Goal: Task Accomplishment & Management: Use online tool/utility

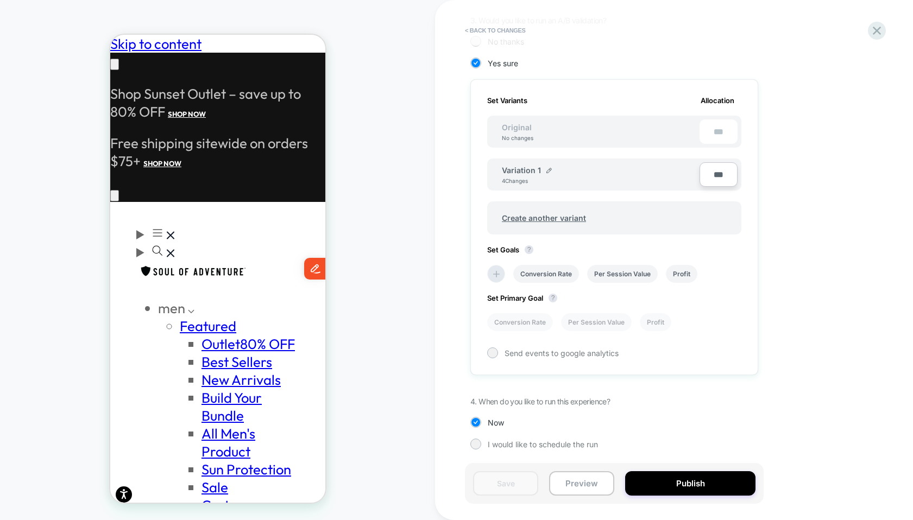
scroll to position [0, 170]
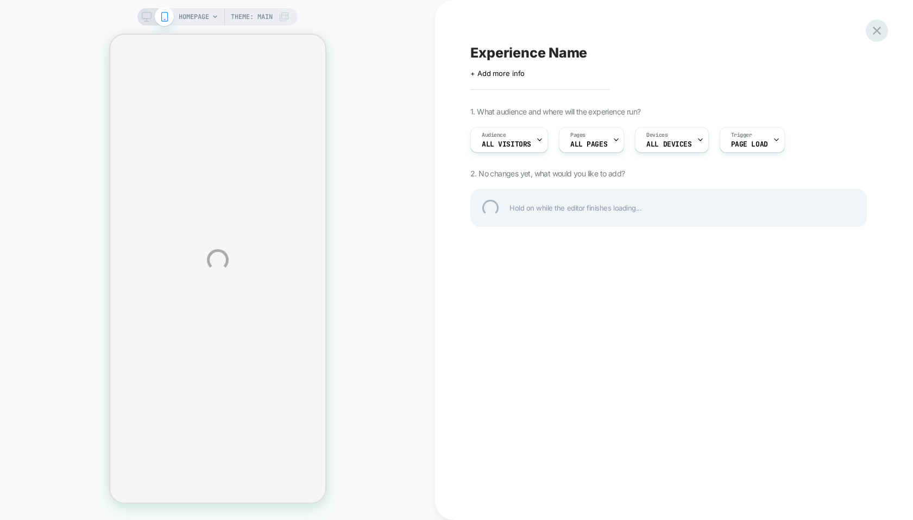
click at [882, 33] on div at bounding box center [877, 31] width 22 height 22
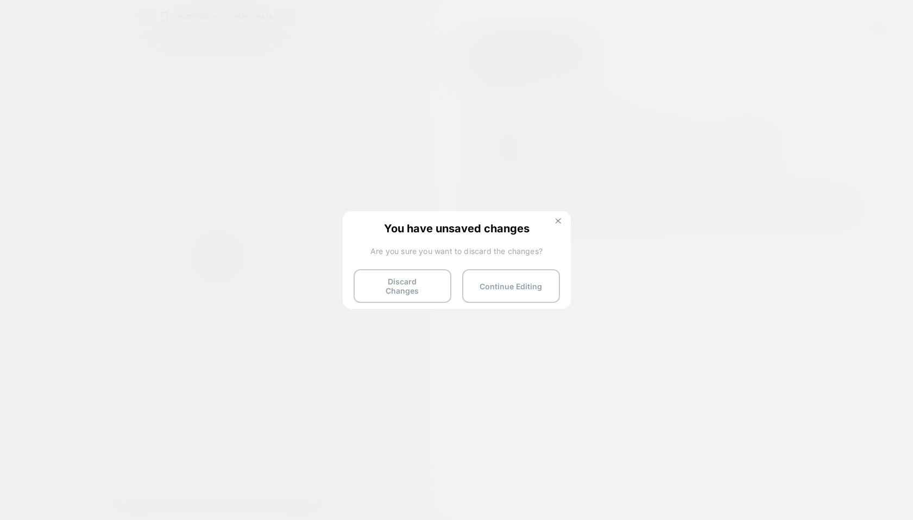
click at [553, 224] on button at bounding box center [559, 222] width 12 height 9
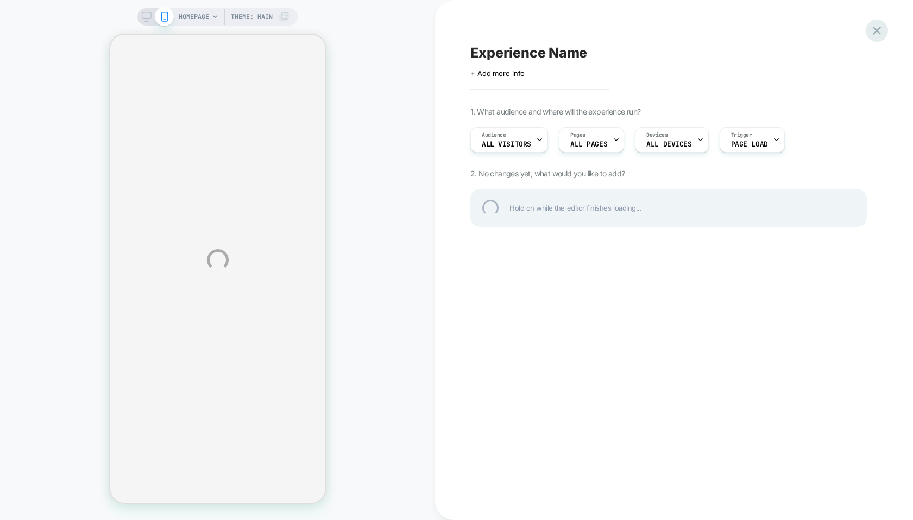
click at [877, 29] on div at bounding box center [877, 31] width 22 height 22
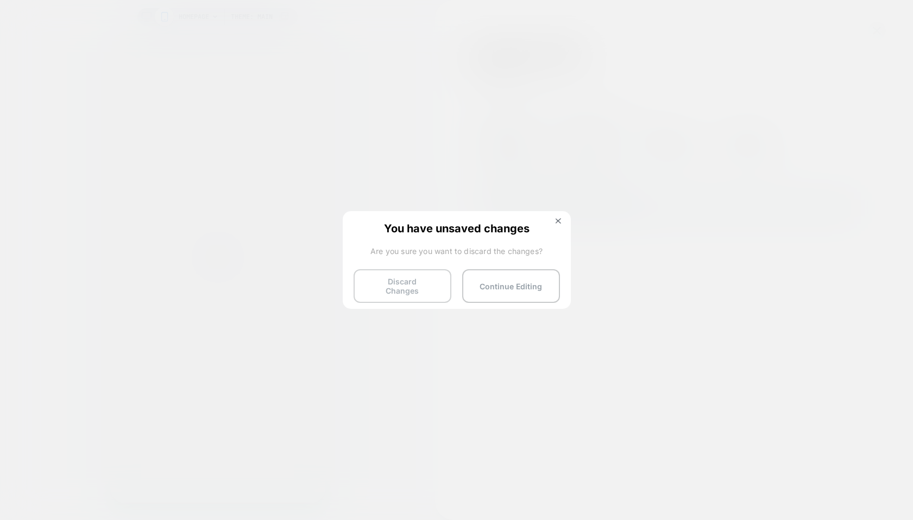
click at [398, 282] on button "Discard Changes" at bounding box center [403, 286] width 98 height 34
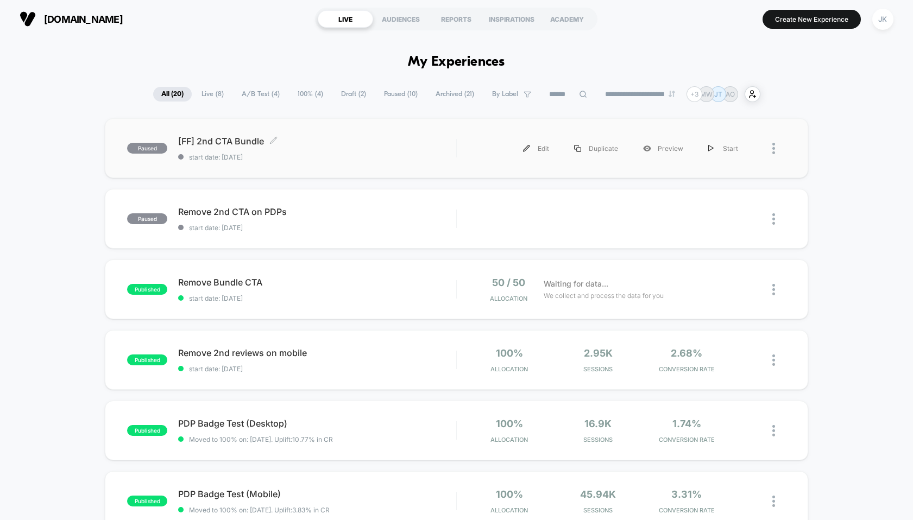
click at [216, 143] on span "[FF] 2nd CTA Bundle Click to edit experience details" at bounding box center [317, 141] width 278 height 11
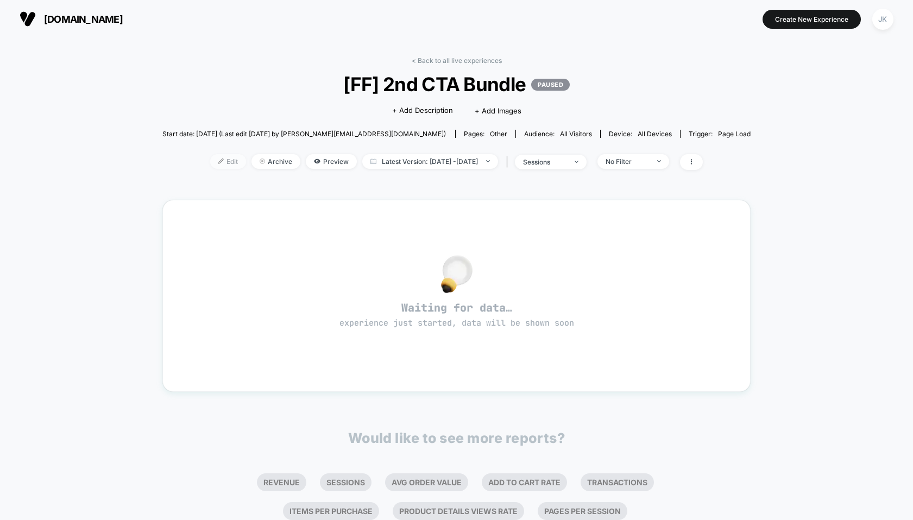
click at [210, 164] on span "Edit" at bounding box center [228, 161] width 36 height 15
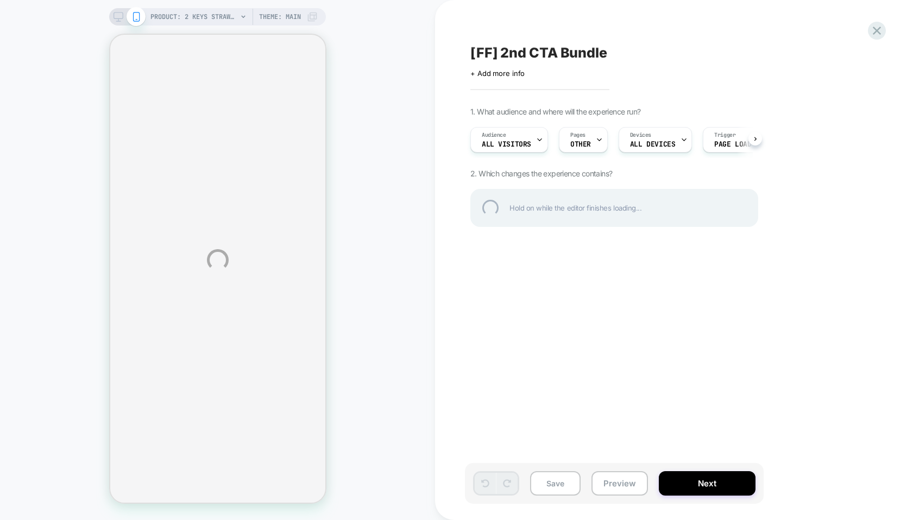
click at [585, 143] on div "PRODUCT: 2 Keys Straw Hats for $45 PRODUCT: 2 Keys Straw Hats for $45 Theme: MA…" at bounding box center [456, 260] width 913 height 520
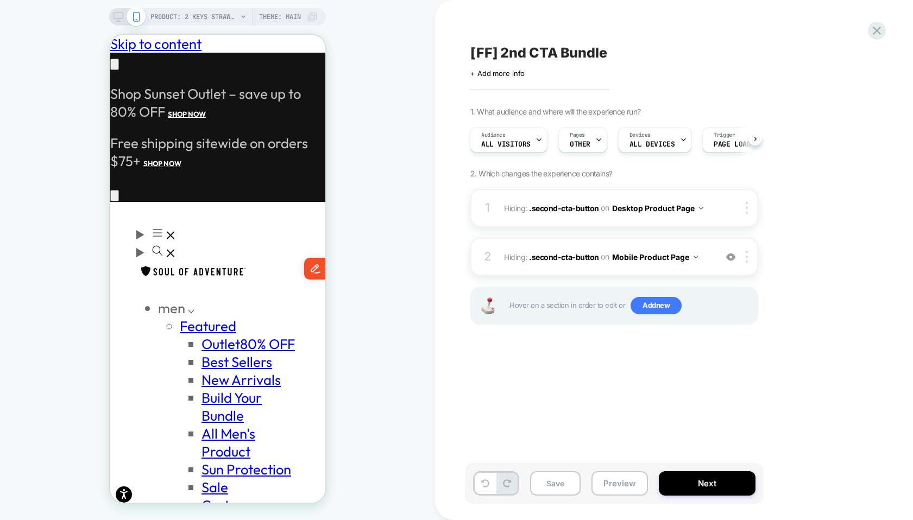
click at [585, 143] on span "OTHER" at bounding box center [580, 145] width 21 height 8
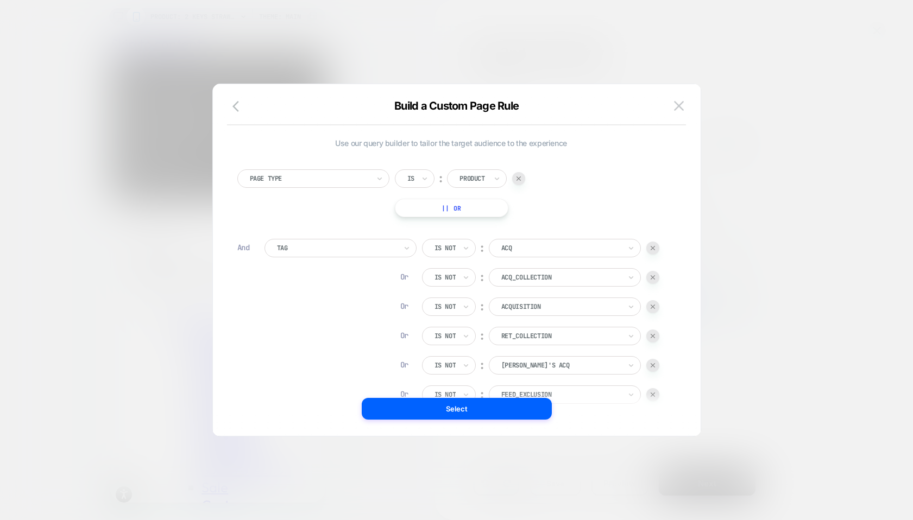
scroll to position [11, 0]
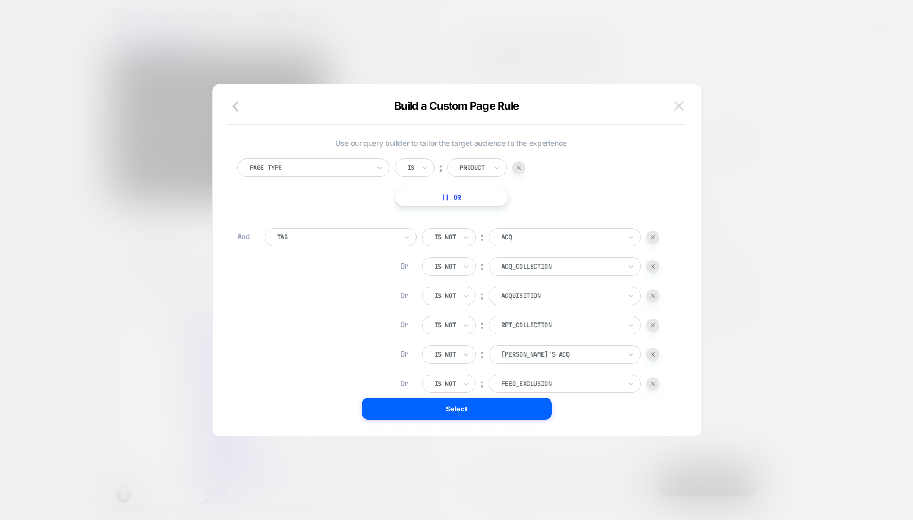
click at [685, 103] on button at bounding box center [679, 106] width 16 height 16
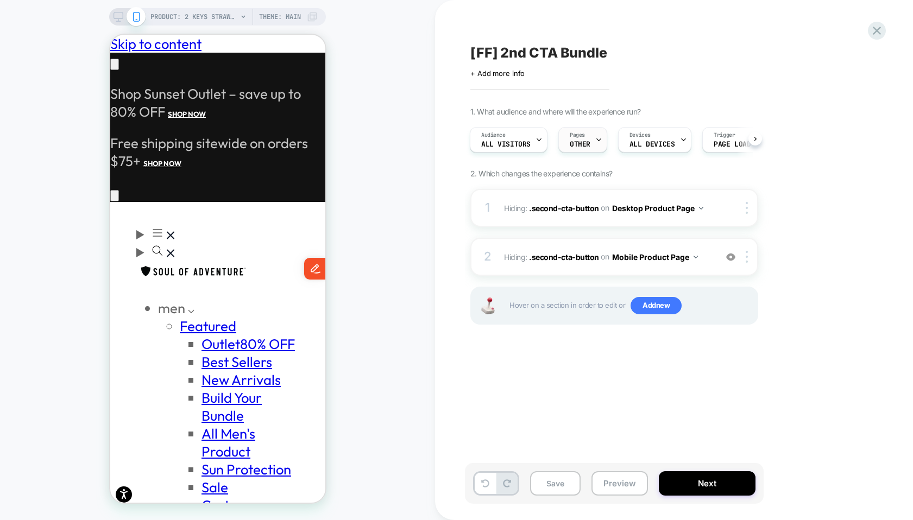
scroll to position [0, 0]
click at [580, 141] on span "OTHER" at bounding box center [580, 145] width 21 height 8
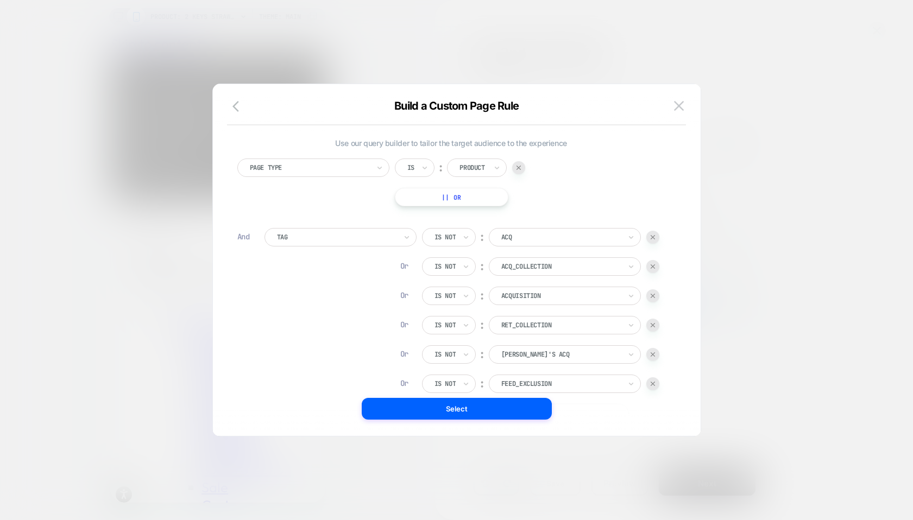
scroll to position [0, 170]
click at [467, 240] on icon at bounding box center [466, 237] width 8 height 11
click at [451, 263] on div "Is" at bounding box center [468, 267] width 71 height 17
click at [451, 270] on div at bounding box center [446, 267] width 22 height 10
click at [448, 290] on div "Is" at bounding box center [468, 296] width 71 height 17
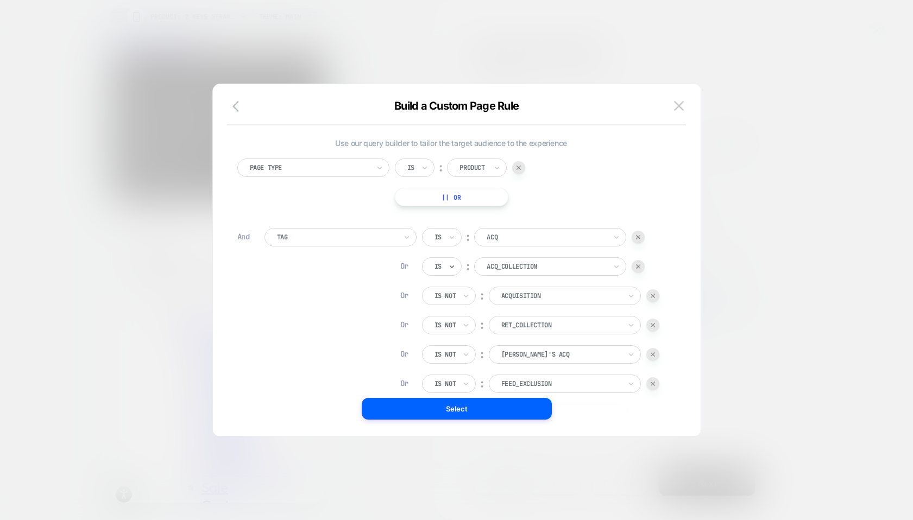
click at [447, 297] on div at bounding box center [446, 296] width 22 height 10
click at [447, 318] on div "Is" at bounding box center [468, 325] width 71 height 17
click at [443, 339] on div "Is ︰ ACQ Or Is ︰ ACQ_COLLECTION Or Is ︰ Acquisition Or Is not ︰ RET_COLLECTION …" at bounding box center [540, 325] width 237 height 194
click at [443, 326] on div at bounding box center [446, 326] width 22 height 10
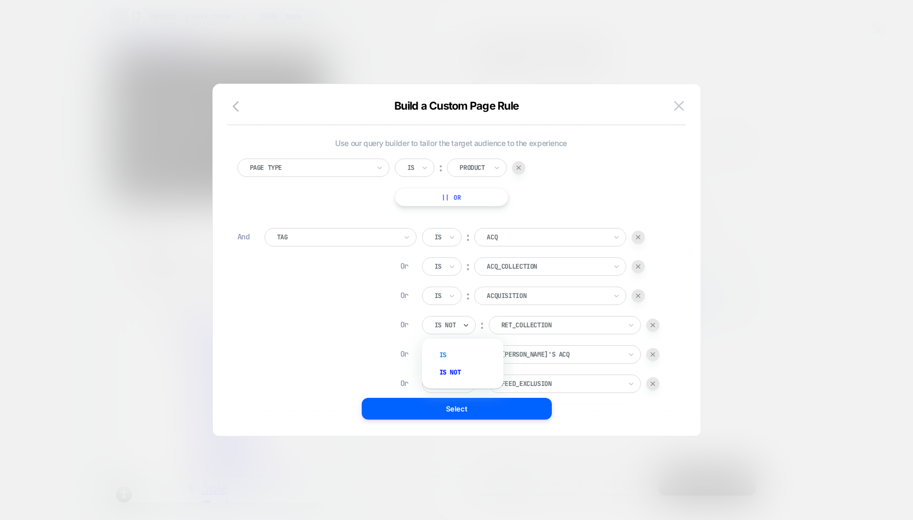
click at [442, 349] on div "Is" at bounding box center [468, 355] width 71 height 17
click at [442, 362] on div "Is not" at bounding box center [449, 355] width 54 height 18
click at [442, 381] on div "Is" at bounding box center [468, 384] width 71 height 17
click at [442, 389] on div "Is not" at bounding box center [446, 384] width 24 height 12
click at [442, 409] on div "Is" at bounding box center [468, 413] width 71 height 17
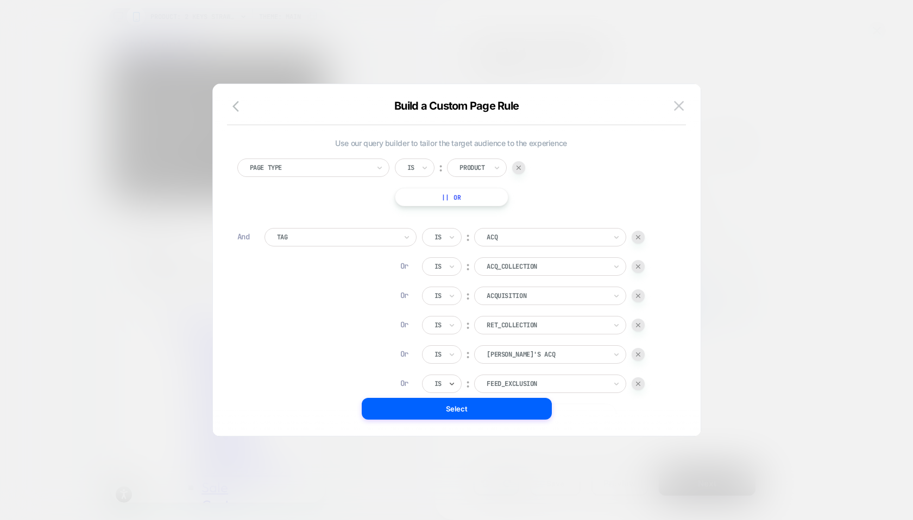
click at [642, 235] on div at bounding box center [638, 237] width 13 height 13
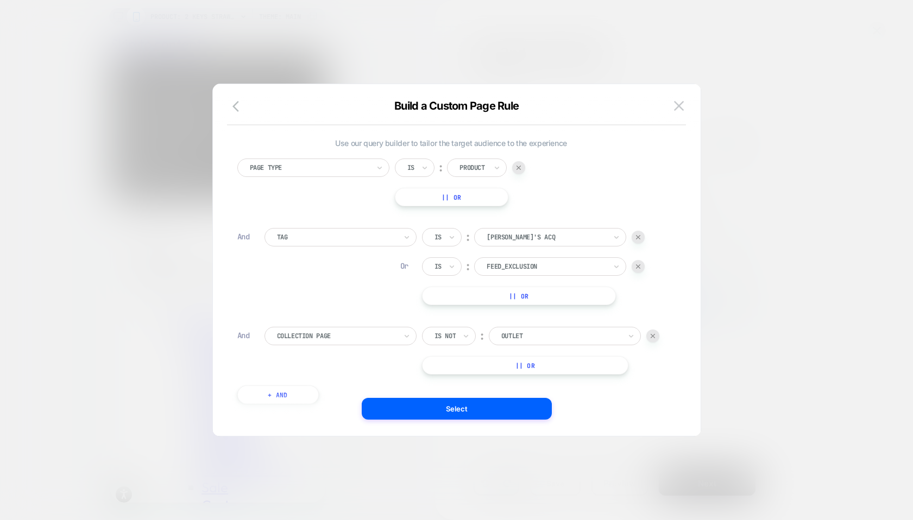
click at [642, 235] on div at bounding box center [638, 237] width 13 height 13
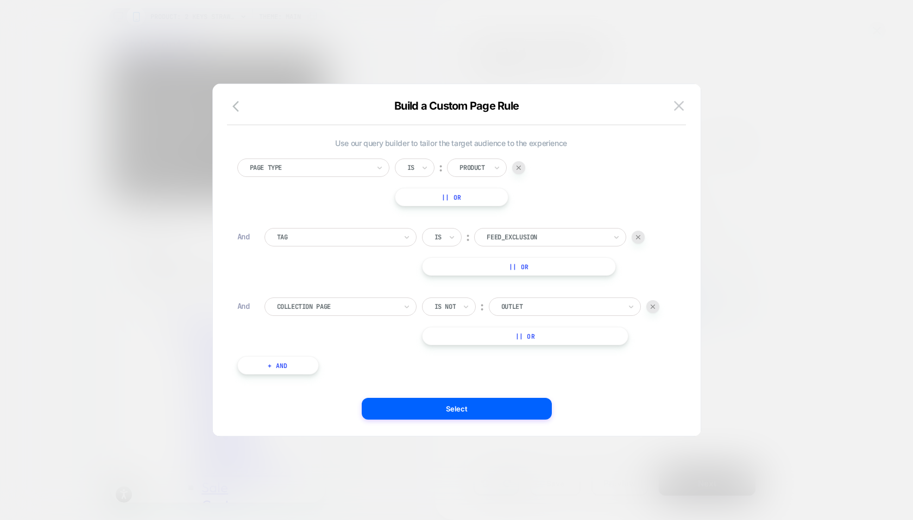
click at [642, 235] on div at bounding box center [638, 237] width 13 height 13
click at [448, 233] on div at bounding box center [446, 238] width 22 height 10
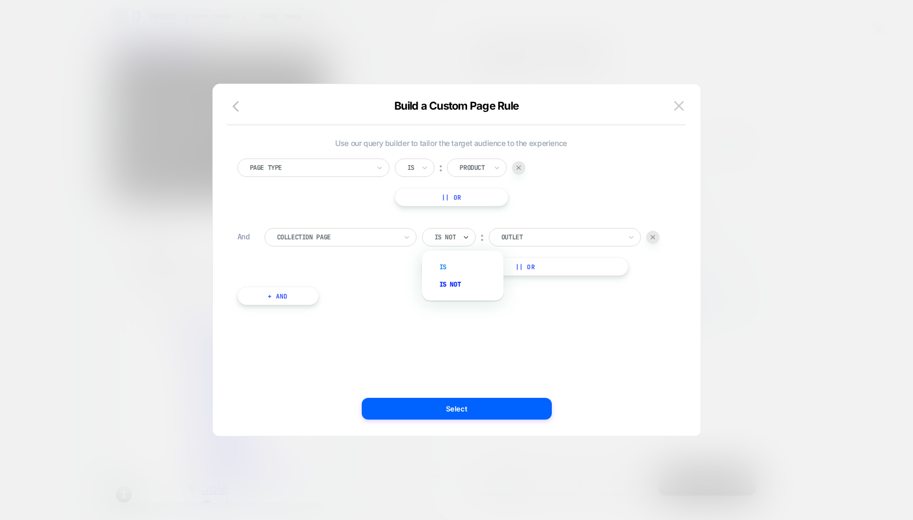
click at [443, 264] on div "Is" at bounding box center [468, 267] width 71 height 17
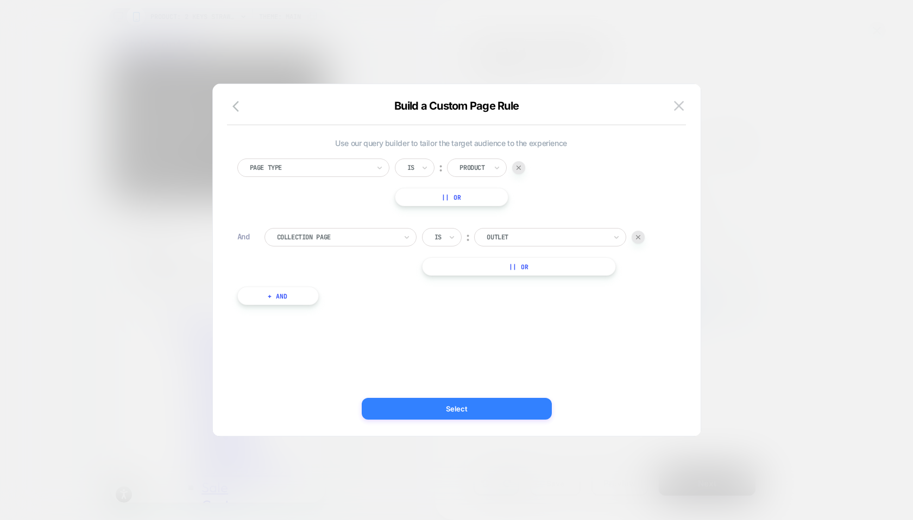
click at [460, 406] on button "Select" at bounding box center [457, 409] width 190 height 22
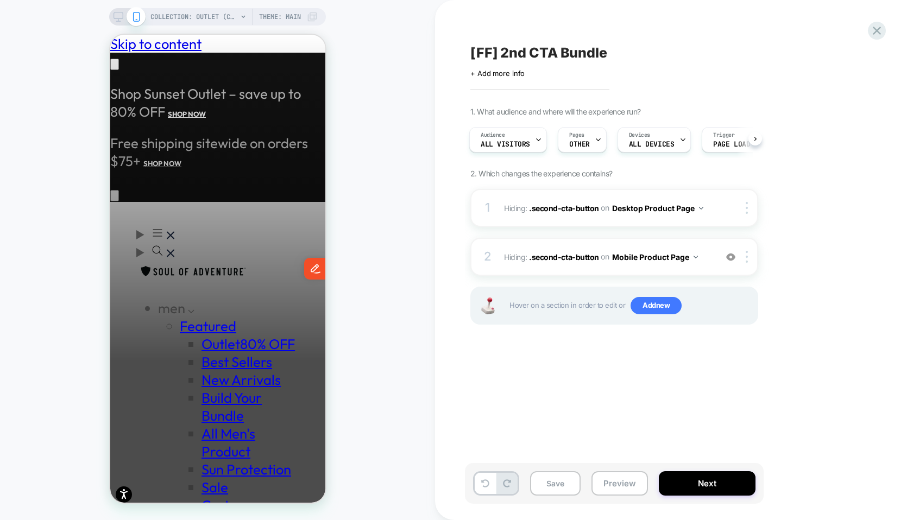
scroll to position [0, 0]
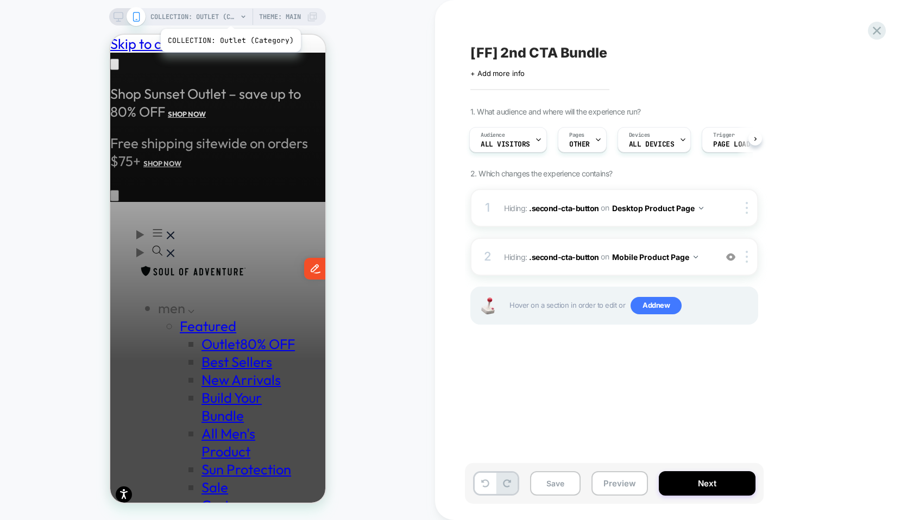
click at [229, 15] on span "COLLECTION: Outlet (Category)" at bounding box center [193, 16] width 87 height 17
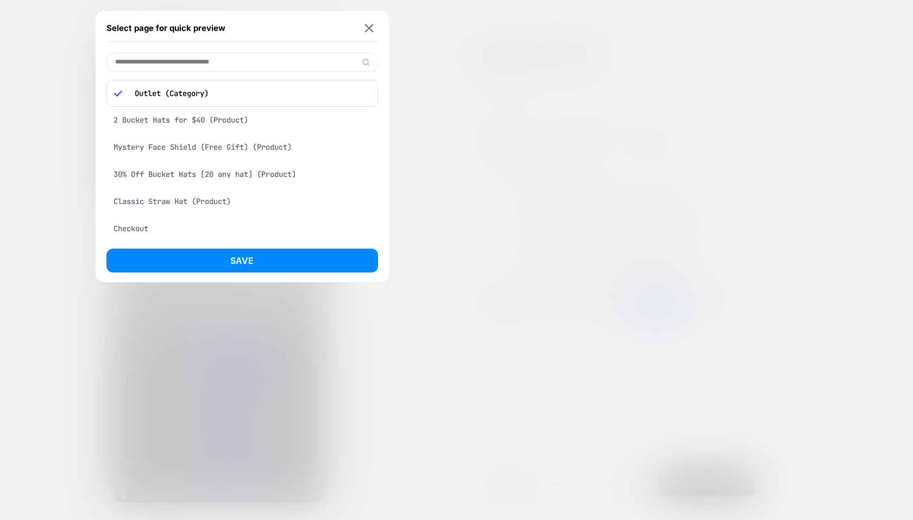
scroll to position [0, 0]
click at [200, 57] on input at bounding box center [242, 62] width 272 height 19
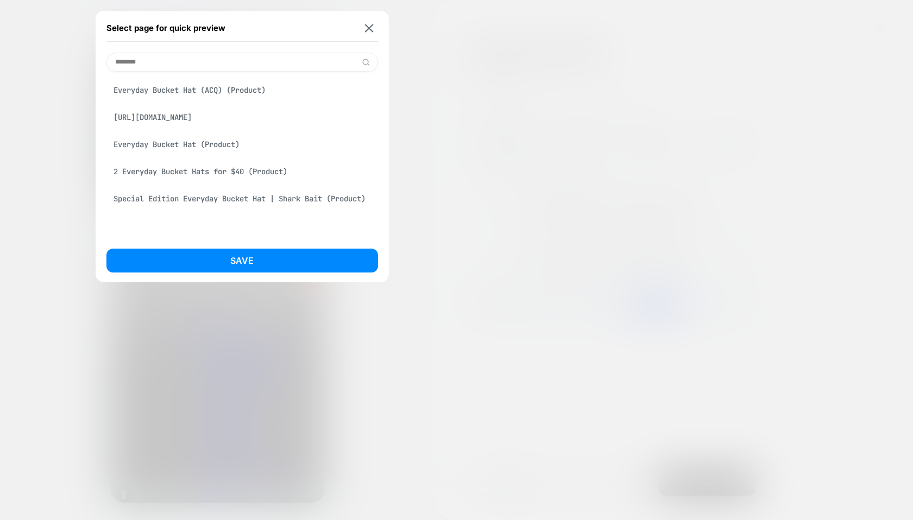
type input "********"
click at [198, 178] on div "2 Everyday Bucket Hats for $40 (Product)" at bounding box center [242, 171] width 272 height 21
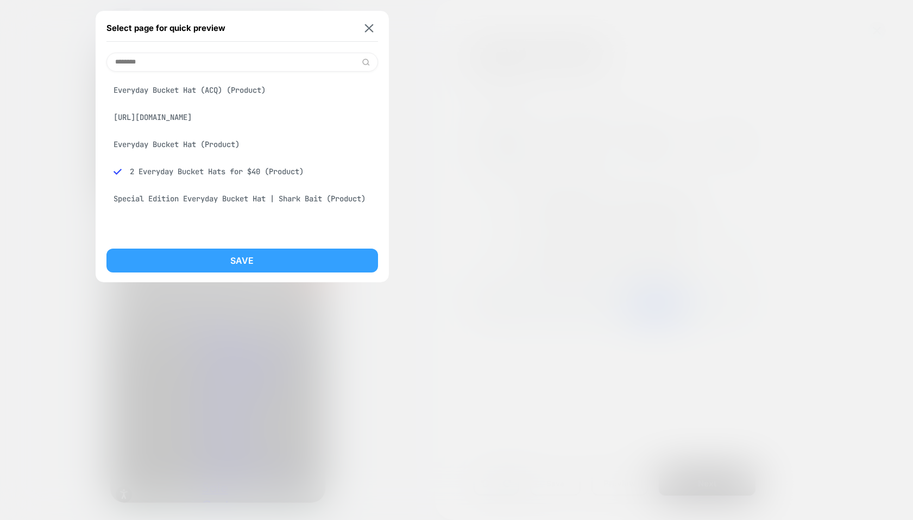
click at [206, 254] on button "Save" at bounding box center [242, 261] width 272 height 24
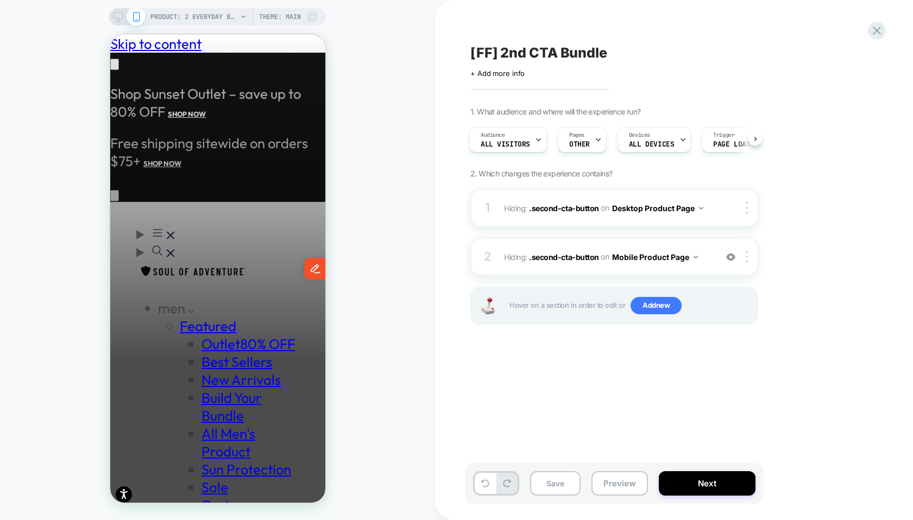
scroll to position [0, 2]
click at [882, 33] on icon at bounding box center [877, 30] width 15 height 15
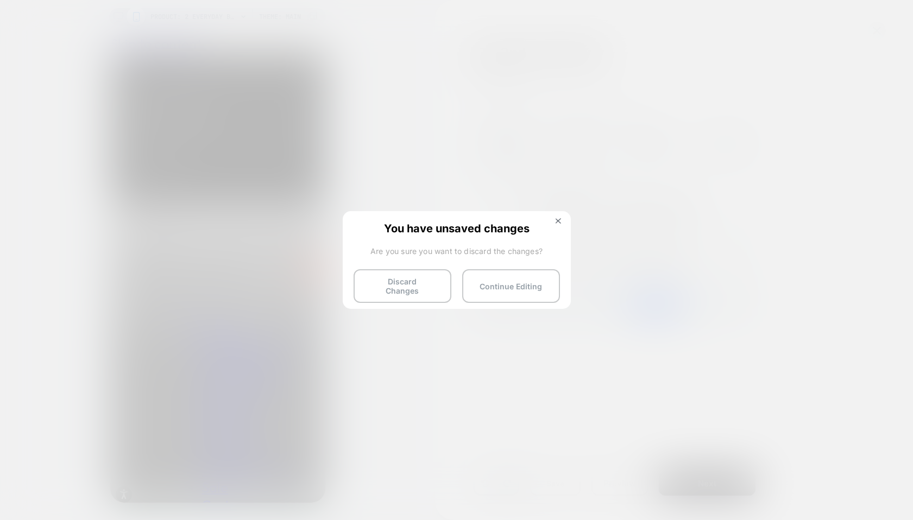
click at [411, 297] on div "You have unsaved changes Are you sure you want to discard the changes? Discard …" at bounding box center [457, 259] width 228 height 96
click at [411, 287] on button "Discard Changes" at bounding box center [403, 286] width 98 height 34
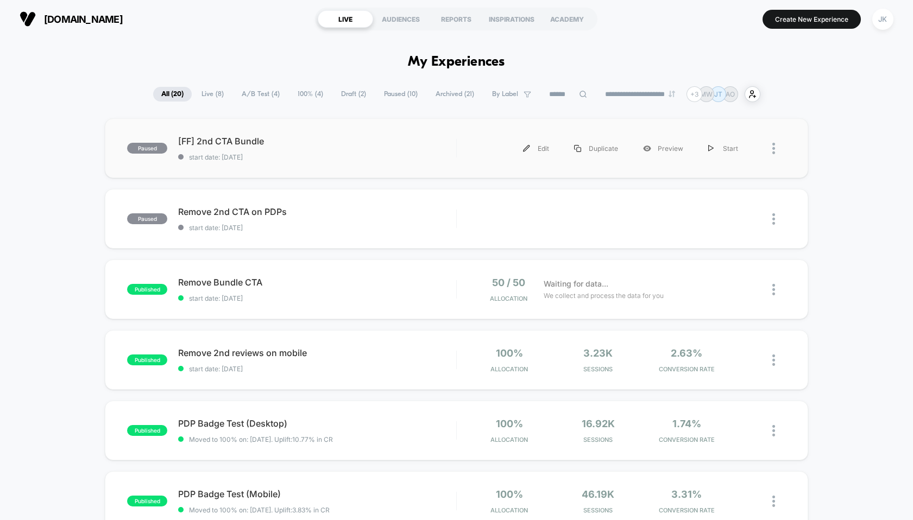
click at [771, 146] on div at bounding box center [768, 148] width 35 height 24
click at [770, 145] on div at bounding box center [768, 148] width 35 height 24
click at [773, 153] on img at bounding box center [774, 148] width 3 height 11
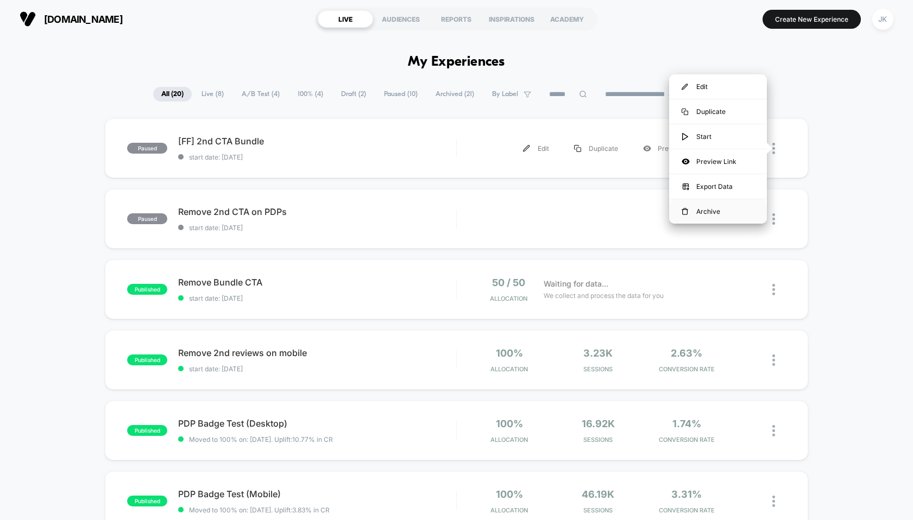
click at [708, 210] on div "Archive" at bounding box center [718, 211] width 98 height 24
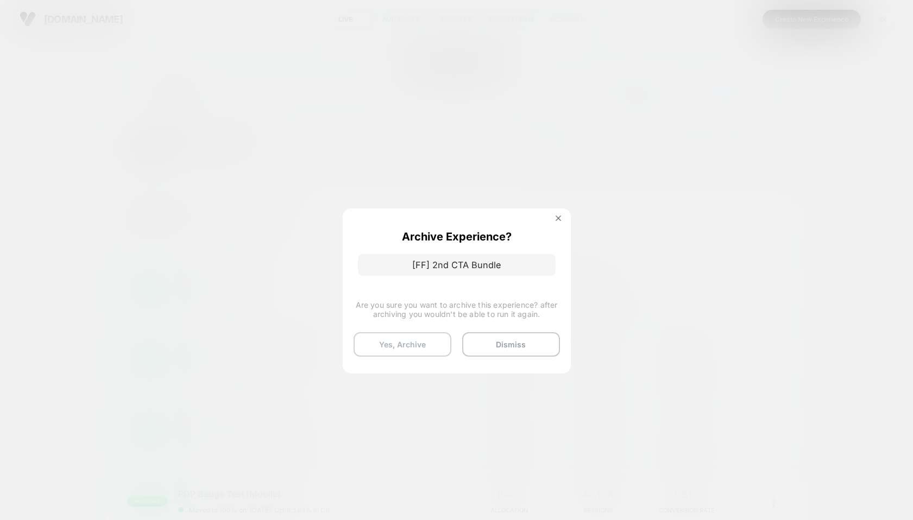
click at [429, 338] on button "Yes, Archive" at bounding box center [403, 344] width 98 height 24
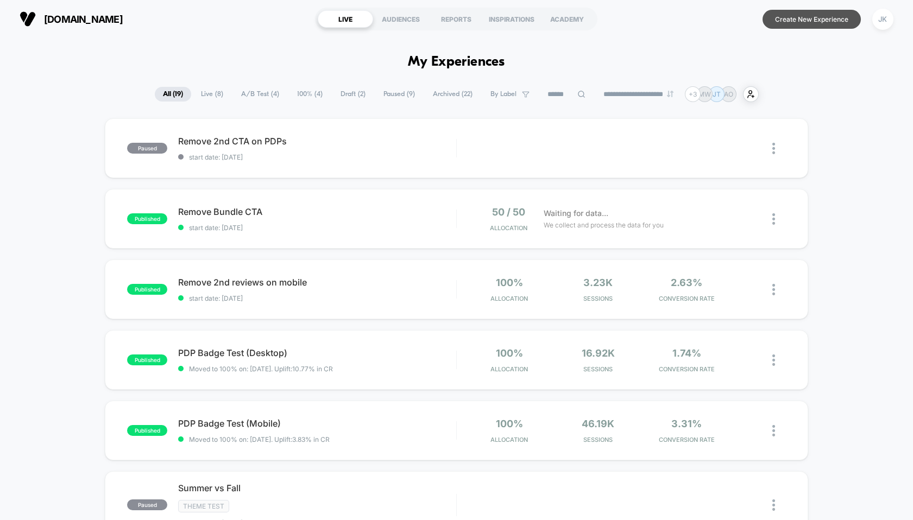
click at [802, 17] on button "Create New Experience" at bounding box center [812, 19] width 98 height 19
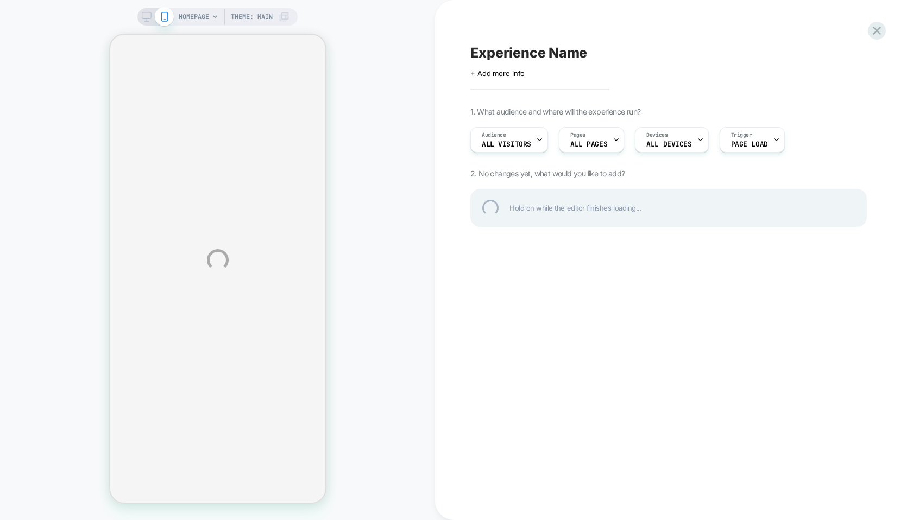
click at [200, 17] on div "HOMEPAGE Theme: MAIN Experience Name Click to edit experience details + Add mor…" at bounding box center [456, 260] width 913 height 520
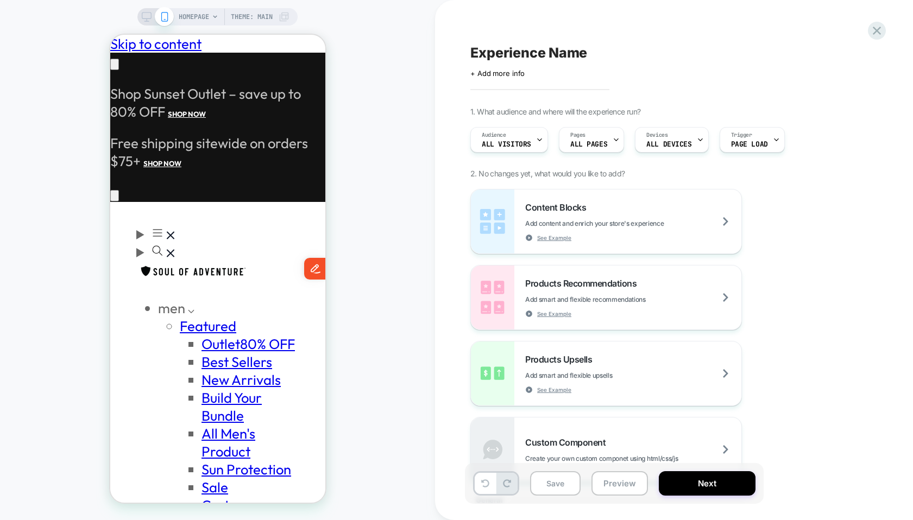
click at [200, 17] on span "HOMEPAGE" at bounding box center [194, 16] width 30 height 17
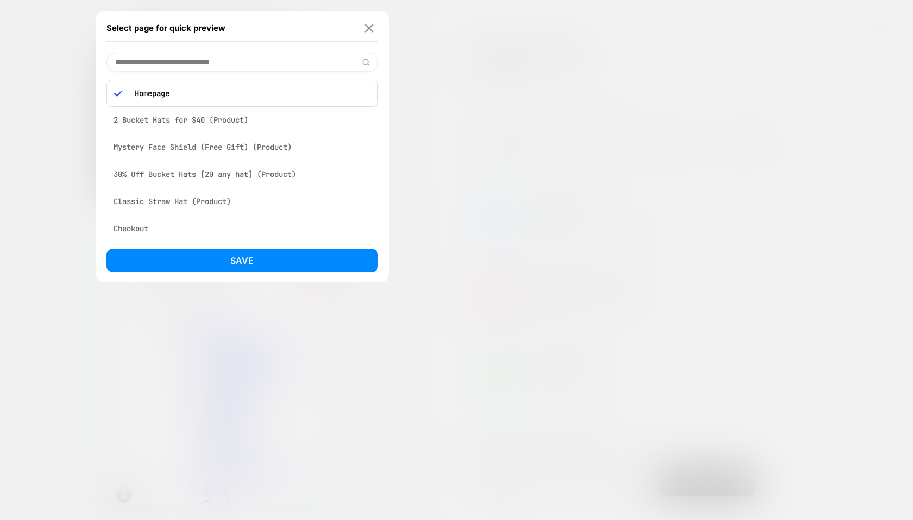
click at [371, 30] on img at bounding box center [369, 28] width 9 height 8
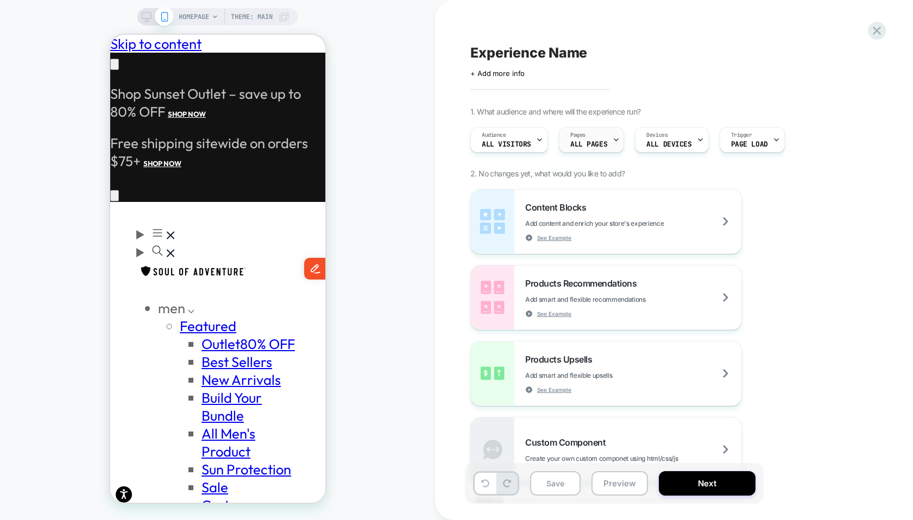
click at [592, 141] on span "ALL PAGES" at bounding box center [588, 145] width 37 height 8
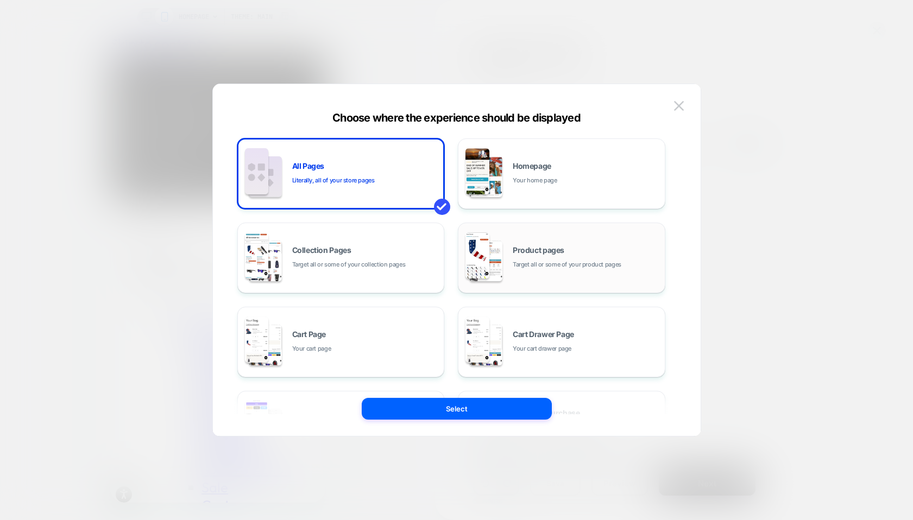
click at [550, 263] on span "Target all or some of your product pages" at bounding box center [567, 265] width 109 height 10
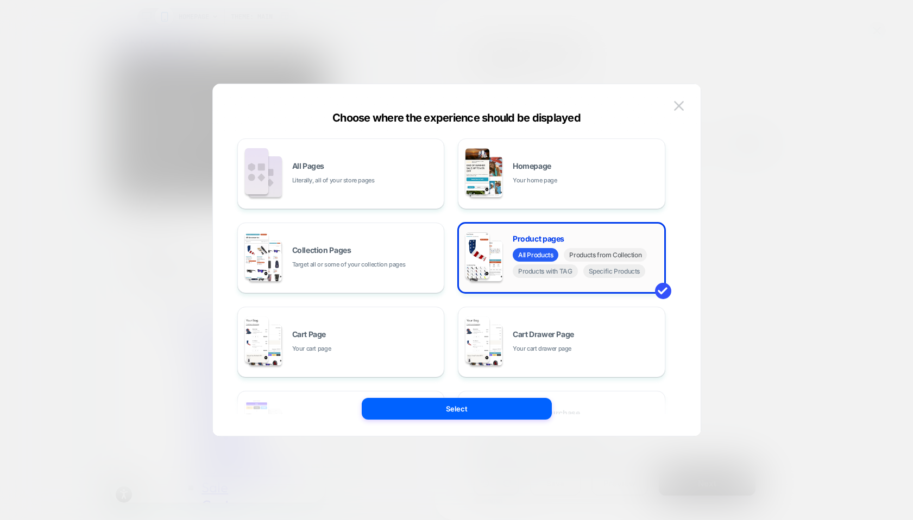
click at [604, 259] on span "Products from Collection" at bounding box center [605, 255] width 83 height 14
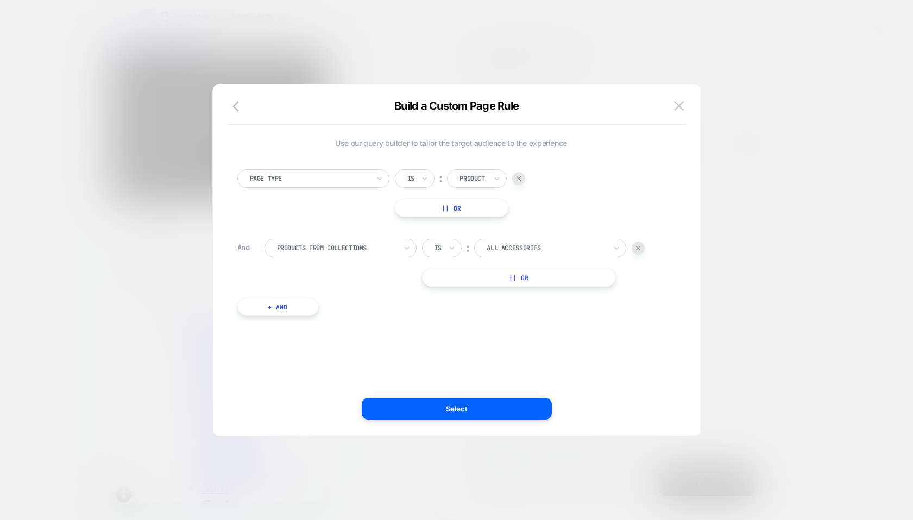
scroll to position [0, 170]
click at [502, 246] on div at bounding box center [547, 248] width 120 height 10
type input "******"
click at [504, 281] on div "Outlet" at bounding box center [556, 277] width 141 height 17
click at [453, 409] on button "Select" at bounding box center [457, 409] width 190 height 22
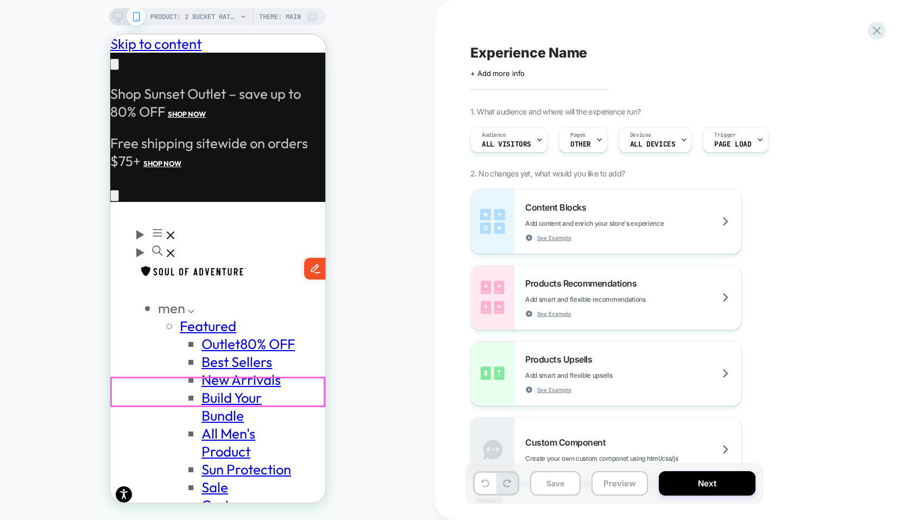
scroll to position [0, 0]
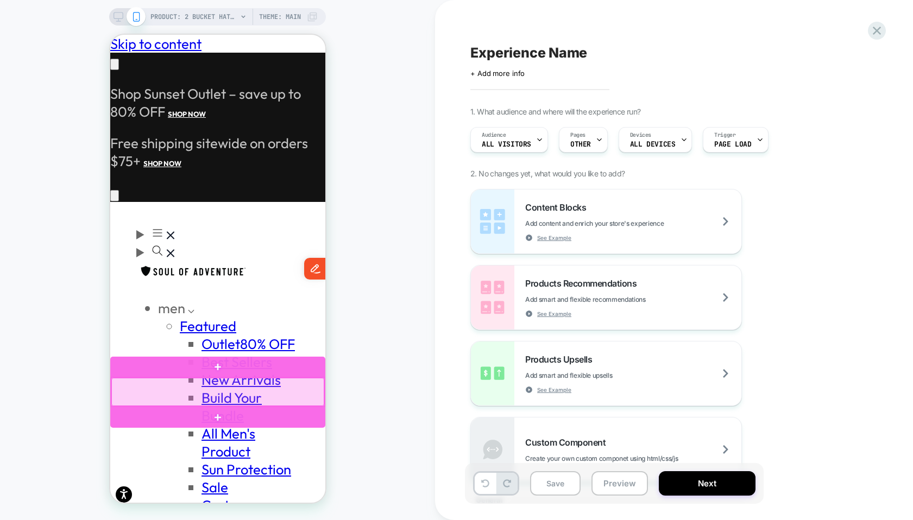
click at [196, 391] on div at bounding box center [217, 392] width 213 height 28
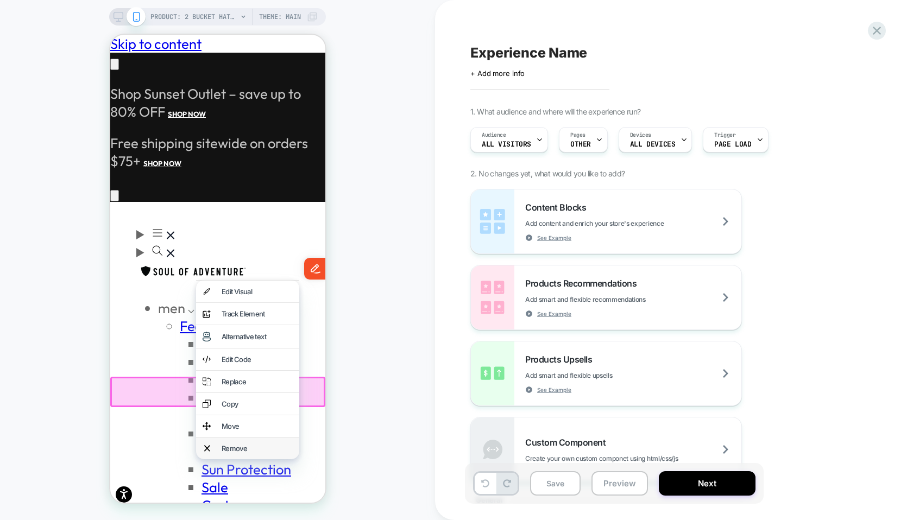
click at [213, 445] on div "Remove" at bounding box center [247, 449] width 103 height 22
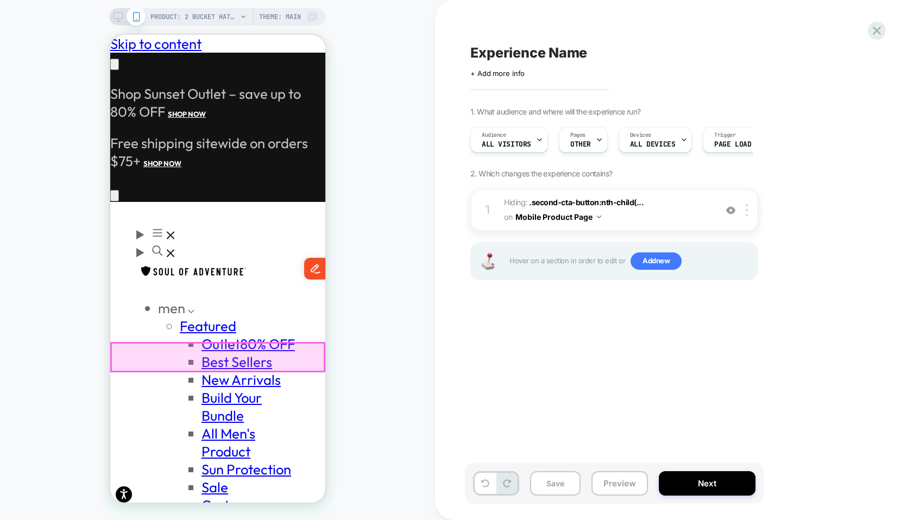
scroll to position [0, 170]
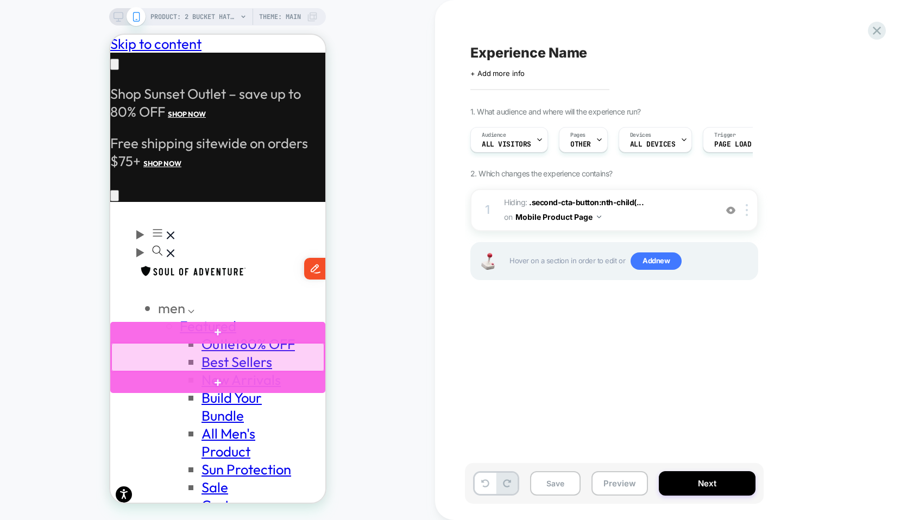
click at [262, 360] on div at bounding box center [217, 357] width 213 height 28
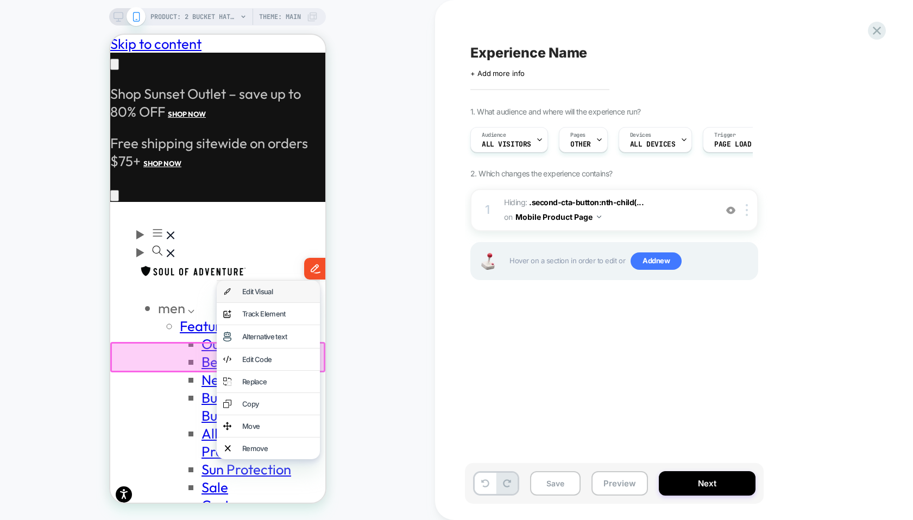
click at [265, 292] on div "Edit Visual" at bounding box center [277, 291] width 71 height 9
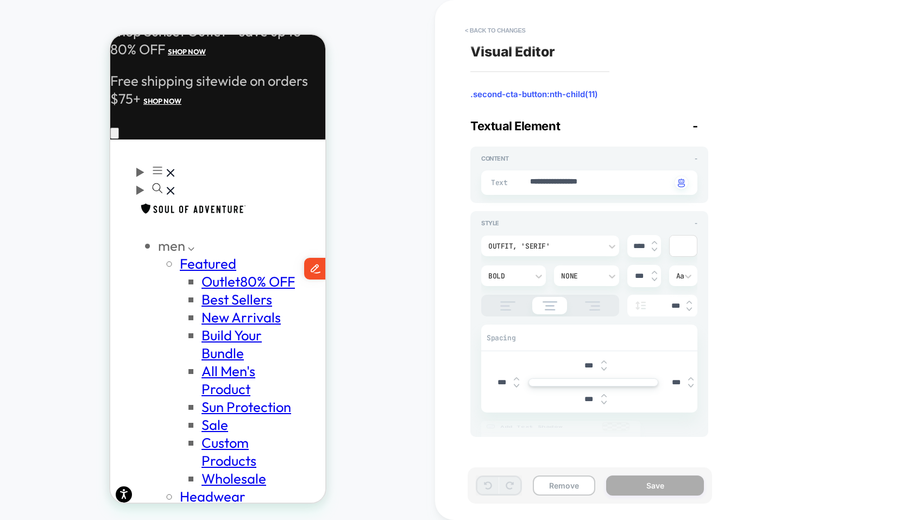
scroll to position [67, 0]
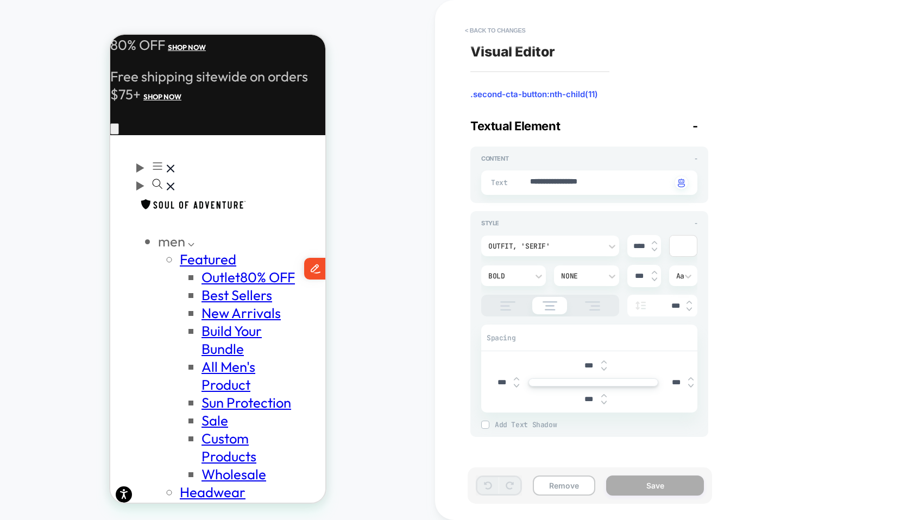
click at [587, 399] on input "***" at bounding box center [589, 399] width 24 height 9
type textarea "*"
type input "****"
type textarea "*"
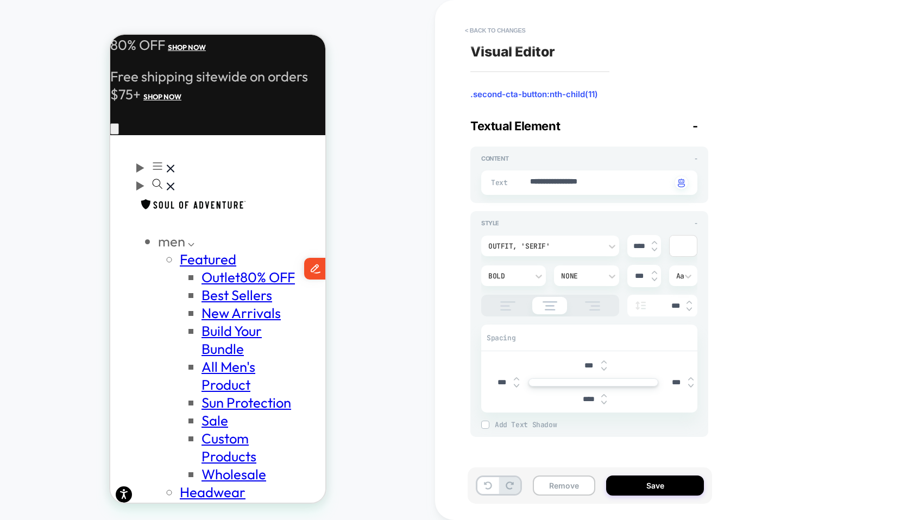
type input "****"
click at [569, 411] on div "*** *** *** ****" at bounding box center [589, 382] width 216 height 61
click at [651, 488] on button "Save" at bounding box center [655, 486] width 98 height 20
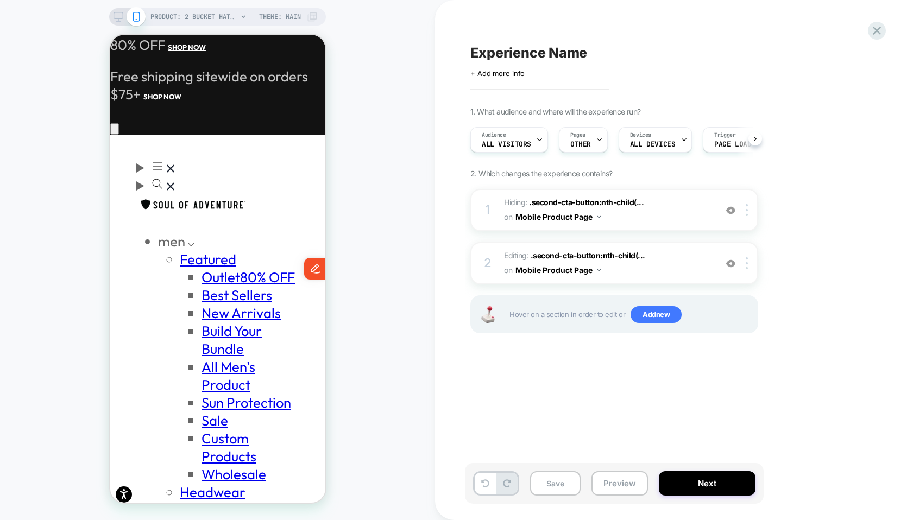
scroll to position [0, 1]
click at [123, 14] on div at bounding box center [128, 17] width 28 height 10
click at [120, 16] on icon at bounding box center [119, 17] width 10 height 10
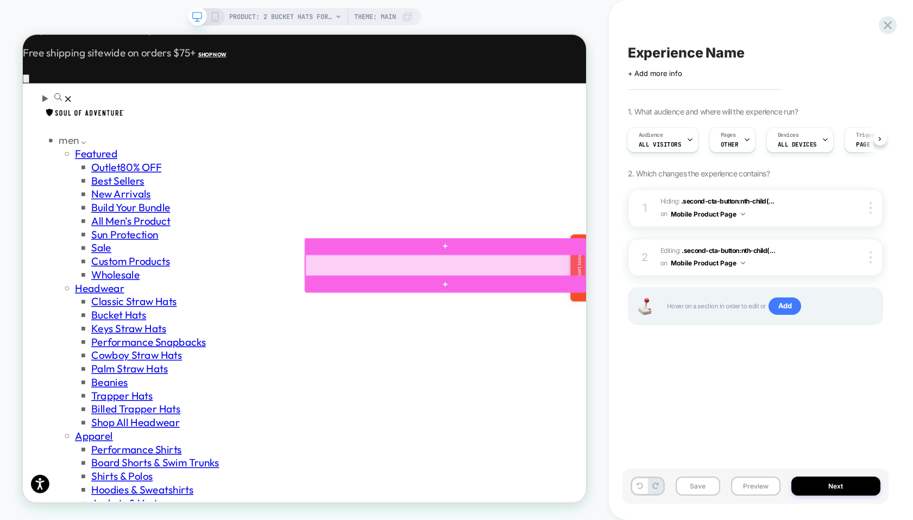
click at [514, 337] on div at bounding box center [587, 342] width 374 height 28
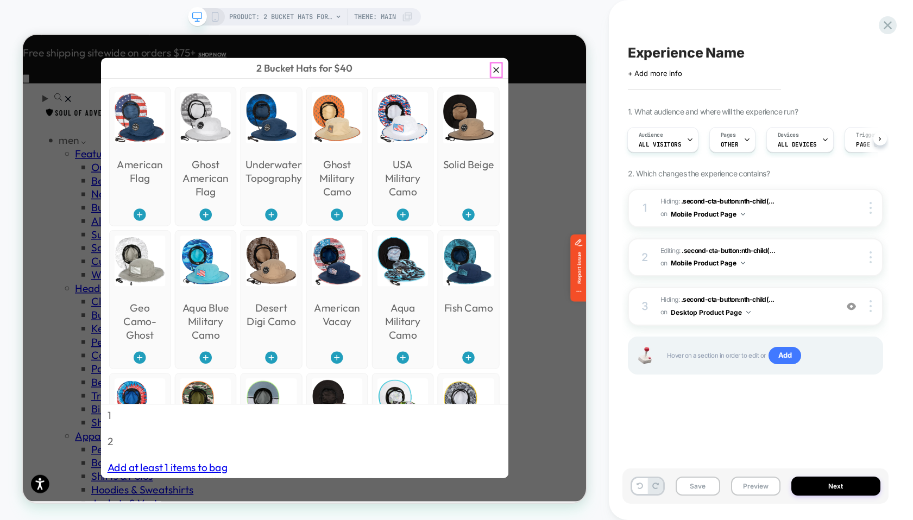
click at [651, 84] on button "×" at bounding box center [654, 81] width 17 height 21
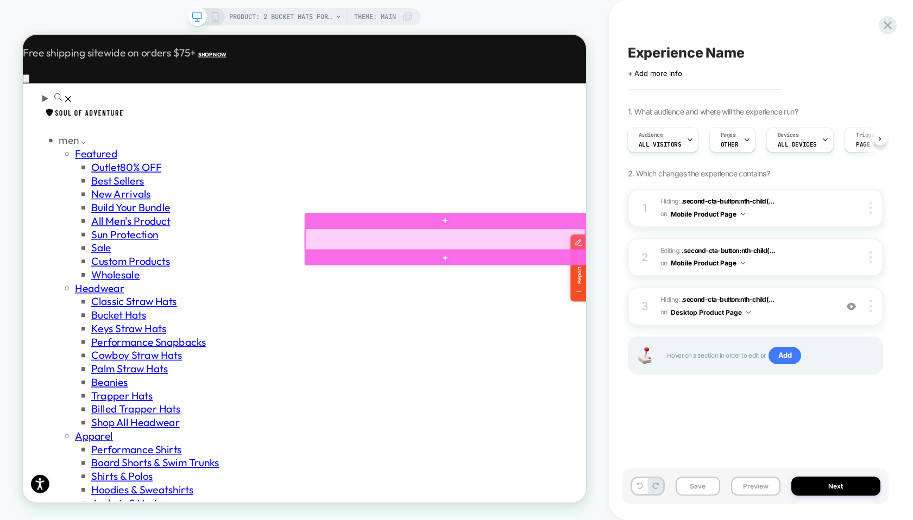
scroll to position [0, 682]
click at [594, 309] on div at bounding box center [587, 307] width 374 height 28
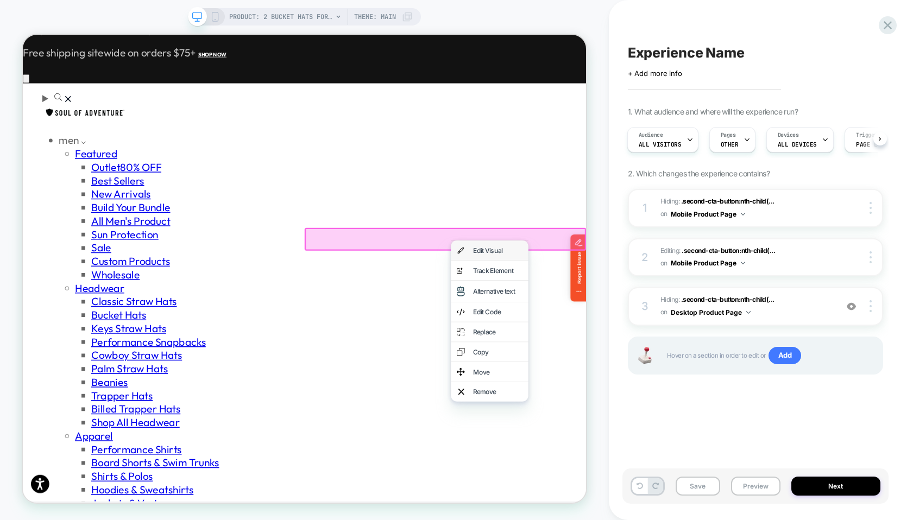
click at [610, 317] on img at bounding box center [606, 323] width 11 height 14
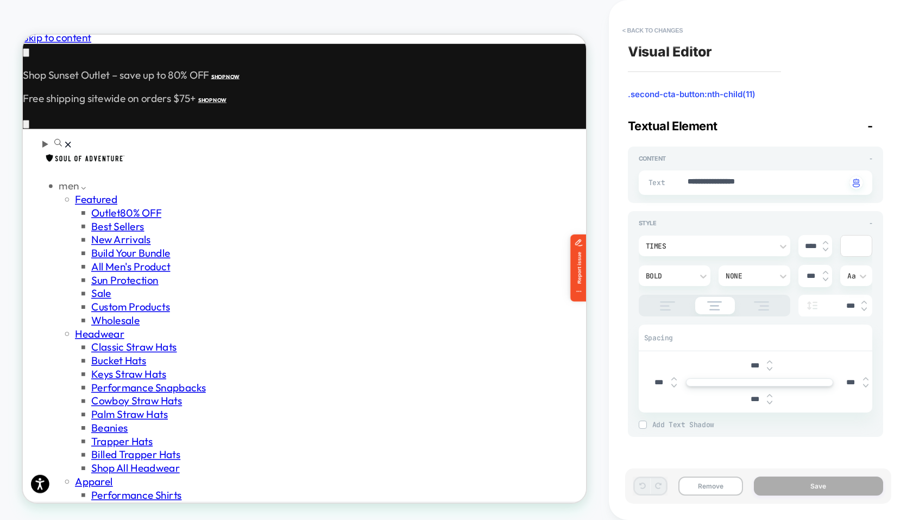
click at [752, 403] on input "***" at bounding box center [755, 399] width 24 height 9
type textarea "*"
type input "****"
type textarea "*"
type input "****"
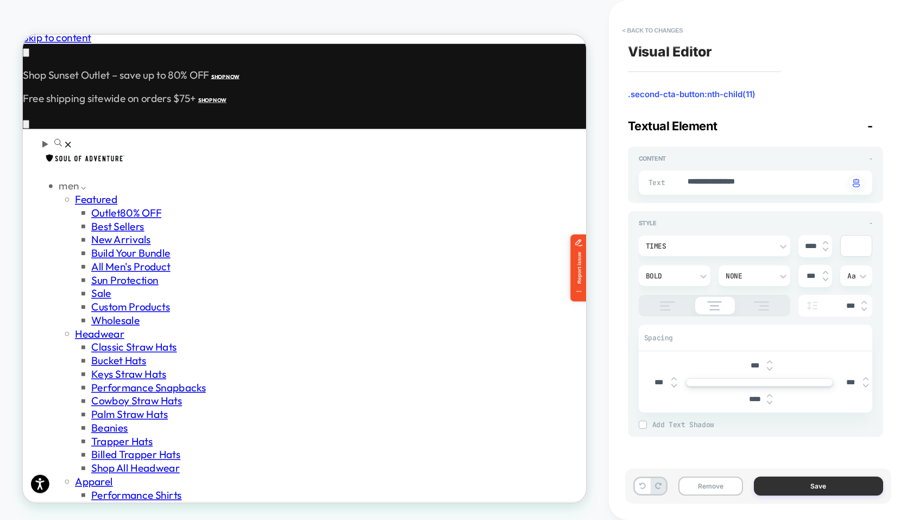
click at [777, 488] on button "Save" at bounding box center [818, 486] width 129 height 19
type textarea "*"
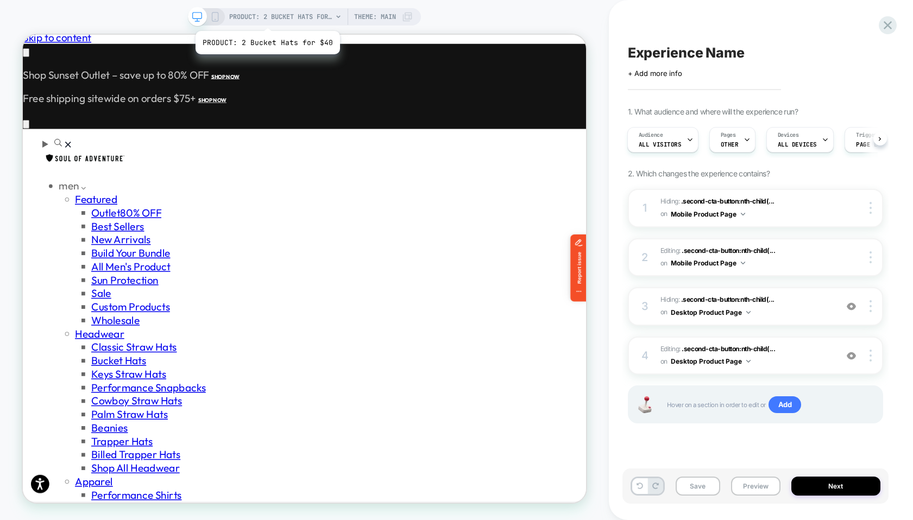
click at [266, 17] on span "PRODUCT: 2 Bucket Hats for $40" at bounding box center [280, 16] width 103 height 17
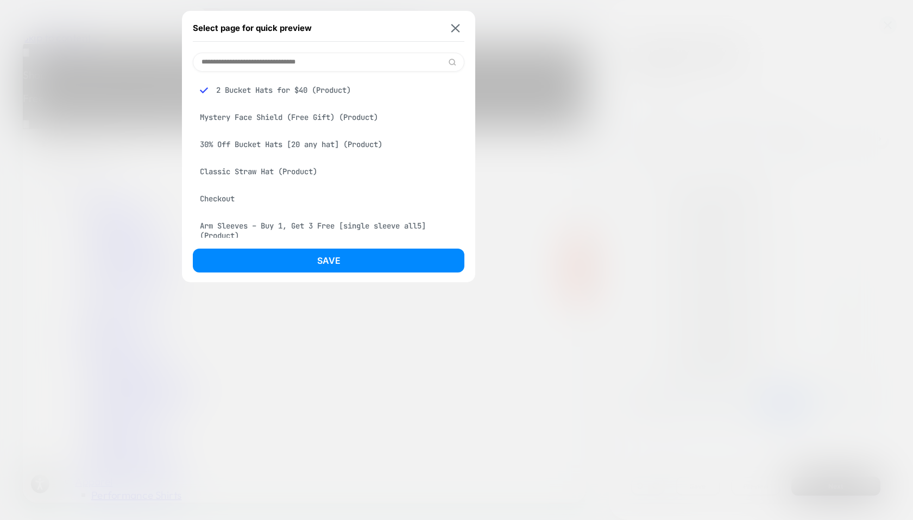
click at [274, 58] on input at bounding box center [329, 62] width 272 height 19
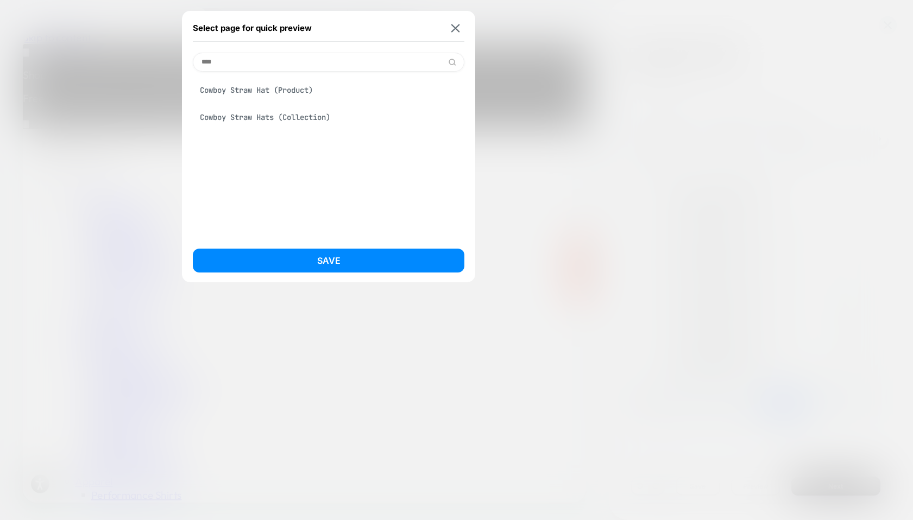
type input "****"
click at [276, 87] on div "Cowboy Straw Hat (Product)" at bounding box center [329, 90] width 272 height 21
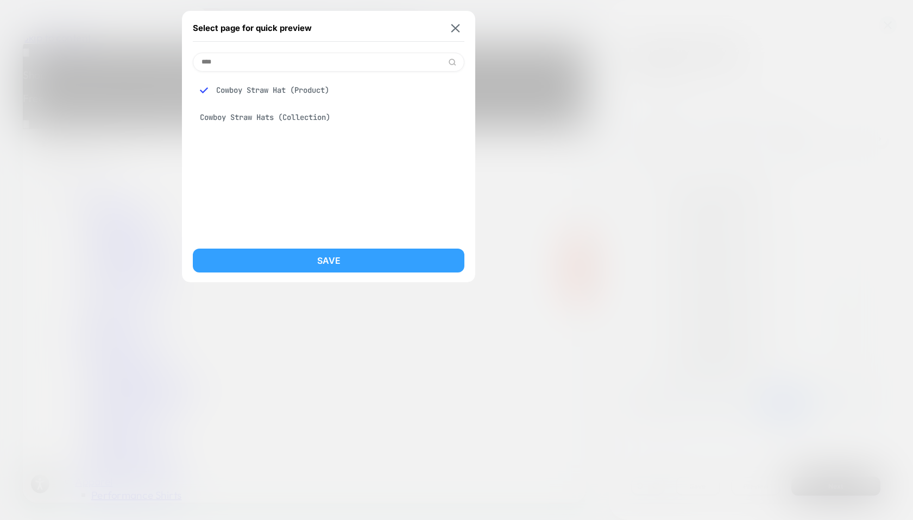
click at [286, 257] on button "Save" at bounding box center [329, 261] width 272 height 24
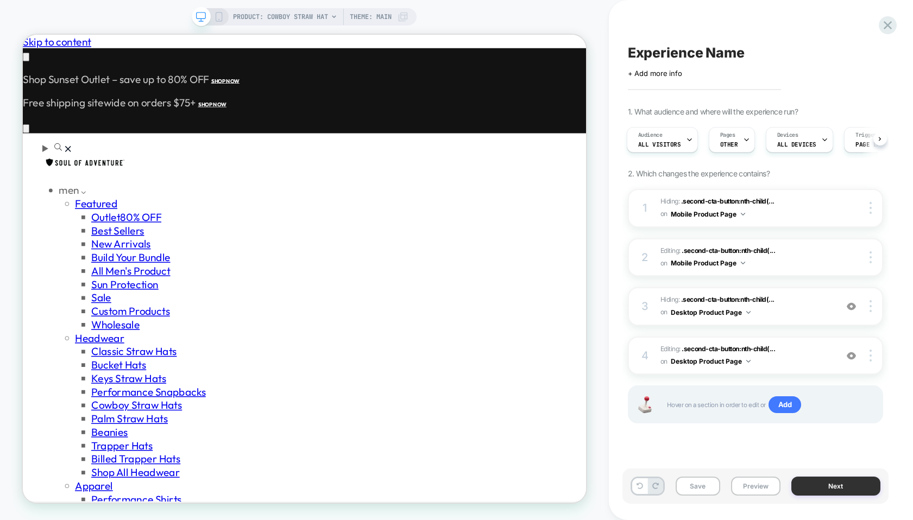
scroll to position [0, 682]
click at [820, 485] on button "Next" at bounding box center [836, 486] width 89 height 19
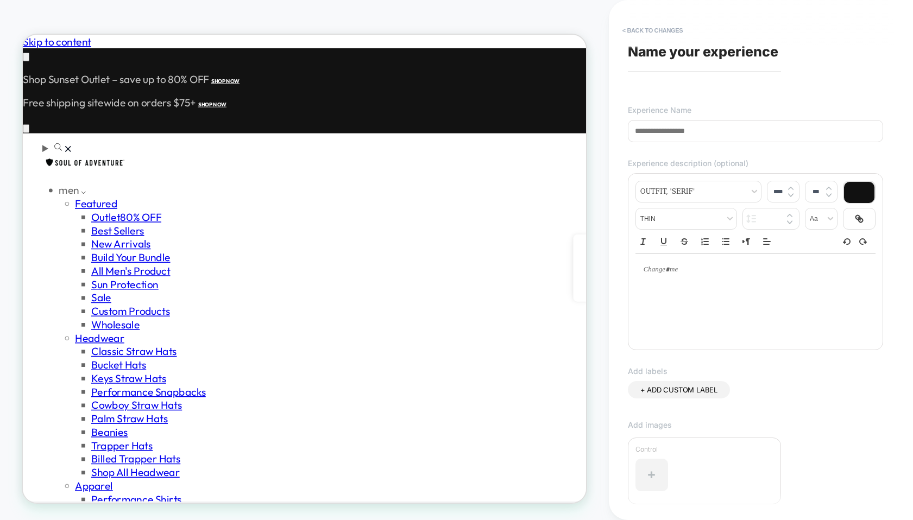
scroll to position [0, 0]
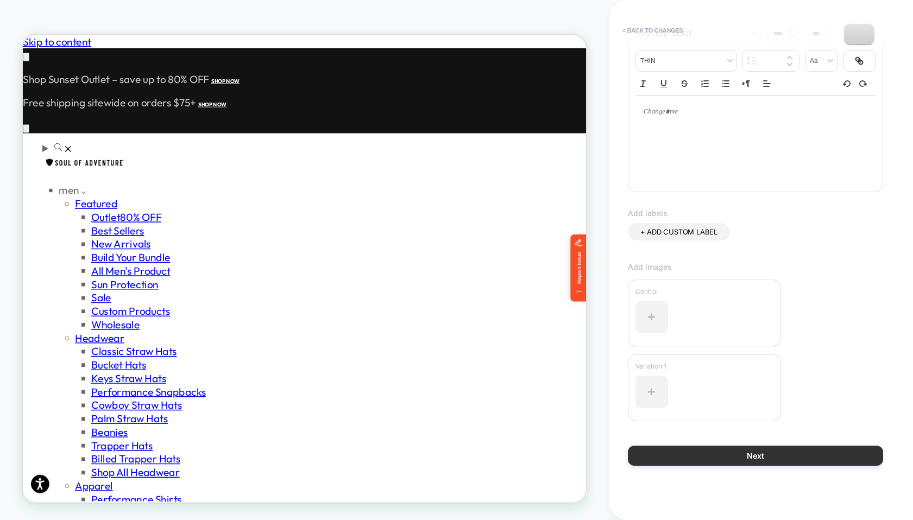
type input "**********"
click at [728, 458] on button "Next" at bounding box center [755, 456] width 255 height 20
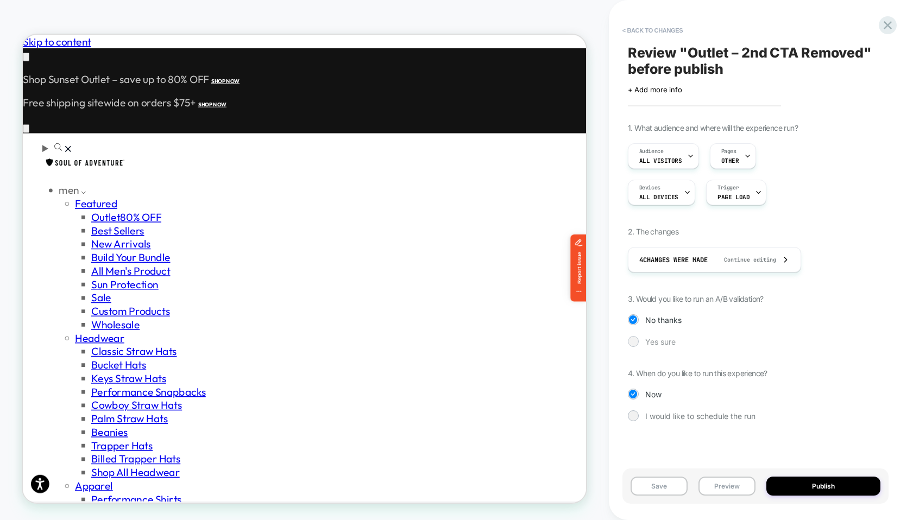
click at [661, 338] on span "Yes sure" at bounding box center [660, 341] width 30 height 9
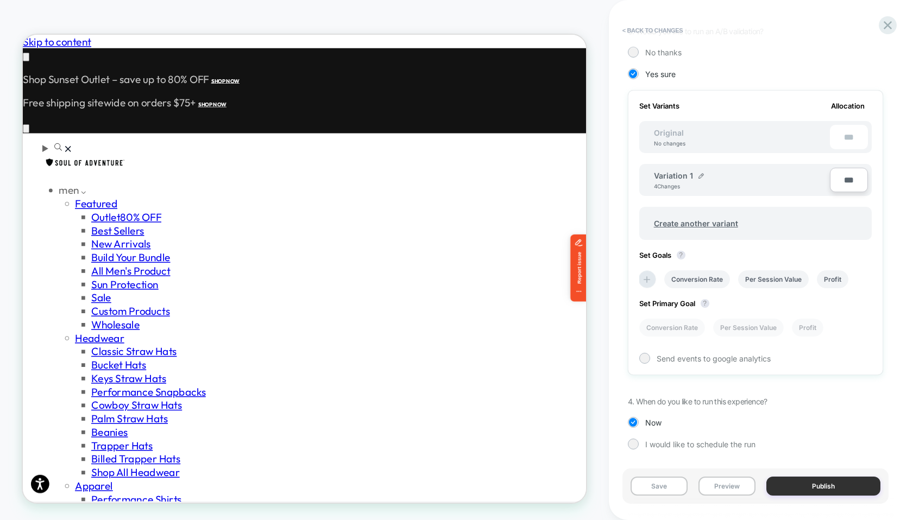
click at [800, 481] on button "Publish" at bounding box center [824, 486] width 114 height 19
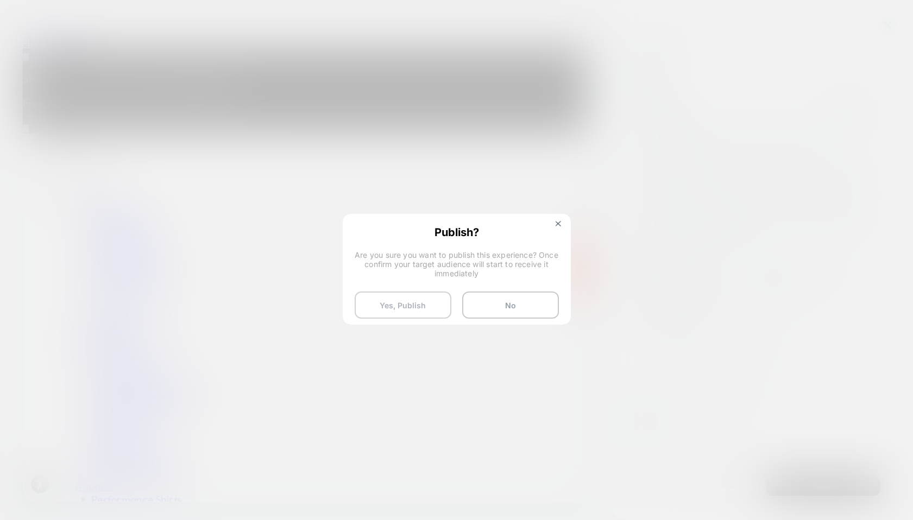
click at [421, 299] on button "Yes, Publish" at bounding box center [403, 305] width 97 height 27
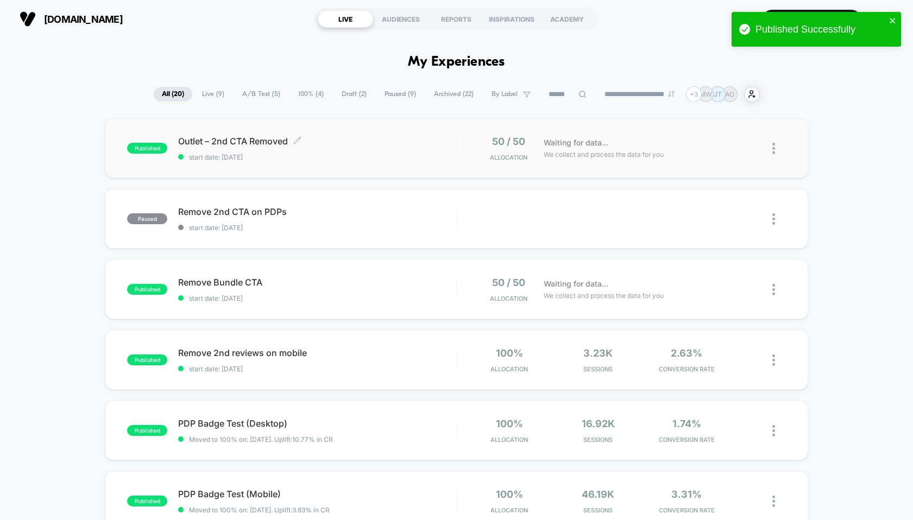
click at [249, 141] on span "Outlet – 2nd CTA Removed Click to edit experience details" at bounding box center [317, 141] width 278 height 11
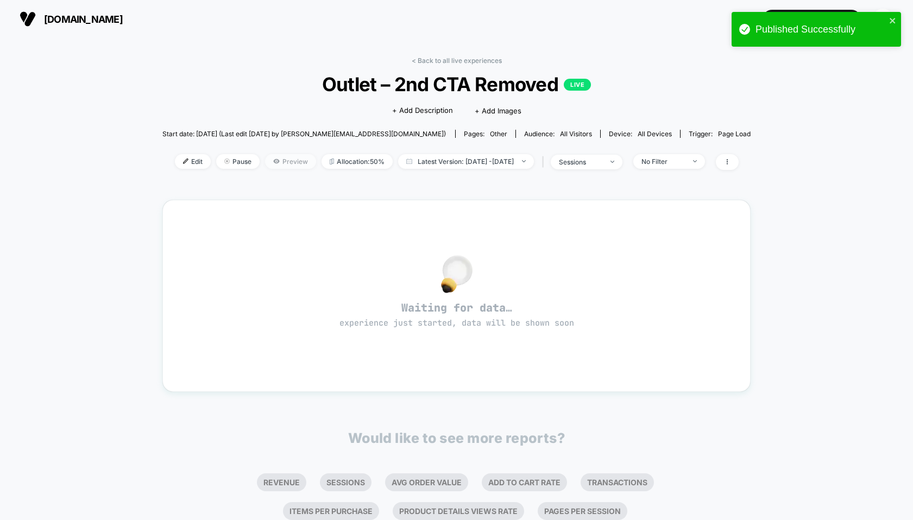
click at [265, 162] on span "Preview" at bounding box center [290, 161] width 51 height 15
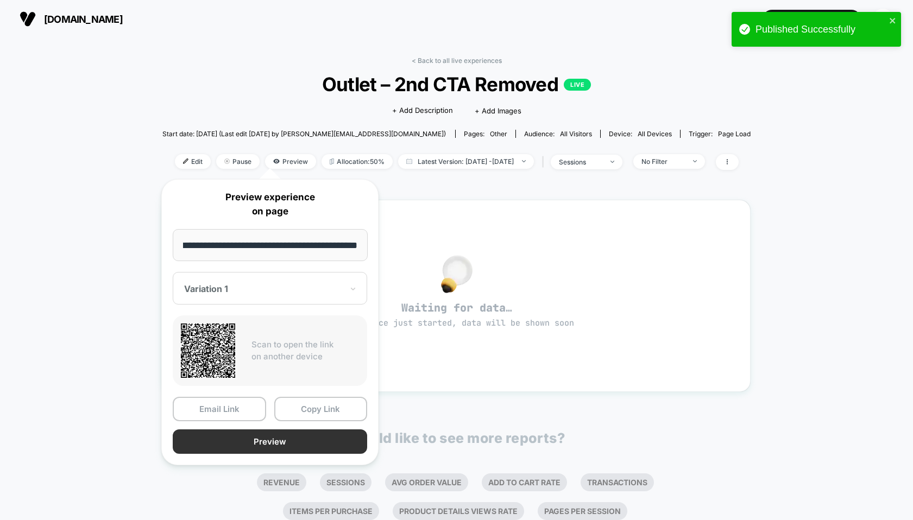
click at [268, 445] on button "Preview" at bounding box center [270, 442] width 194 height 24
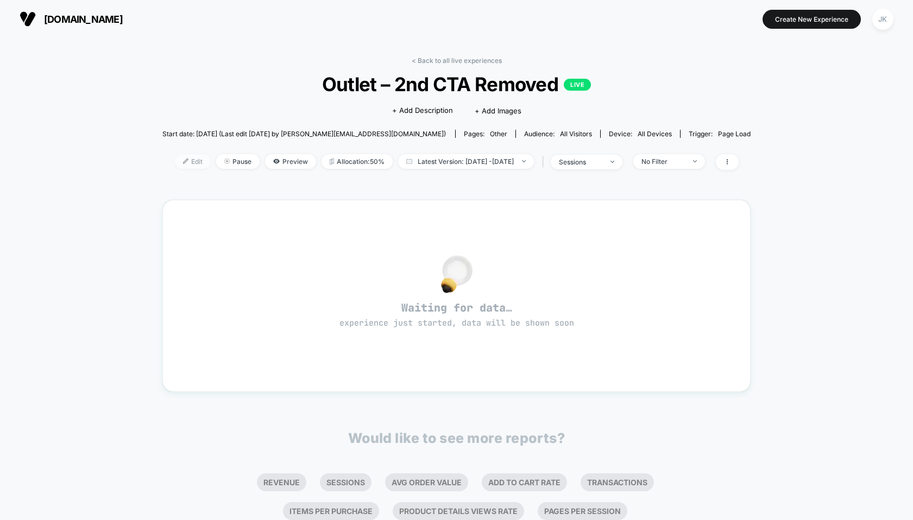
click at [180, 161] on span "Edit" at bounding box center [193, 161] width 36 height 15
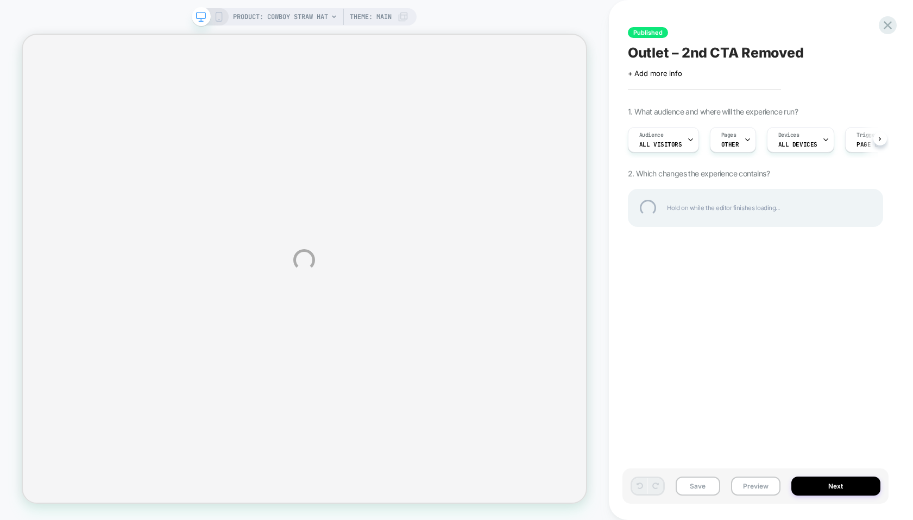
click at [256, 18] on div "PRODUCT: Cowboy Straw Hat PRODUCT: Cowboy Straw Hat Theme: MAIN Published Outle…" at bounding box center [456, 260] width 913 height 520
click at [258, 17] on div "PRODUCT: Cowboy Straw Hat PRODUCT: Cowboy Straw Hat Theme: MAIN Published Outle…" at bounding box center [456, 260] width 913 height 520
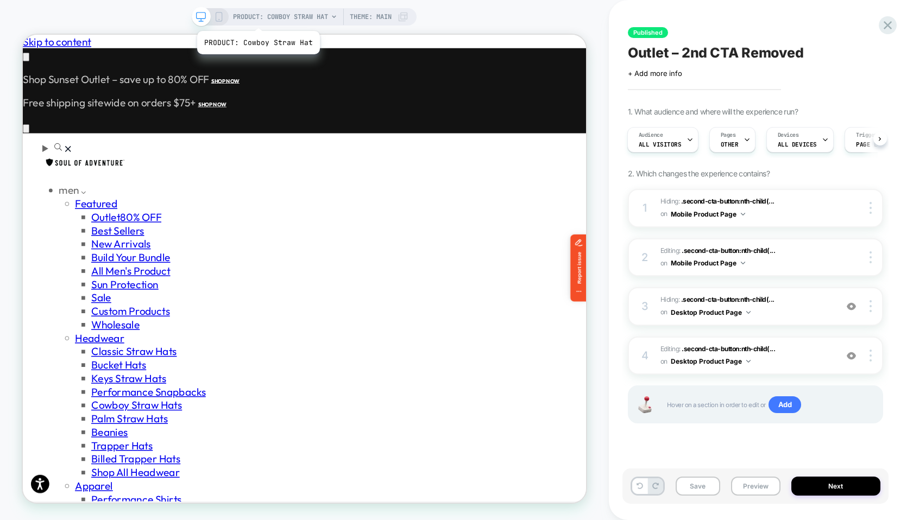
click at [258, 17] on span "PRODUCT: Cowboy Straw Hat" at bounding box center [280, 16] width 95 height 17
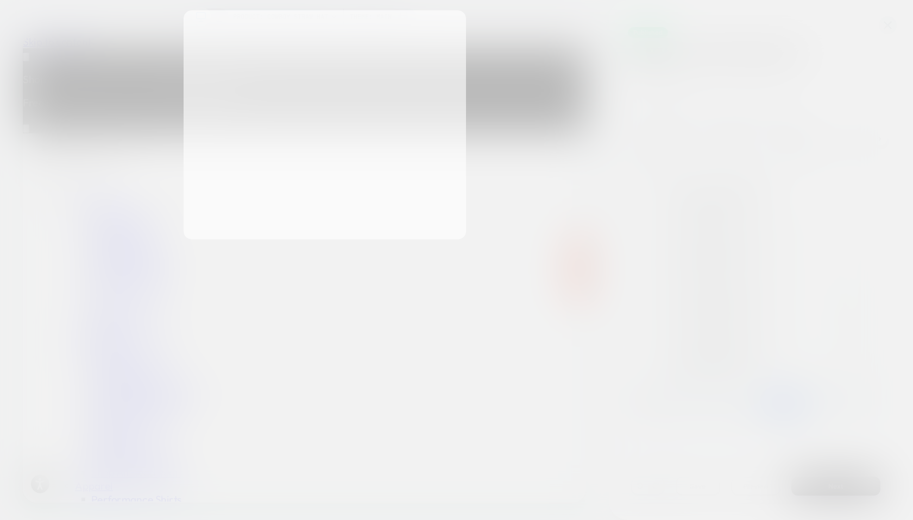
scroll to position [0, 682]
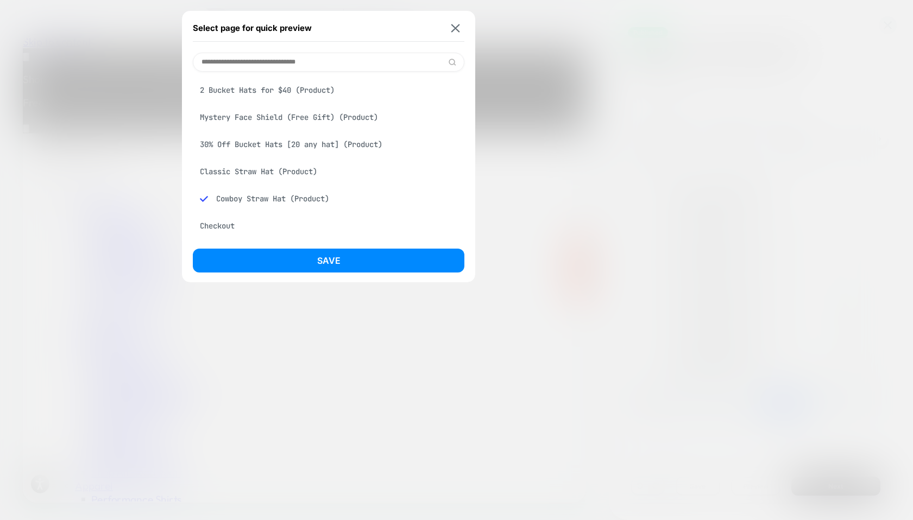
click at [258, 61] on input at bounding box center [329, 62] width 272 height 19
paste input "**********"
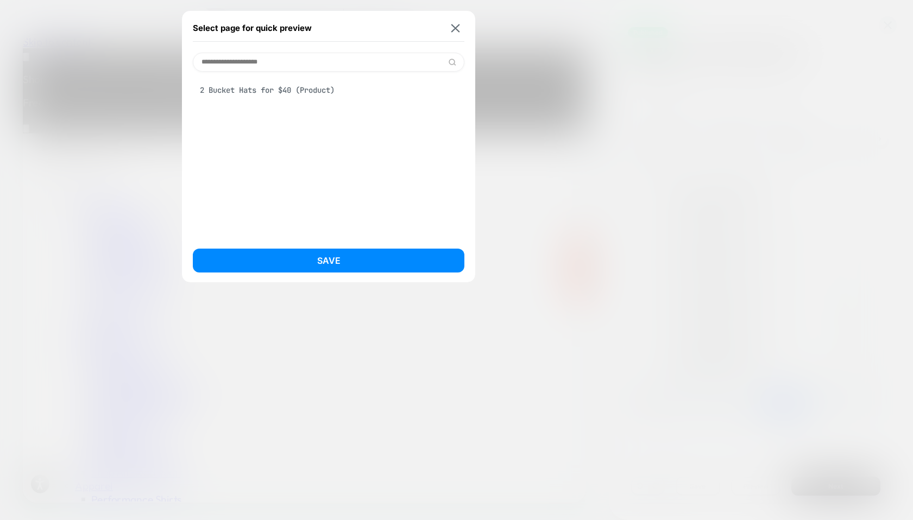
type input "**********"
click at [264, 87] on div "2 Bucket Hats for $40 (Product)" at bounding box center [329, 90] width 272 height 21
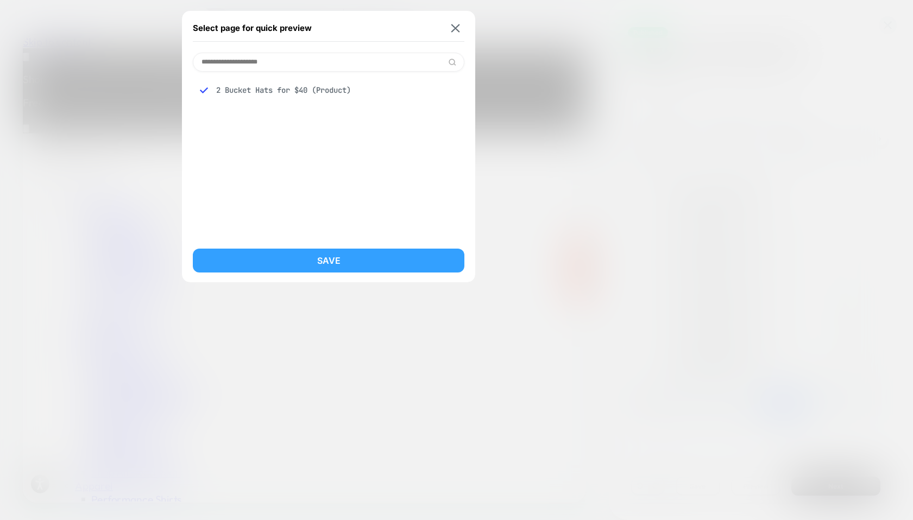
click at [307, 259] on button "Save" at bounding box center [329, 261] width 272 height 24
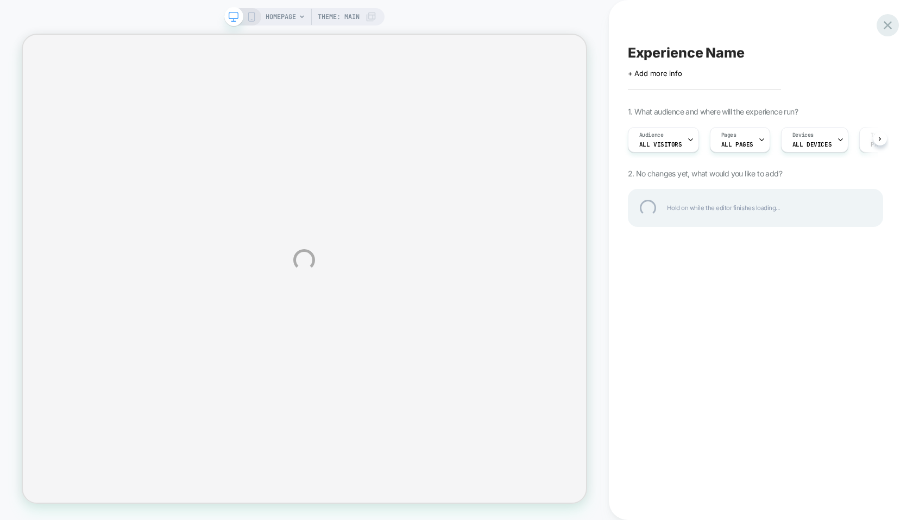
click at [890, 27] on div at bounding box center [888, 25] width 22 height 22
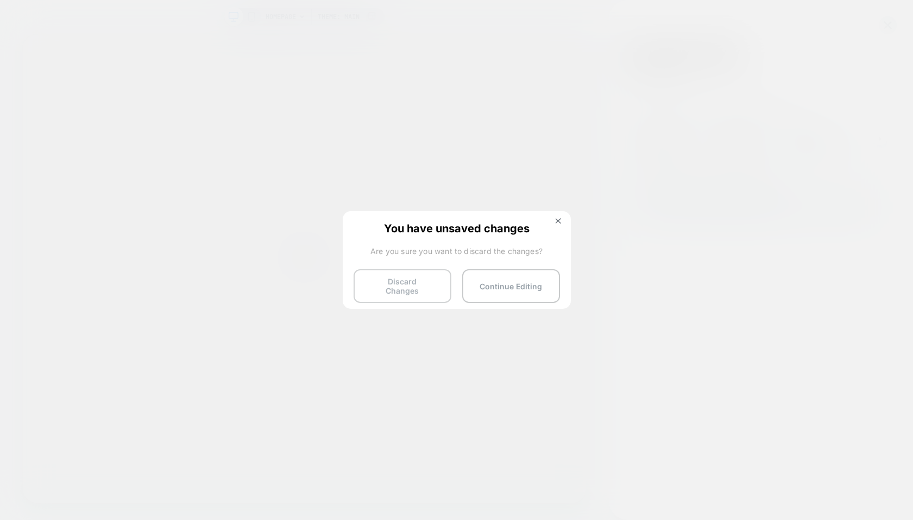
click at [421, 286] on button "Discard Changes" at bounding box center [403, 286] width 98 height 34
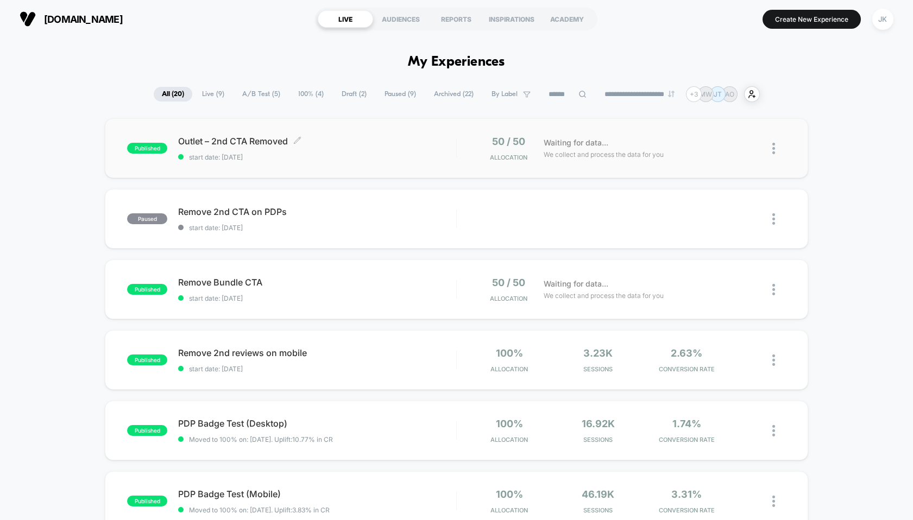
click at [277, 137] on span "Outlet – 2nd CTA Removed Click to edit experience details" at bounding box center [317, 141] width 278 height 11
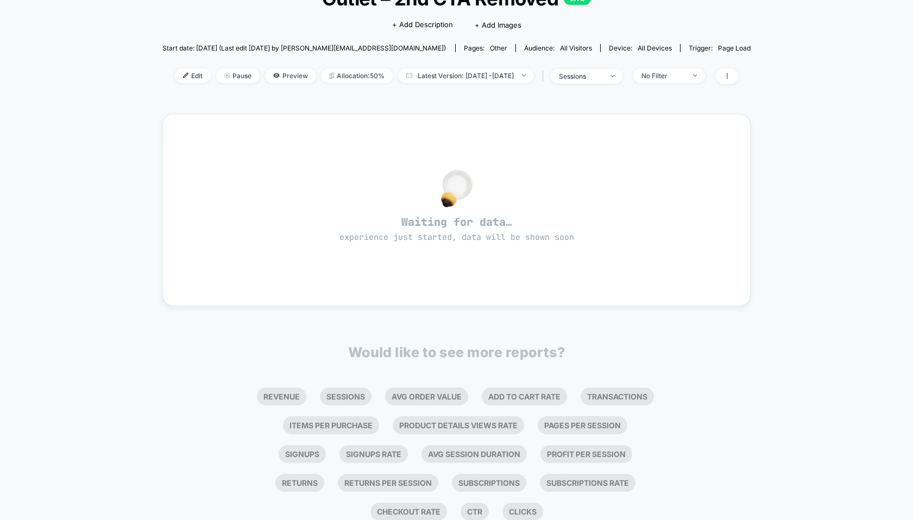
scroll to position [91, 0]
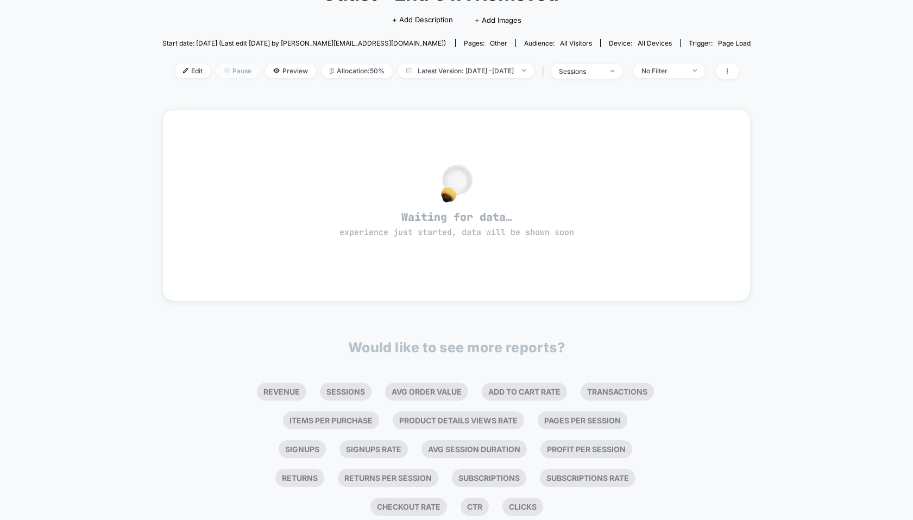
click at [216, 72] on span "Pause" at bounding box center [237, 71] width 43 height 15
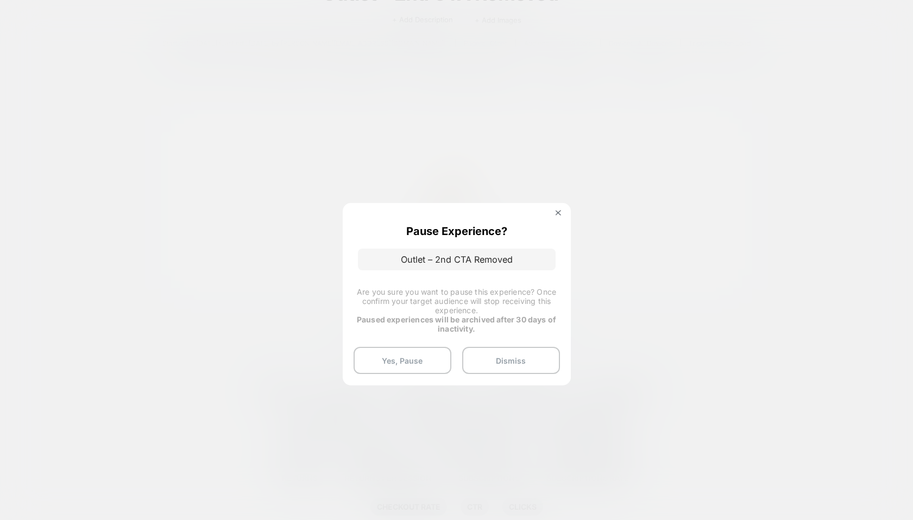
click at [372, 180] on div at bounding box center [456, 260] width 913 height 520
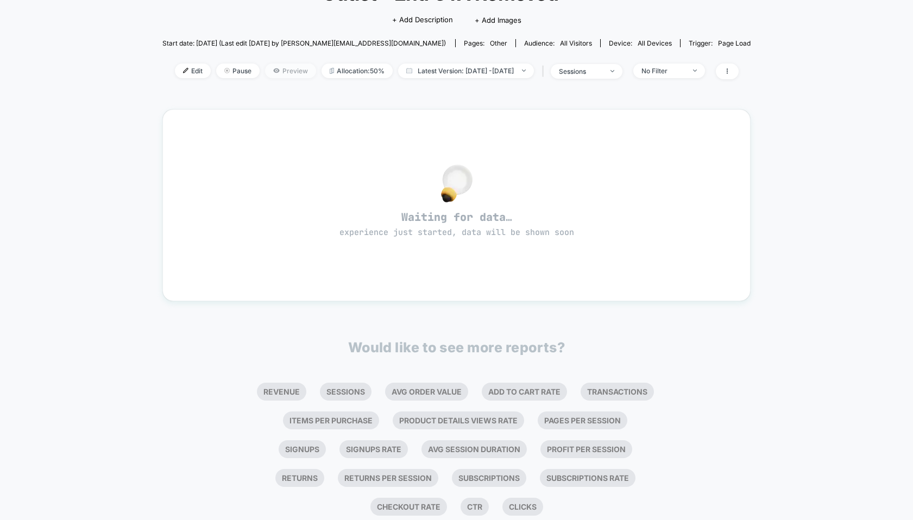
click at [265, 72] on span "Preview" at bounding box center [290, 71] width 51 height 15
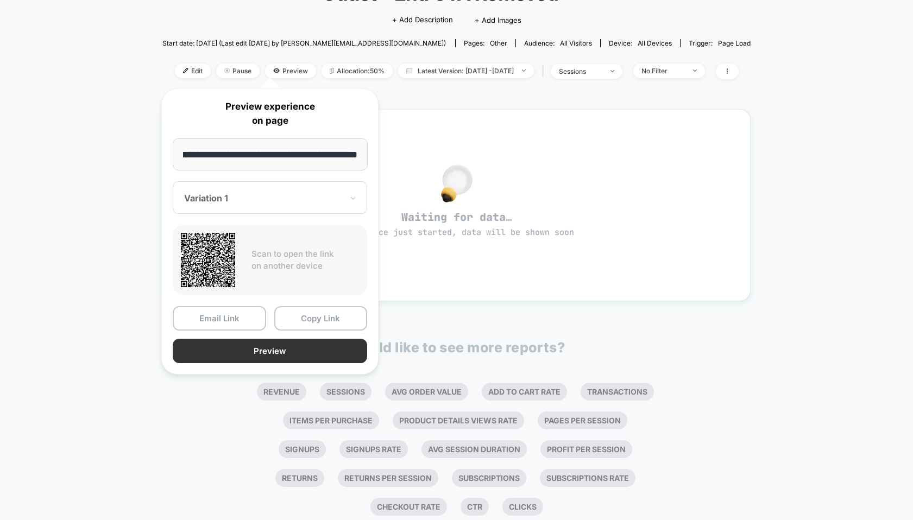
scroll to position [0, 0]
click at [255, 351] on button "Preview" at bounding box center [270, 351] width 194 height 24
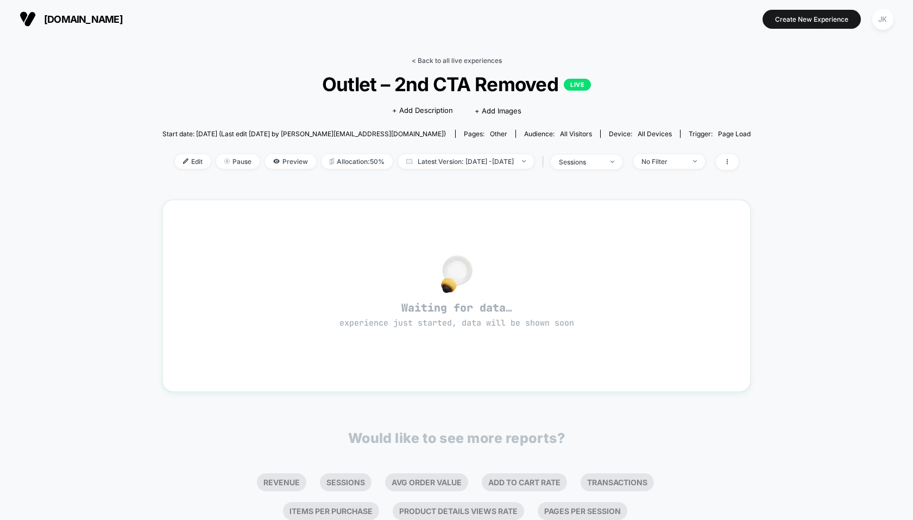
click at [442, 60] on link "< Back to all live experiences" at bounding box center [457, 61] width 90 height 8
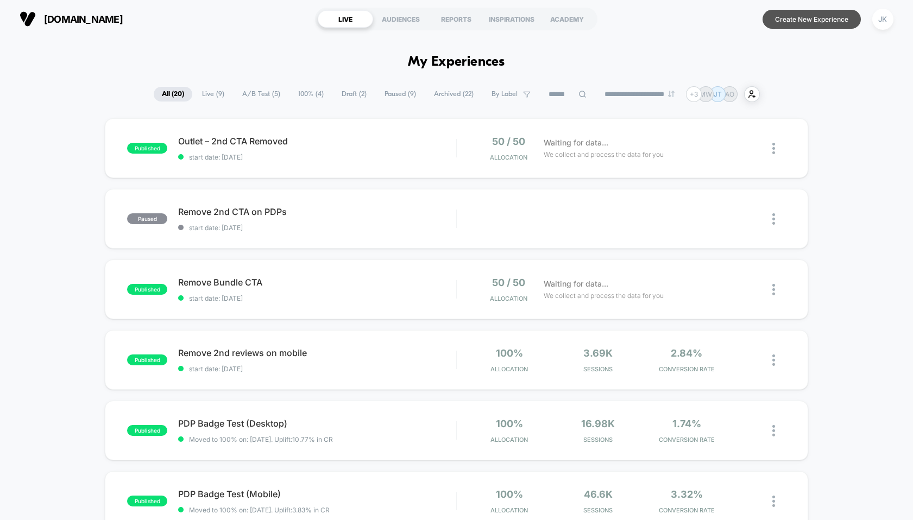
click at [768, 18] on button "Create New Experience" at bounding box center [812, 19] width 98 height 19
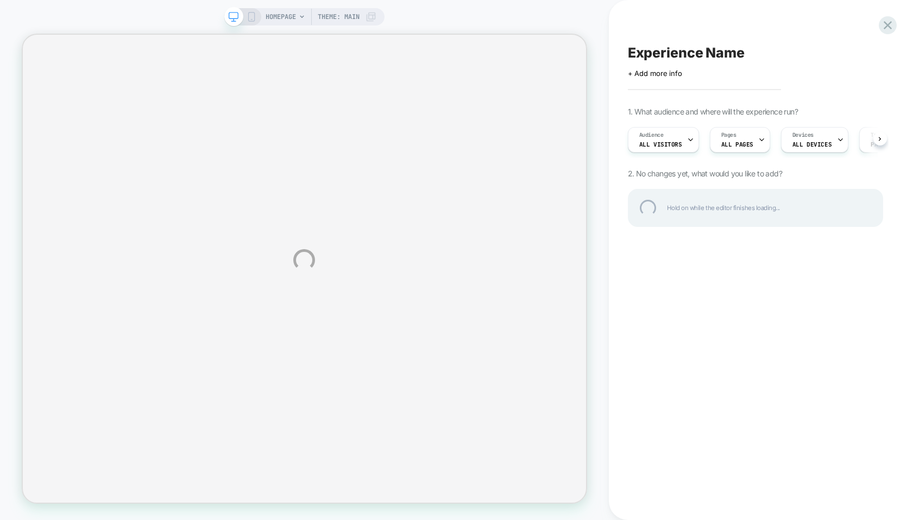
click at [729, 138] on div "HOMEPAGE Theme: MAIN Experience Name Click to edit experience details + Add mor…" at bounding box center [456, 260] width 913 height 520
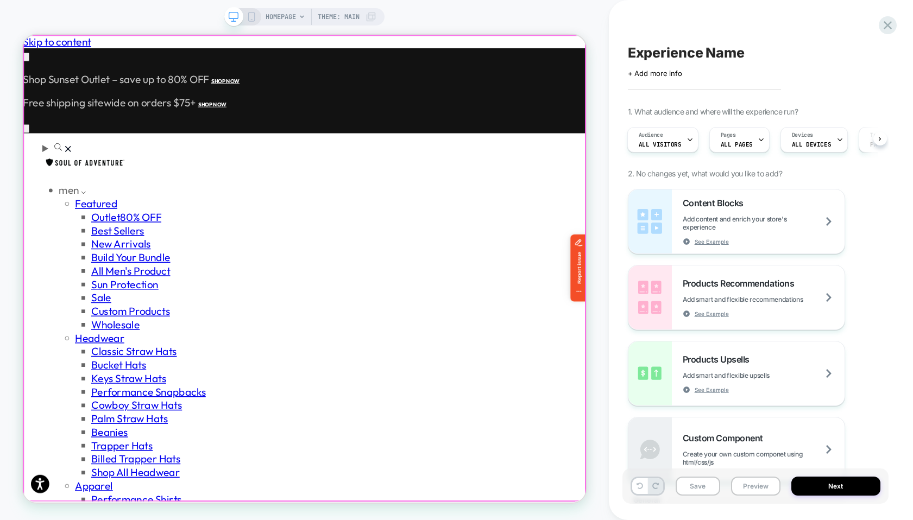
scroll to position [0, 682]
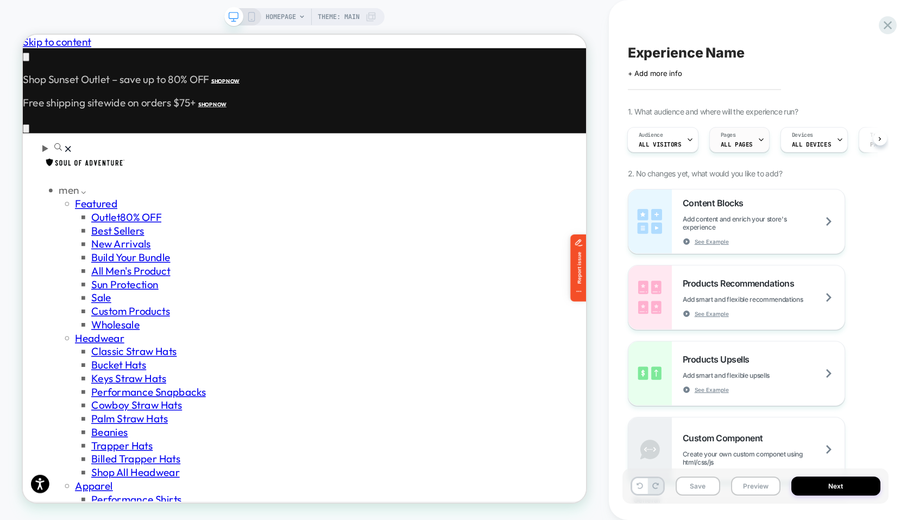
click at [730, 140] on div "Pages ALL PAGES" at bounding box center [737, 140] width 54 height 24
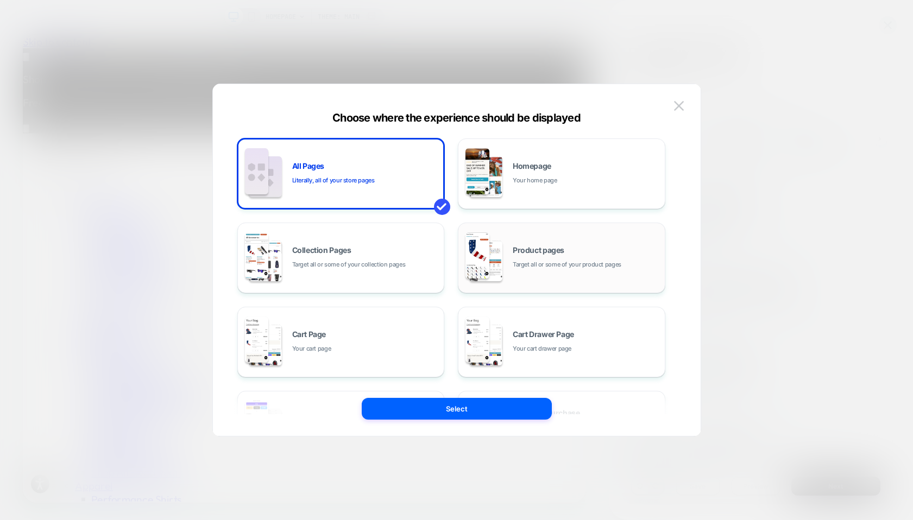
click at [520, 265] on span "Target all or some of your product pages" at bounding box center [567, 265] width 109 height 10
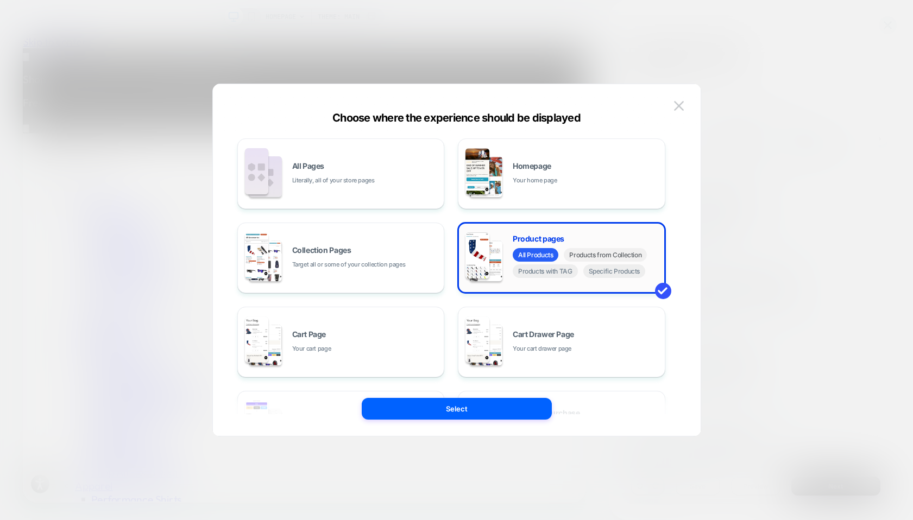
click at [605, 261] on span "Products from Collection" at bounding box center [605, 255] width 83 height 14
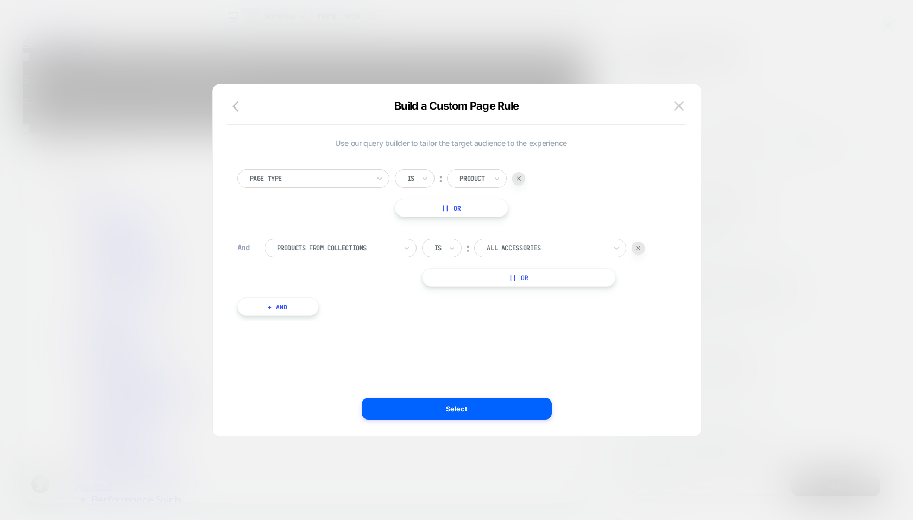
scroll to position [0, 0]
click at [509, 247] on div at bounding box center [547, 248] width 120 height 10
type input "********"
click at [523, 271] on div "Top Deals" at bounding box center [556, 277] width 141 height 17
click at [448, 406] on button "Select" at bounding box center [457, 409] width 190 height 22
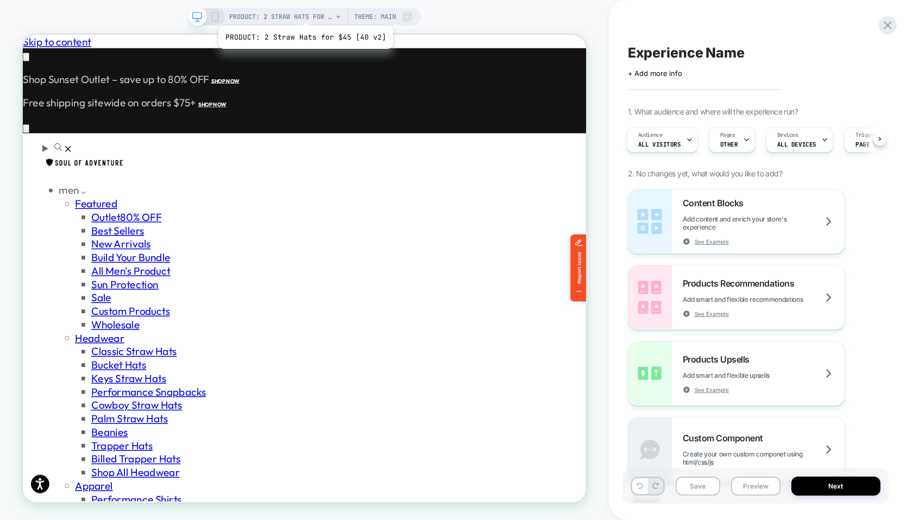
click at [304, 12] on span "PRODUCT: 2 Straw Hats for $45 [40 v2]" at bounding box center [280, 16] width 103 height 17
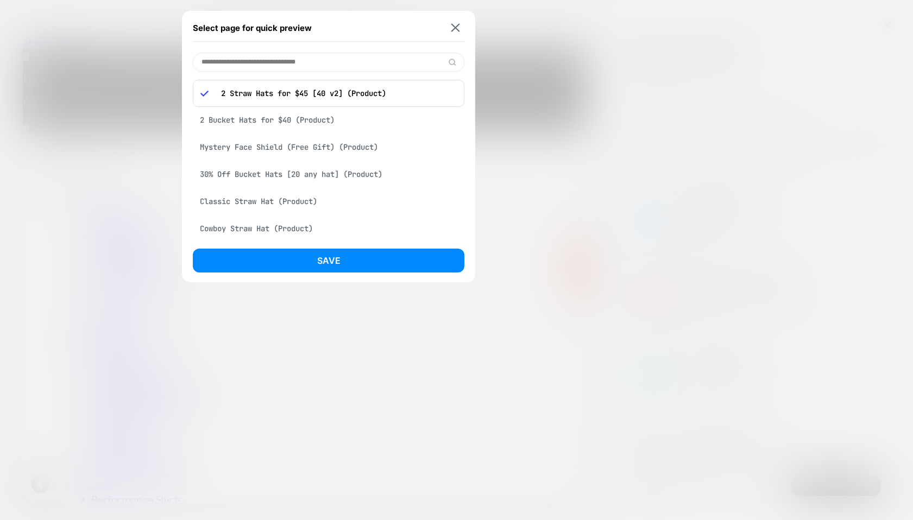
click at [273, 51] on div "Select page for quick preview 2 Straw Hats for $45 [40 v2] (Product) 2 Bucket H…" at bounding box center [328, 147] width 293 height 272
click at [273, 59] on input at bounding box center [329, 62] width 272 height 19
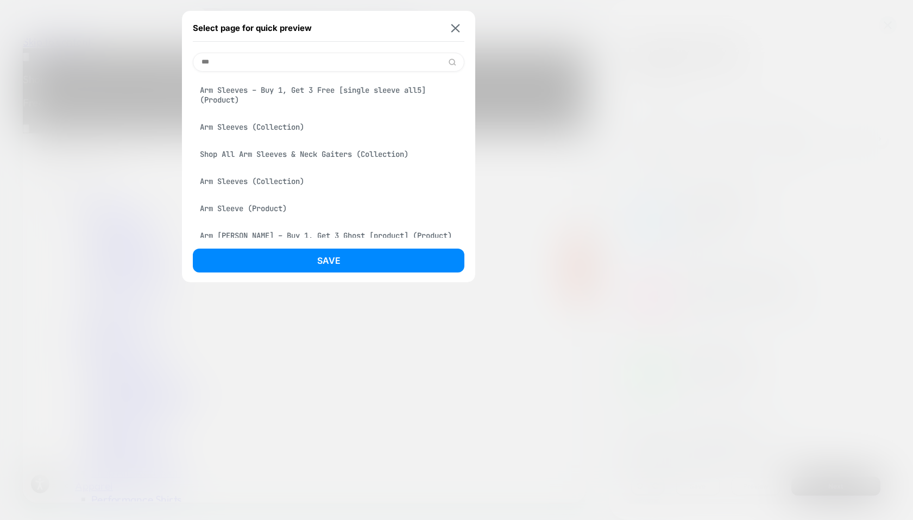
type input "***"
click at [273, 90] on div "Arm Sleeves – Buy 1, Get 3 Free [single sleeve all5] (Product)" at bounding box center [329, 95] width 272 height 30
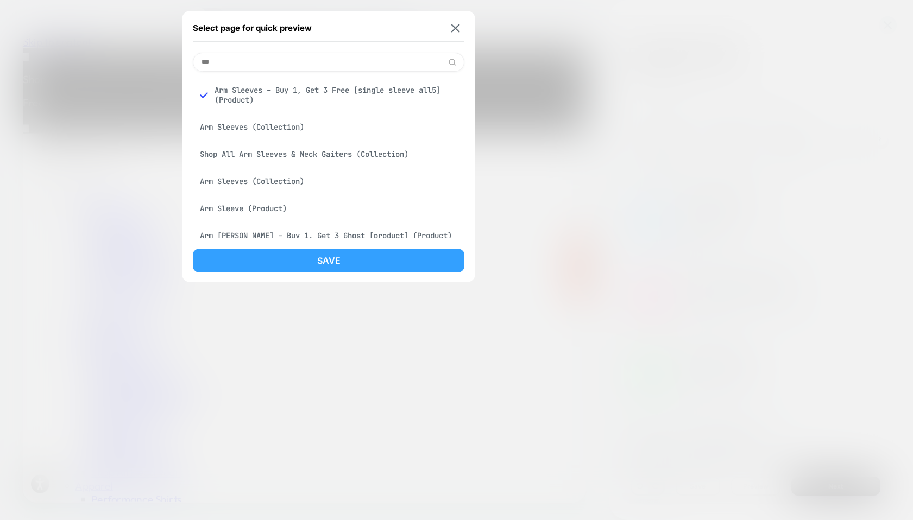
scroll to position [0, 682]
click at [305, 256] on button "Save" at bounding box center [329, 261] width 272 height 24
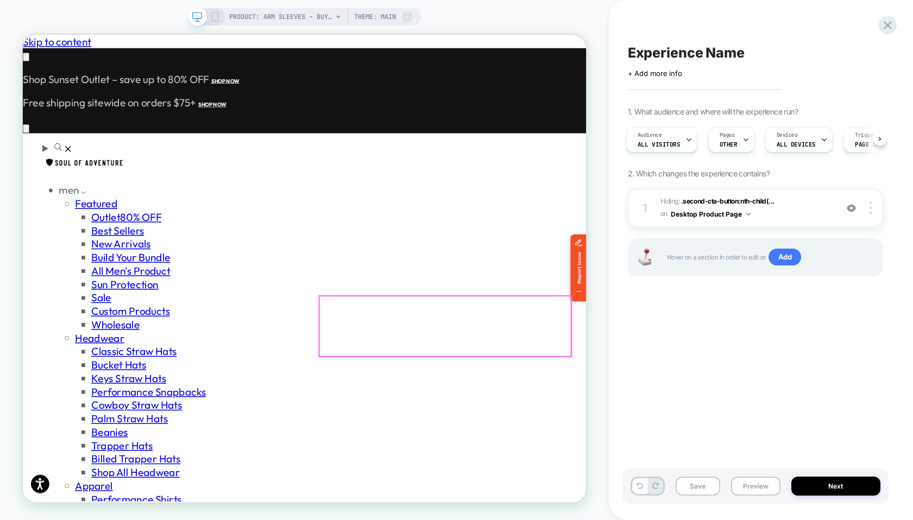
scroll to position [0, 0]
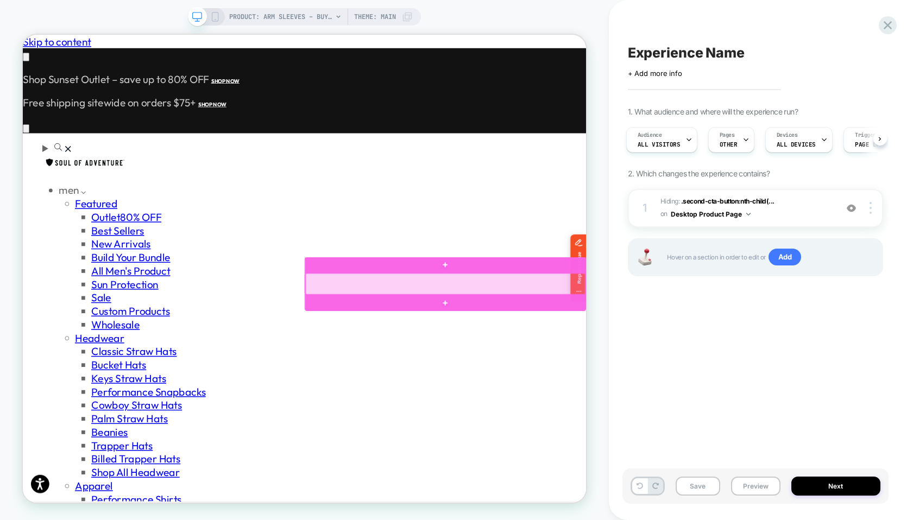
click at [603, 368] on div at bounding box center [587, 367] width 374 height 28
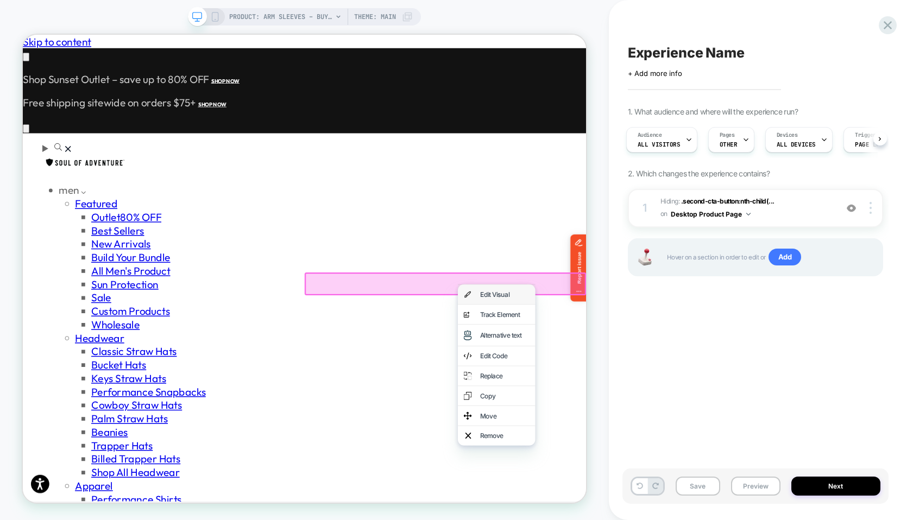
click at [648, 385] on div "Edit Visual" at bounding box center [665, 381] width 66 height 11
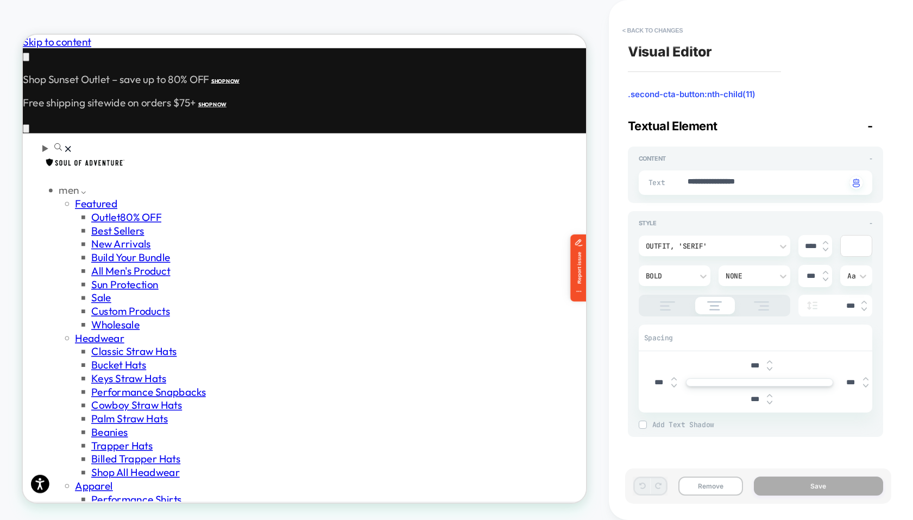
click at [751, 399] on input "***" at bounding box center [755, 399] width 24 height 9
type textarea "*"
type input "****"
type textarea "*"
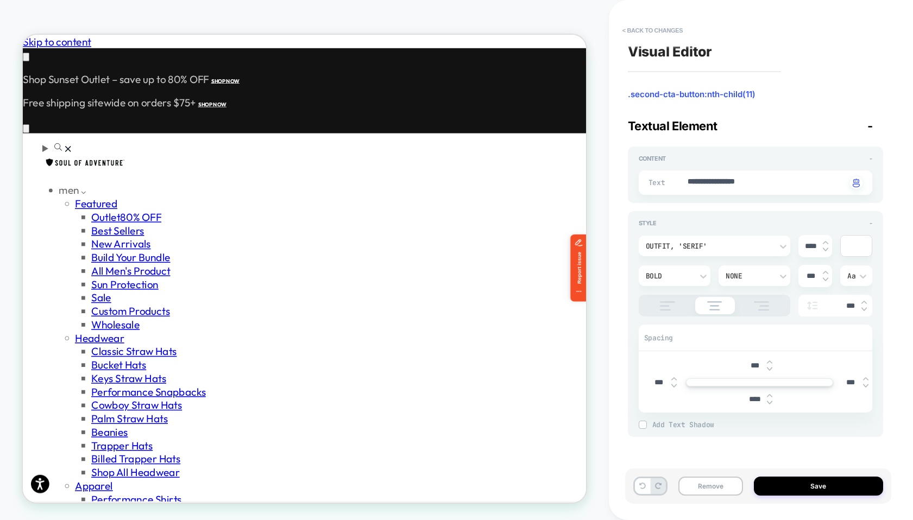
type input "****"
click at [753, 433] on span "Blur" at bounding box center [756, 434] width 14 height 3
click at [810, 488] on button "Save" at bounding box center [818, 486] width 129 height 19
type textarea "*"
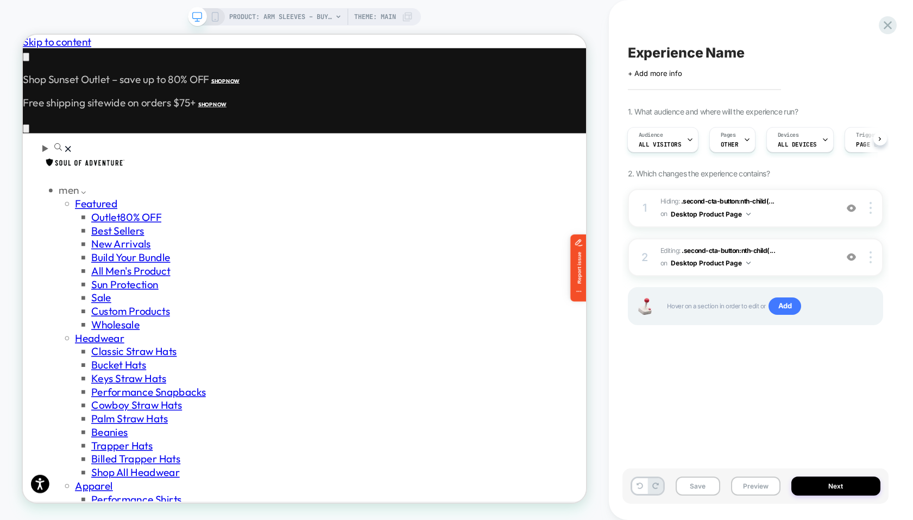
scroll to position [0, 0]
click at [221, 12] on div "PRODUCT: Arm Sleeves – Buy 1, Get 3 Free [single sleeve all5] Theme: MAIN" at bounding box center [304, 16] width 233 height 17
click at [323, 16] on span "PRODUCT: Arm Sleeves – Buy 1, Get 3 Free [single sleeve all5]" at bounding box center [280, 16] width 103 height 17
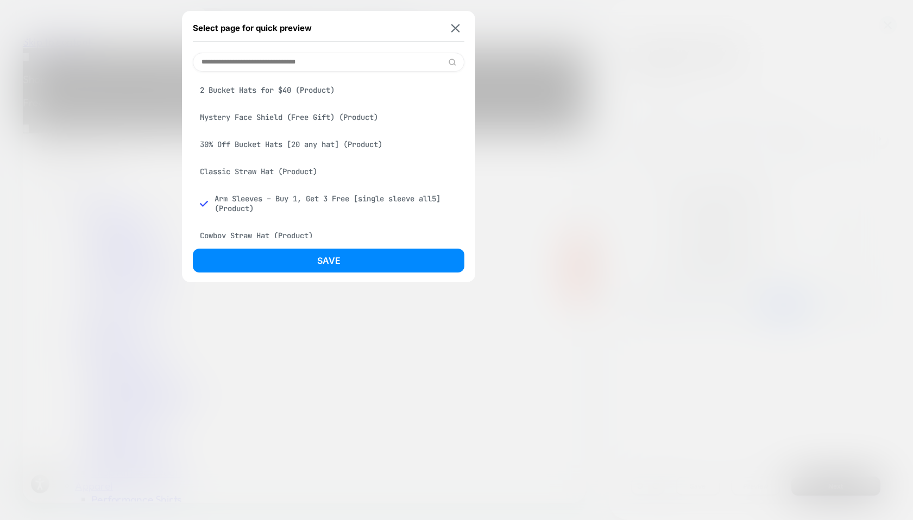
click at [306, 61] on input at bounding box center [329, 62] width 272 height 19
paste input "**********"
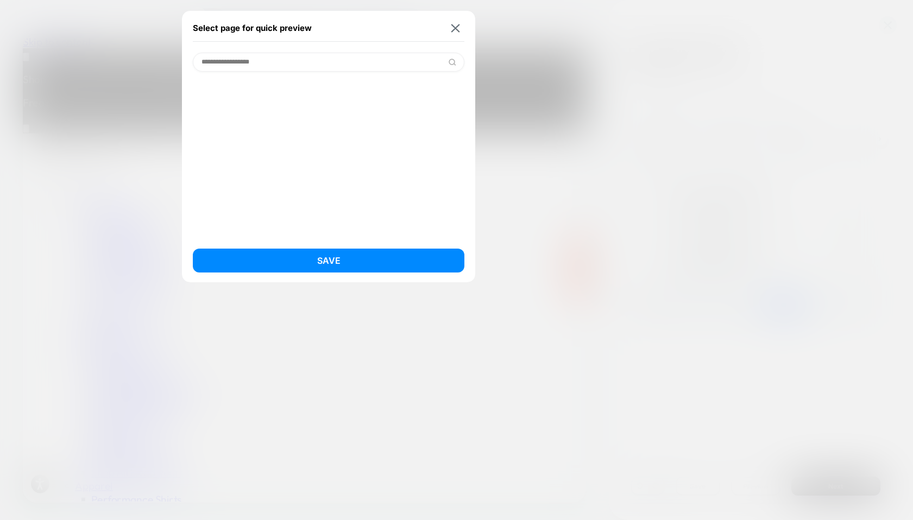
scroll to position [0, 682]
type input "**********"
click at [335, 245] on div "**********" at bounding box center [328, 147] width 293 height 272
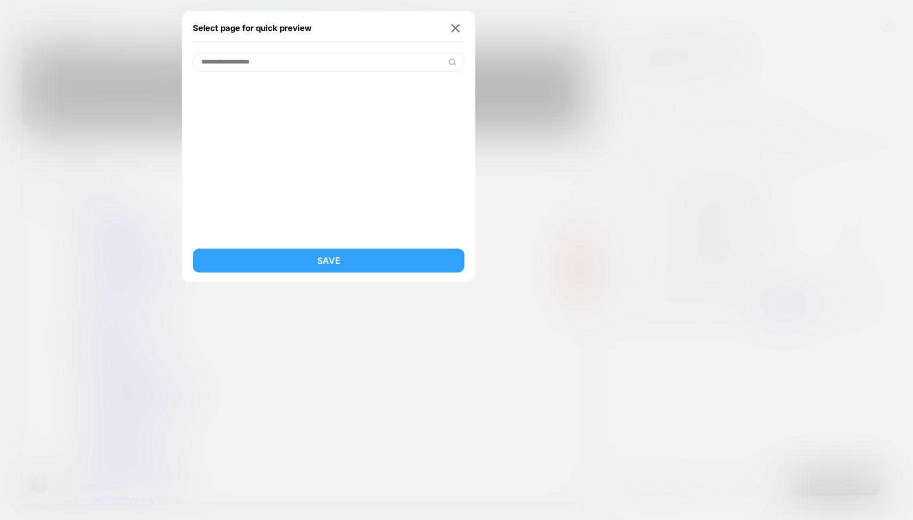
click at [336, 259] on button "Save" at bounding box center [329, 261] width 272 height 24
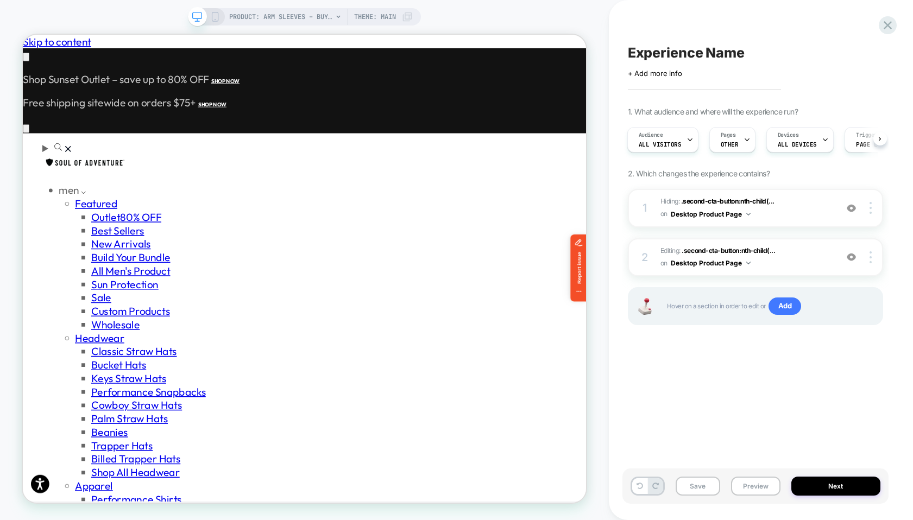
click at [305, 17] on span "PRODUCT: Arm Sleeves – Buy 1, Get 3 Free [single sleeve all5]" at bounding box center [280, 16] width 103 height 17
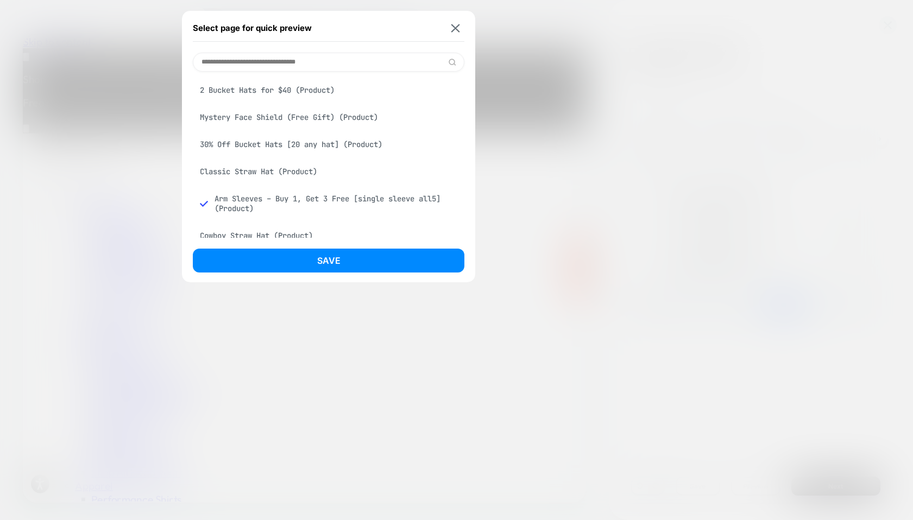
paste input "**********"
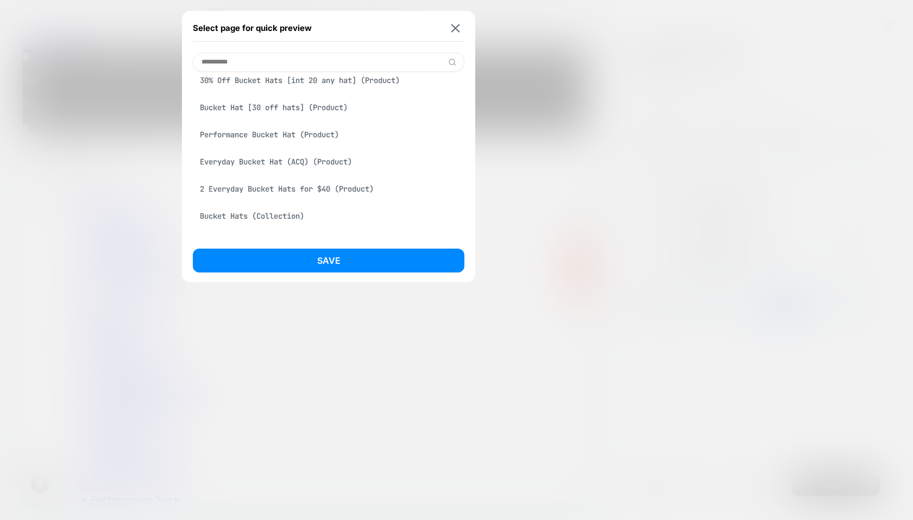
scroll to position [57, 0]
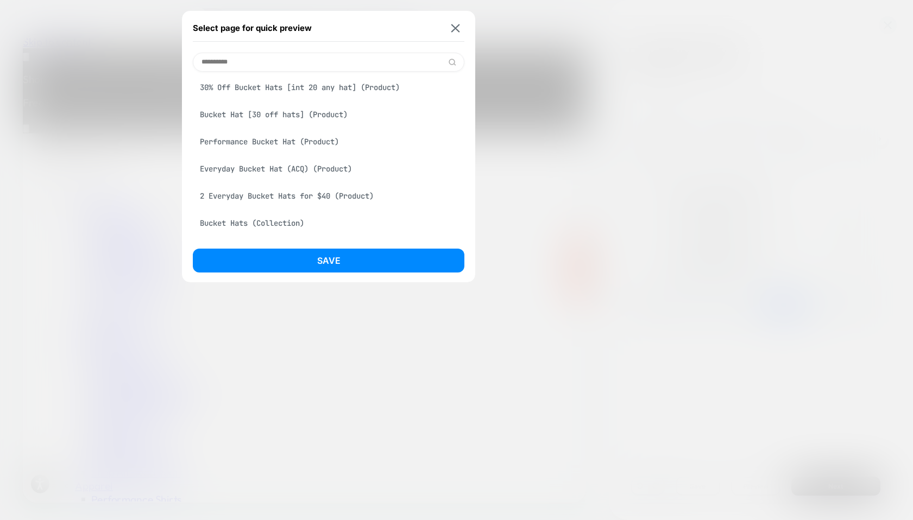
type input "**********"
click at [288, 116] on div "Bucket Hat [30 off hats] (Product)" at bounding box center [329, 114] width 272 height 21
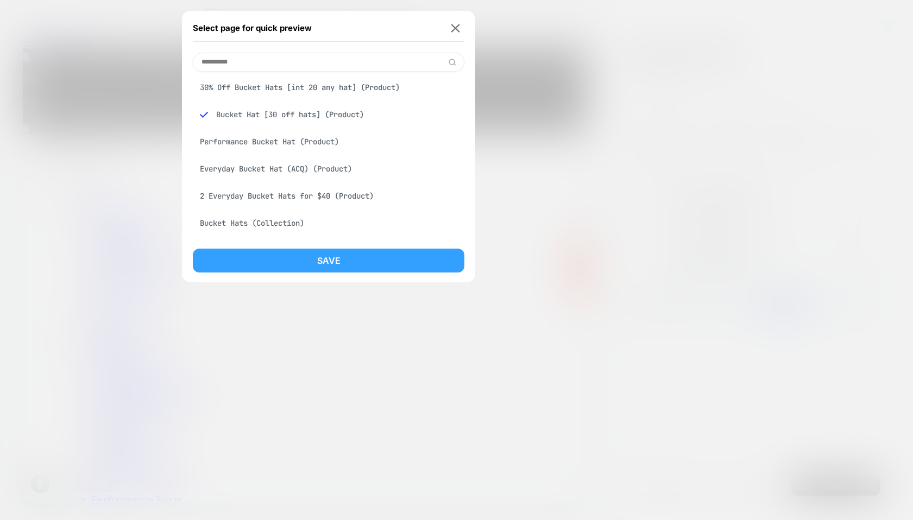
click at [324, 265] on button "Save" at bounding box center [329, 261] width 272 height 24
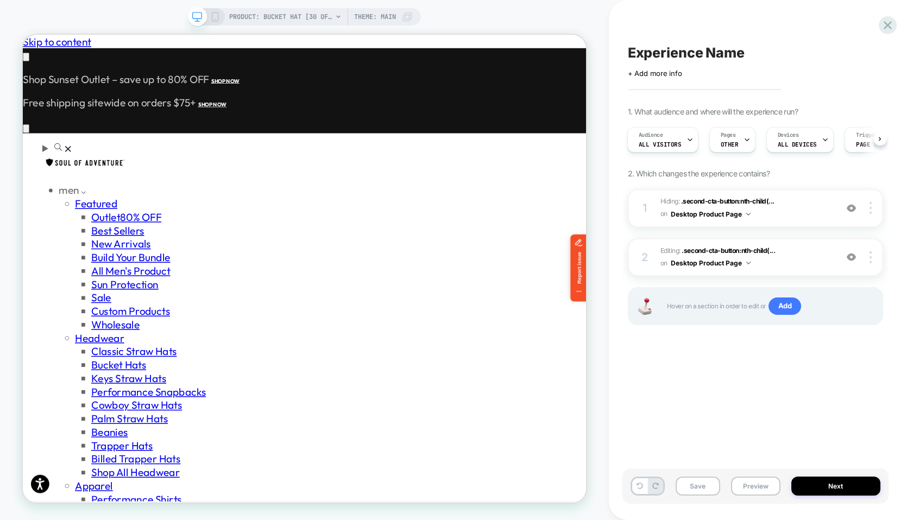
scroll to position [0, 1]
click at [214, 14] on icon at bounding box center [215, 17] width 10 height 10
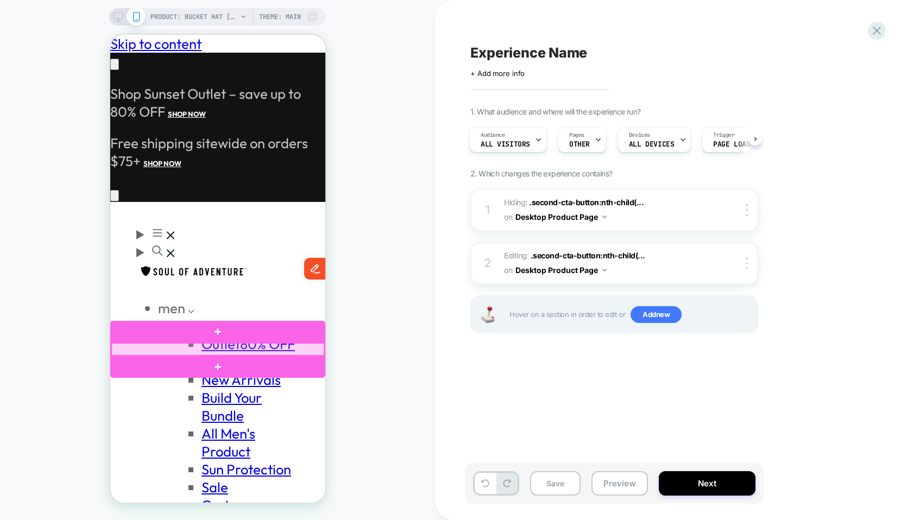
scroll to position [0, 170]
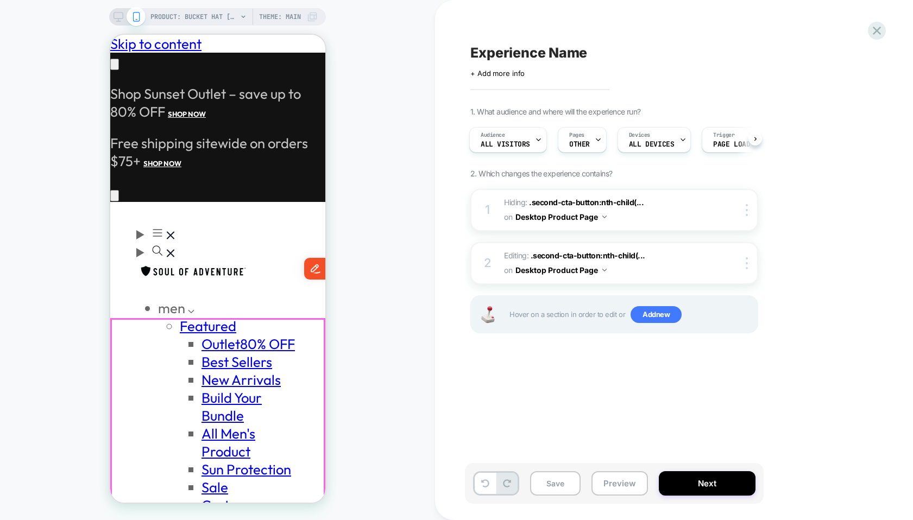
click at [122, 16] on icon at bounding box center [119, 17] width 10 height 10
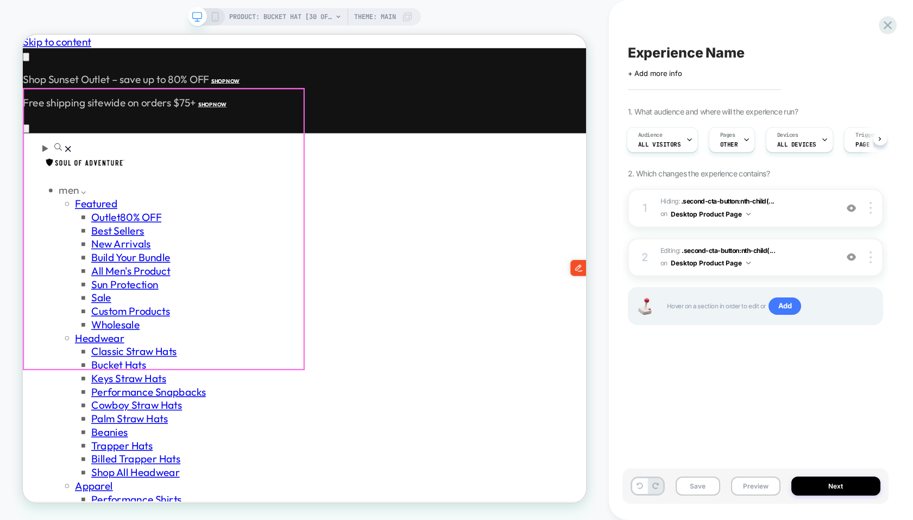
click at [217, 12] on rect at bounding box center [215, 16] width 6 height 9
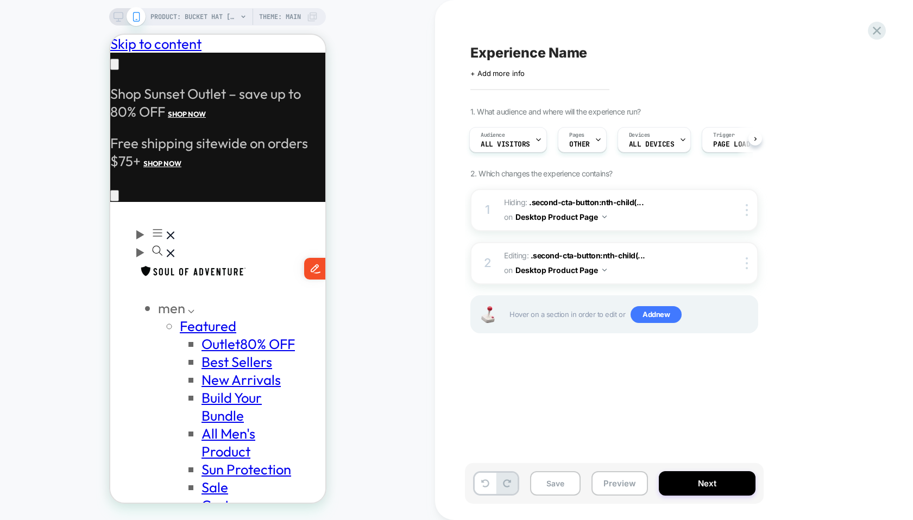
click at [224, 16] on span "PRODUCT: Bucket Hat [30 off hats]" at bounding box center [193, 16] width 87 height 17
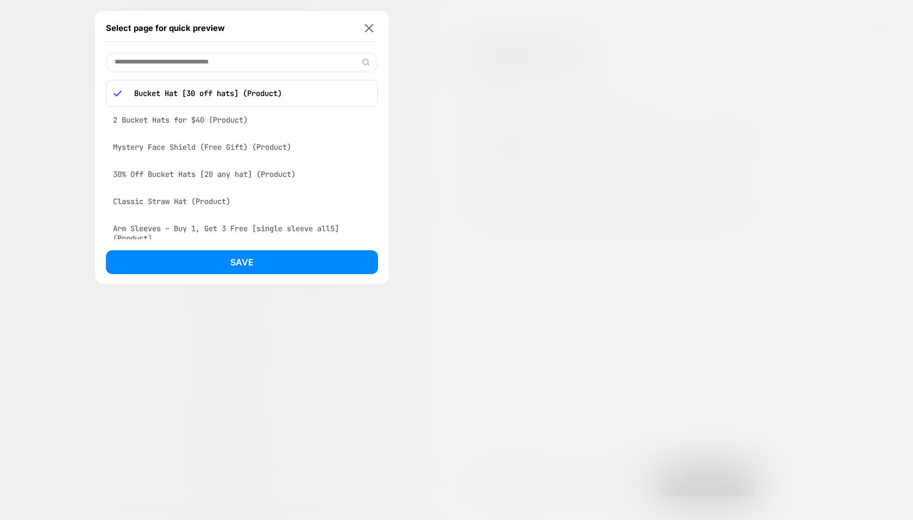
click at [439, 83] on div "PRODUCT: Bucket Hat [30 off hats] Select page for quick preview Bucket Hat [30 …" at bounding box center [456, 260] width 913 height 520
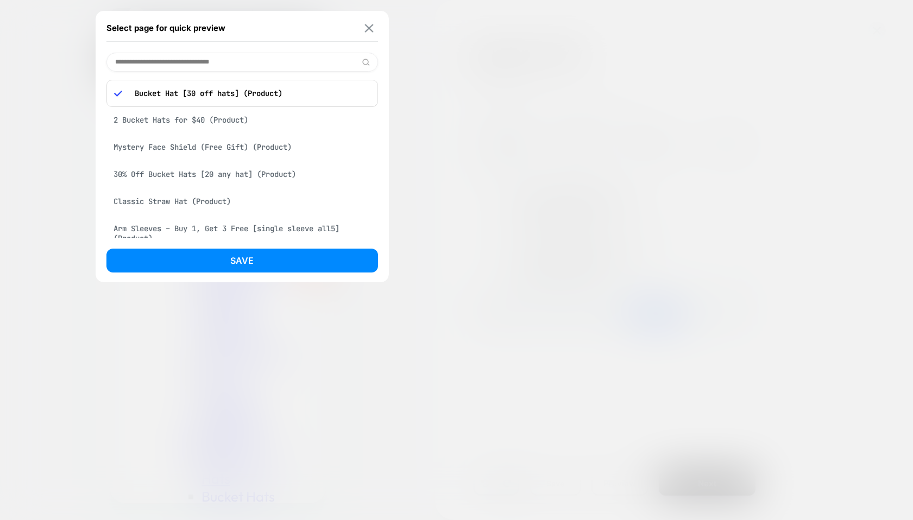
click at [368, 26] on img at bounding box center [369, 28] width 9 height 8
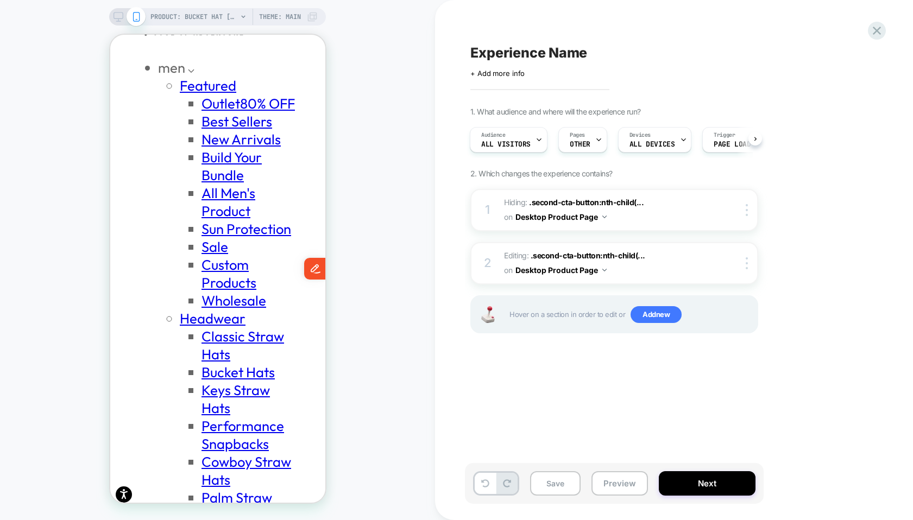
click at [127, 17] on span at bounding box center [136, 16] width 19 height 19
click at [118, 19] on icon at bounding box center [118, 19] width 1 height 3
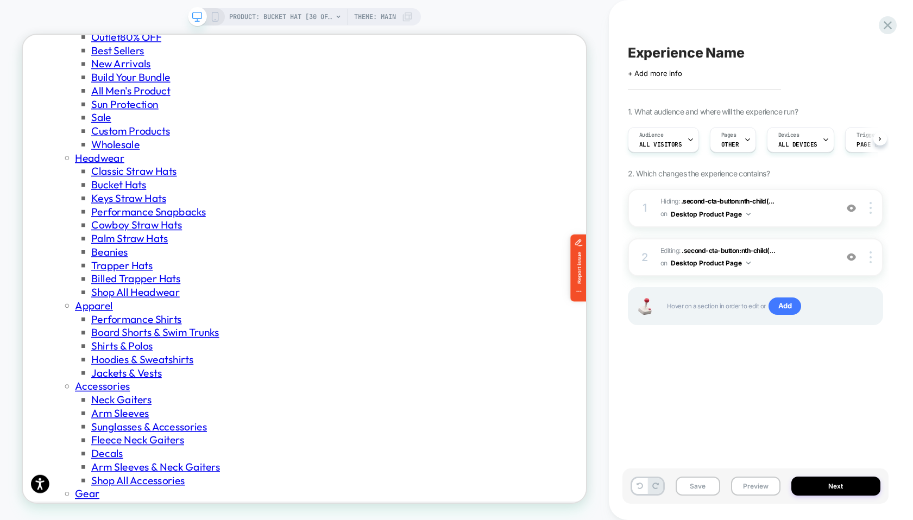
scroll to position [0, 1]
click at [215, 18] on icon at bounding box center [215, 17] width 10 height 10
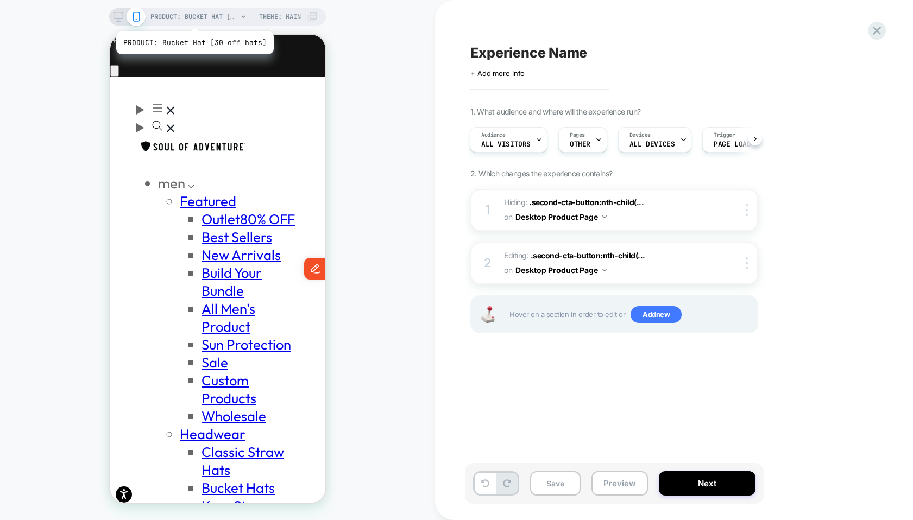
click at [194, 15] on span "PRODUCT: Bucket Hat [30 off hats]" at bounding box center [193, 16] width 87 height 17
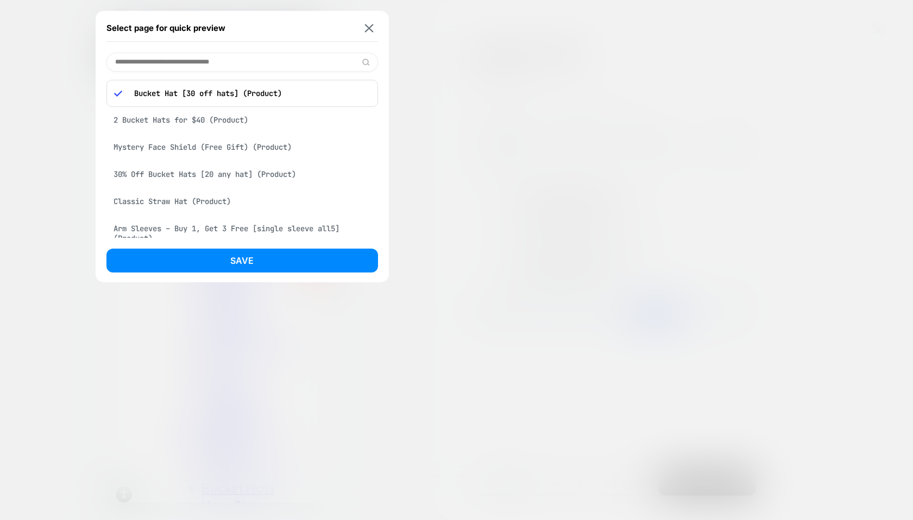
scroll to position [0, 170]
click at [196, 53] on input at bounding box center [242, 62] width 272 height 19
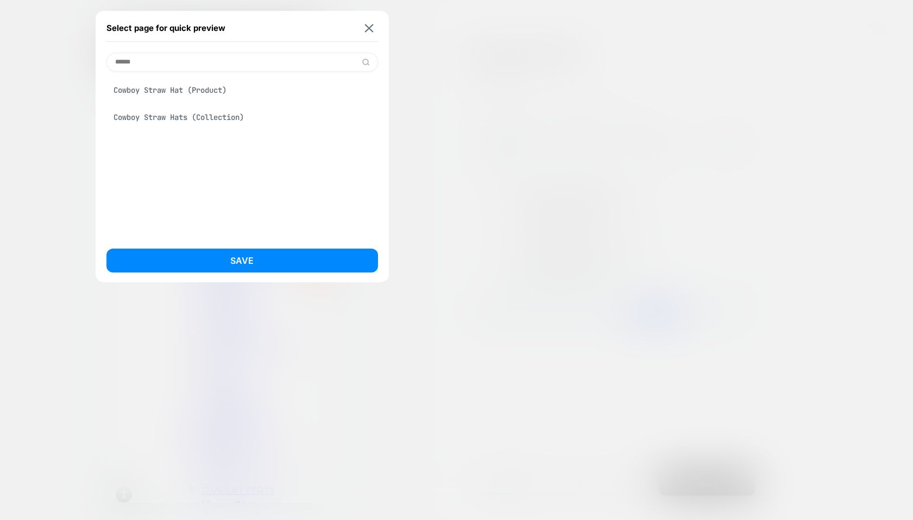
type input "******"
click at [183, 91] on div "Cowboy Straw Hat (Product)" at bounding box center [242, 90] width 272 height 21
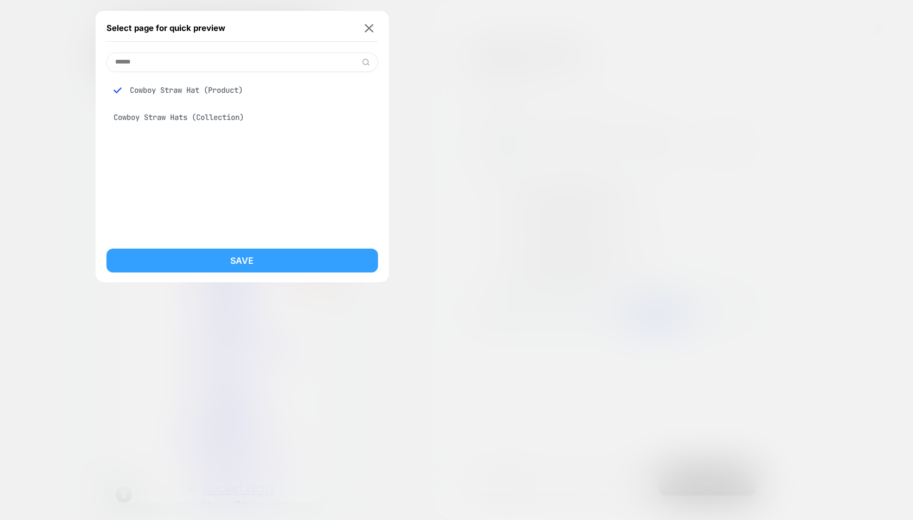
click at [200, 251] on button "Save" at bounding box center [242, 261] width 272 height 24
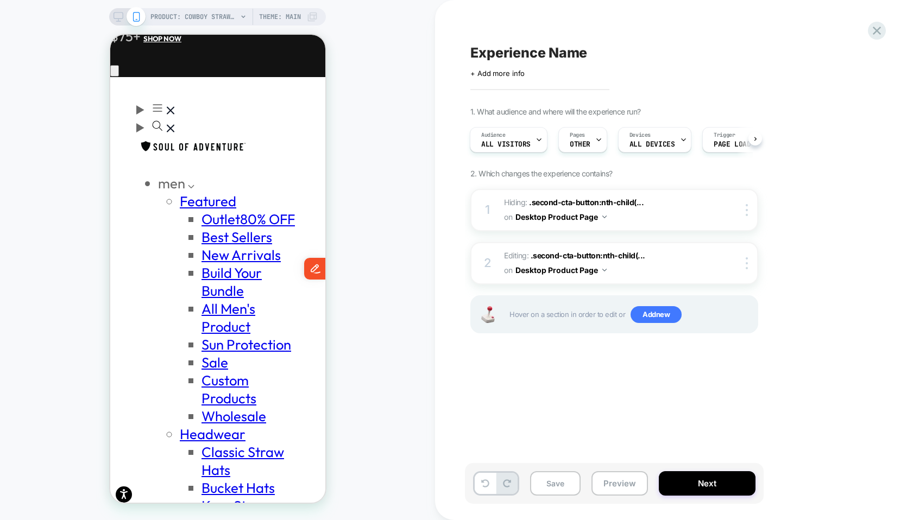
scroll to position [0, 1]
click at [197, 10] on span "PRODUCT: Cowboy Straw Hat" at bounding box center [193, 16] width 87 height 17
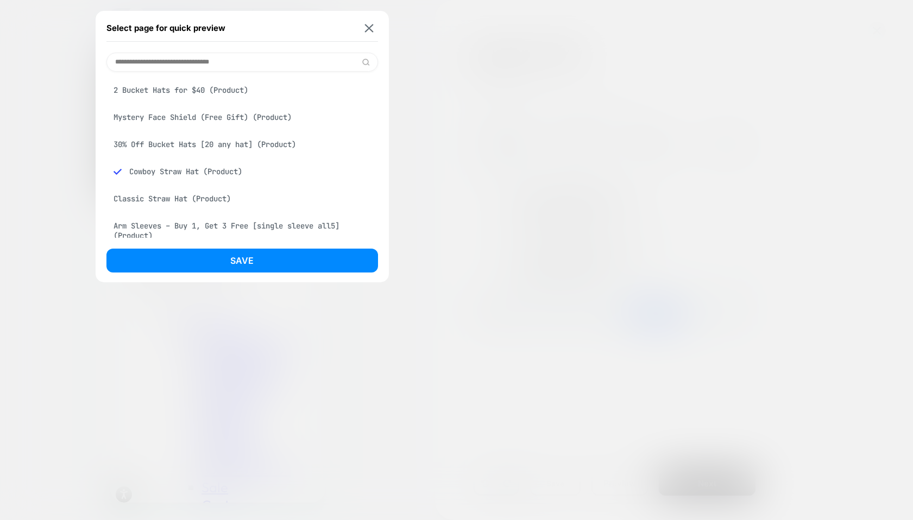
scroll to position [0, 170]
click at [239, 63] on input at bounding box center [242, 62] width 272 height 19
paste input "**********"
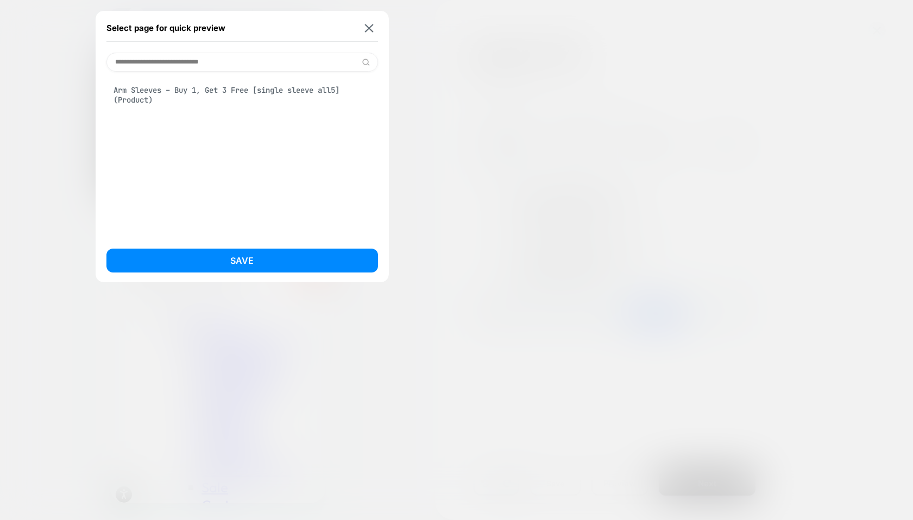
type input "**********"
click at [224, 87] on div "Arm Sleeves – Buy 1, Get 3 Free [single sleeve all5] (Product)" at bounding box center [242, 95] width 272 height 30
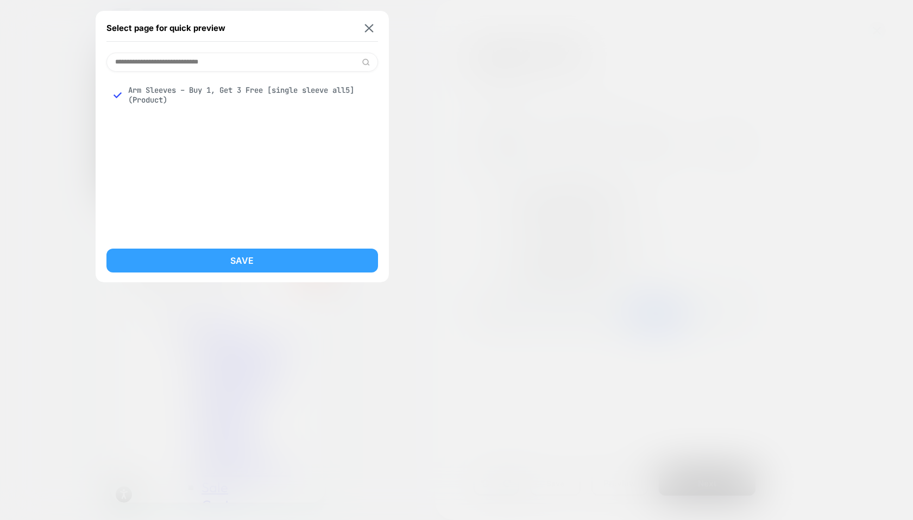
click at [234, 255] on button "Save" at bounding box center [242, 261] width 272 height 24
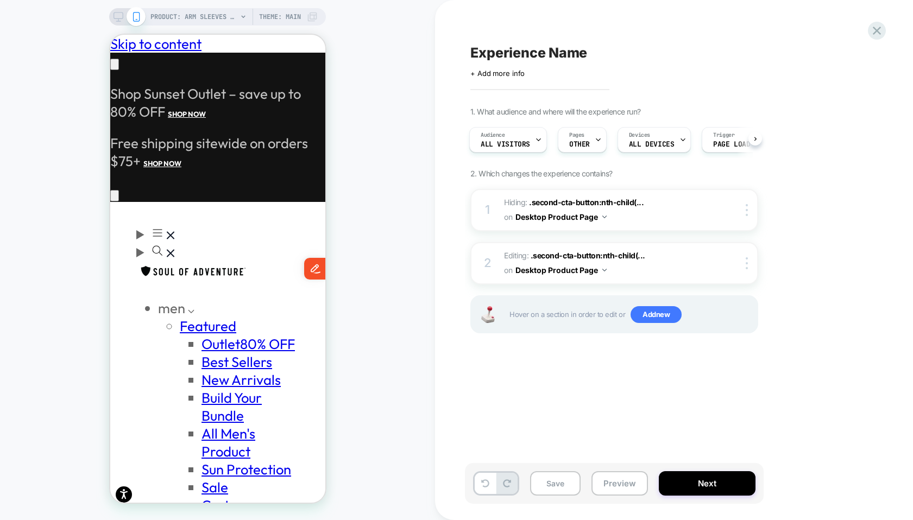
scroll to position [0, 2]
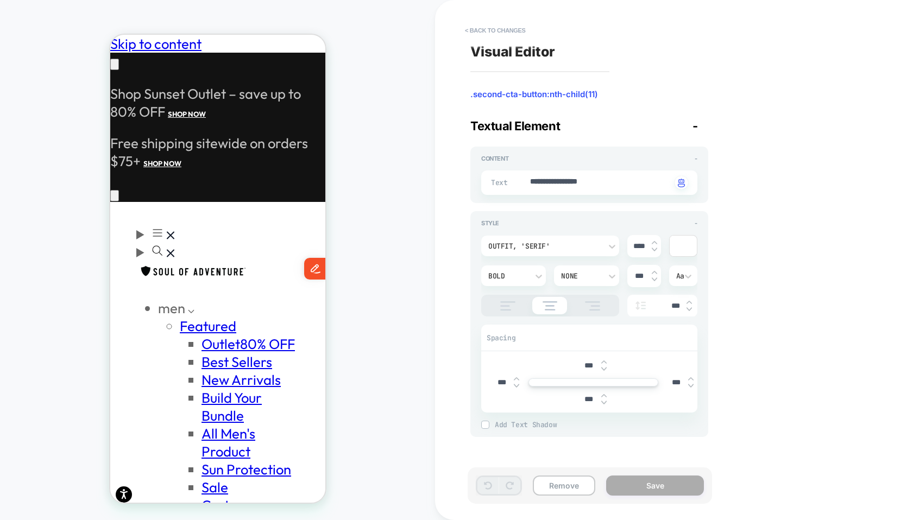
click at [586, 400] on input "***" at bounding box center [589, 399] width 24 height 9
type textarea "*"
type input "****"
type textarea "*"
type input "****"
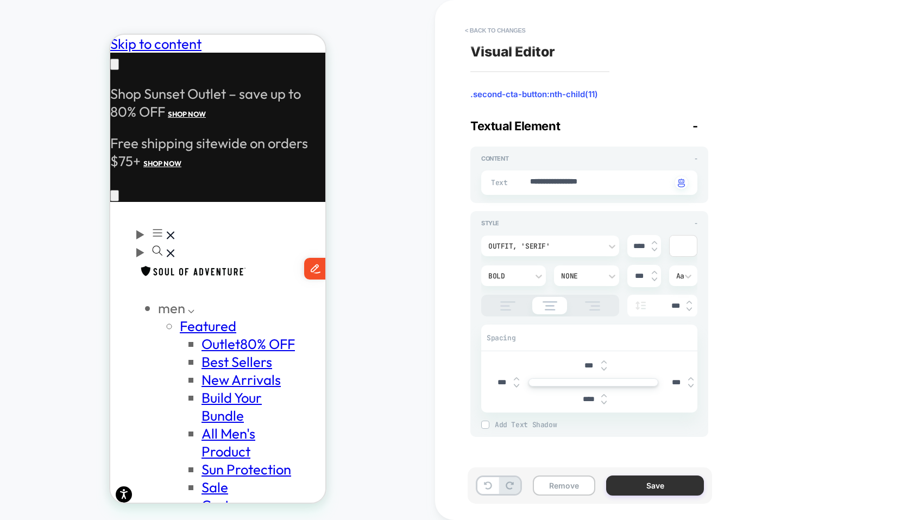
click at [629, 479] on button "Save" at bounding box center [655, 486] width 98 height 20
type textarea "*"
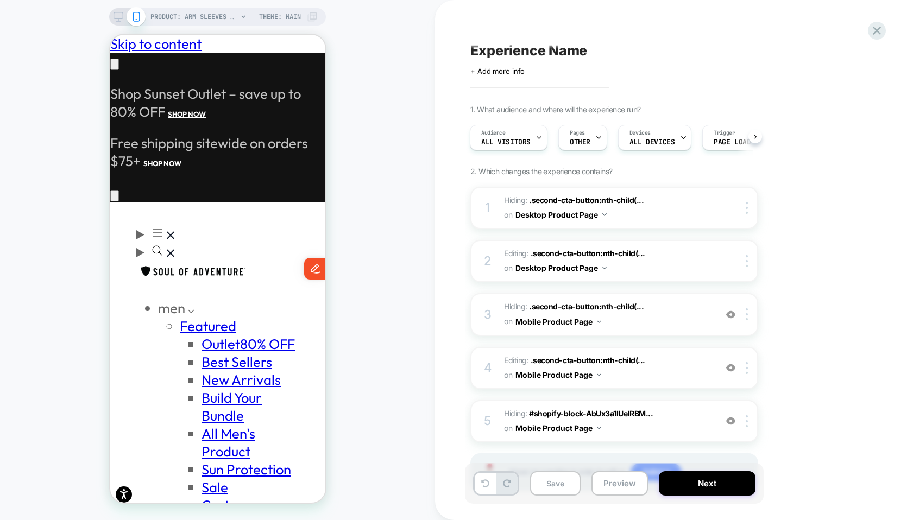
scroll to position [0, 0]
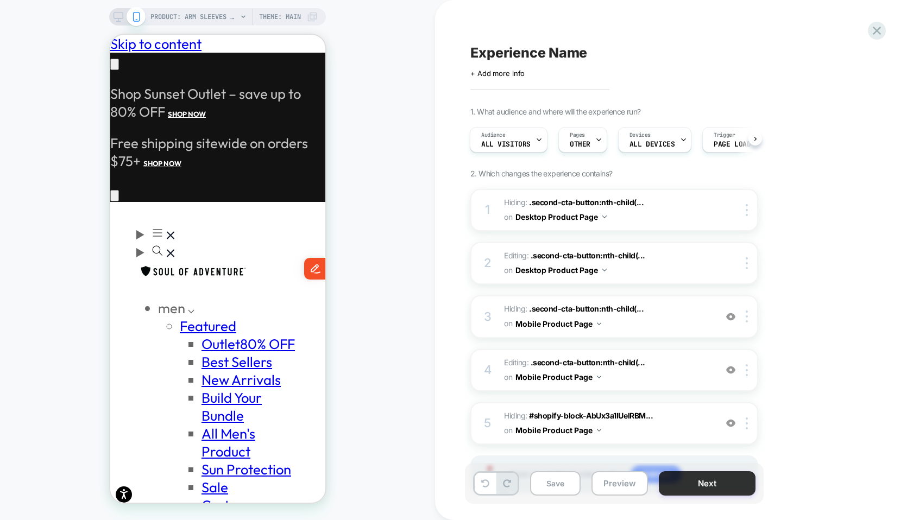
click at [720, 488] on button "Next" at bounding box center [707, 484] width 97 height 24
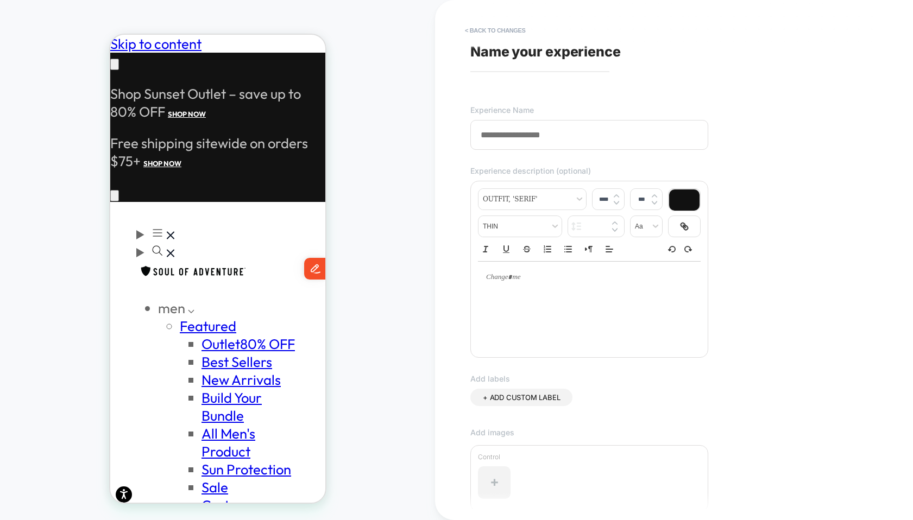
click at [511, 145] on input at bounding box center [589, 135] width 238 height 30
type input "*"
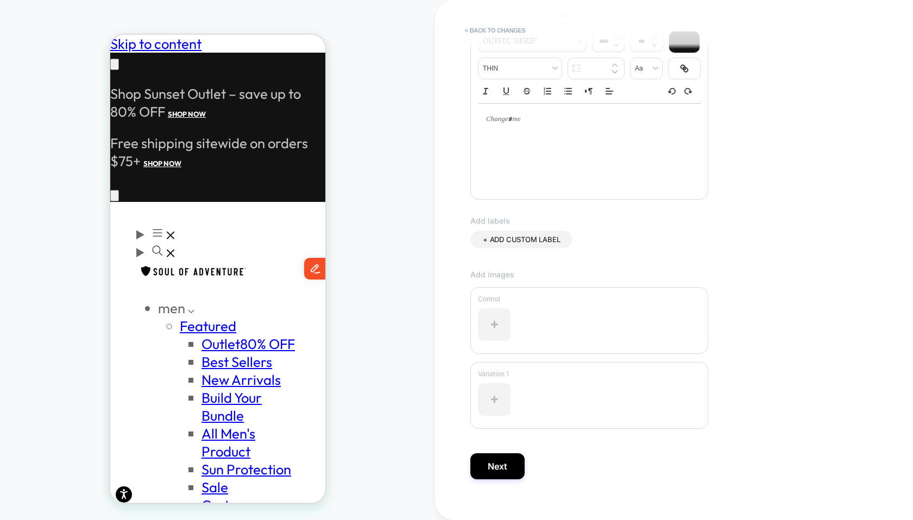
scroll to position [172, 0]
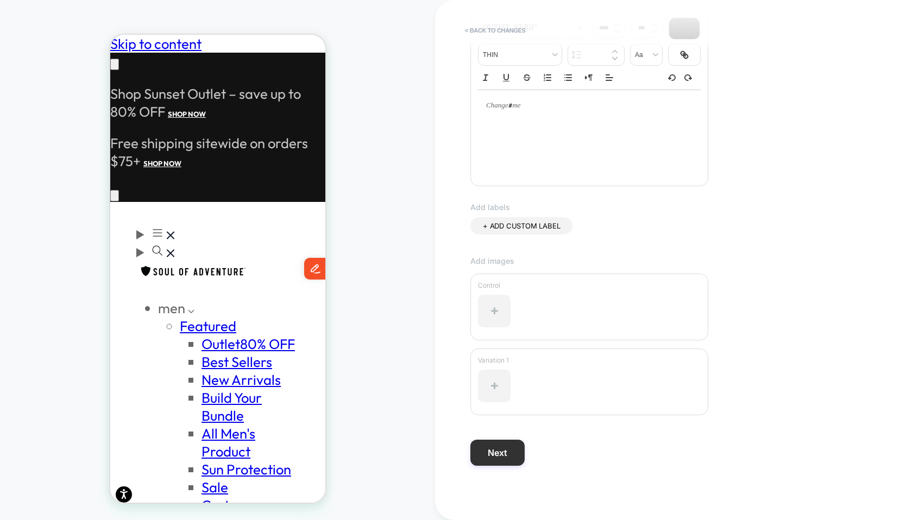
type input "**********"
click at [497, 443] on button "Next" at bounding box center [497, 453] width 54 height 26
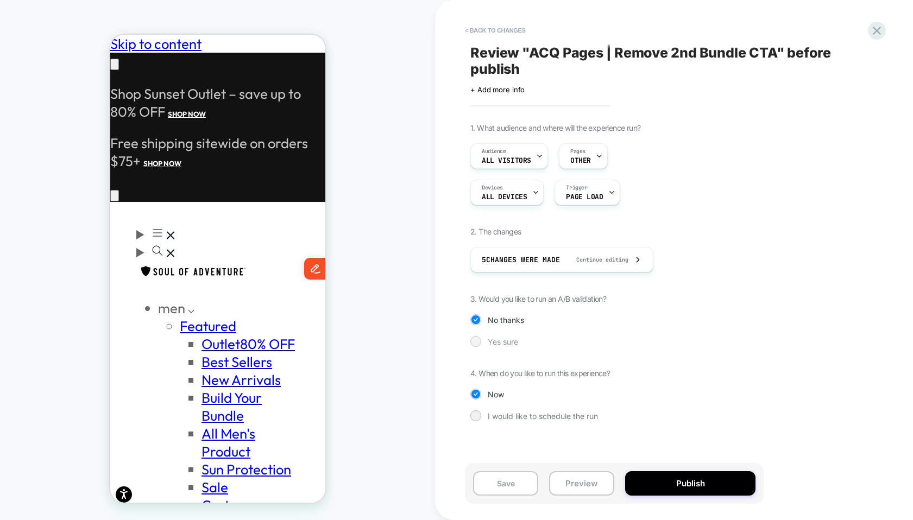
click at [499, 342] on span "Yes sure" at bounding box center [503, 341] width 30 height 9
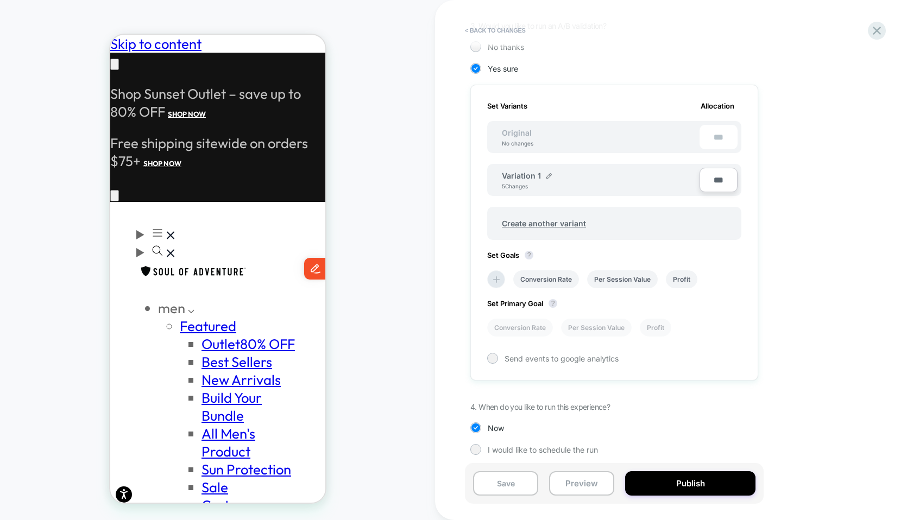
scroll to position [279, 0]
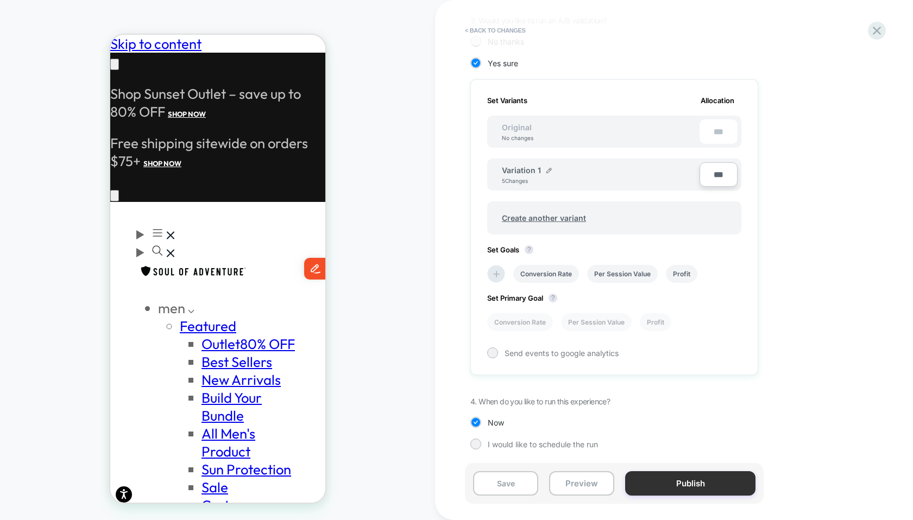
click at [688, 479] on button "Publish" at bounding box center [690, 484] width 130 height 24
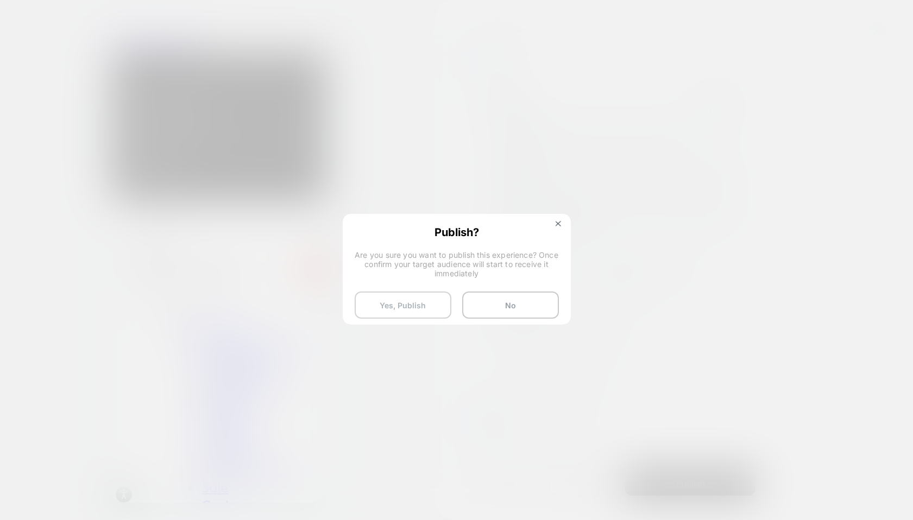
click at [415, 299] on button "Yes, Publish" at bounding box center [403, 305] width 97 height 27
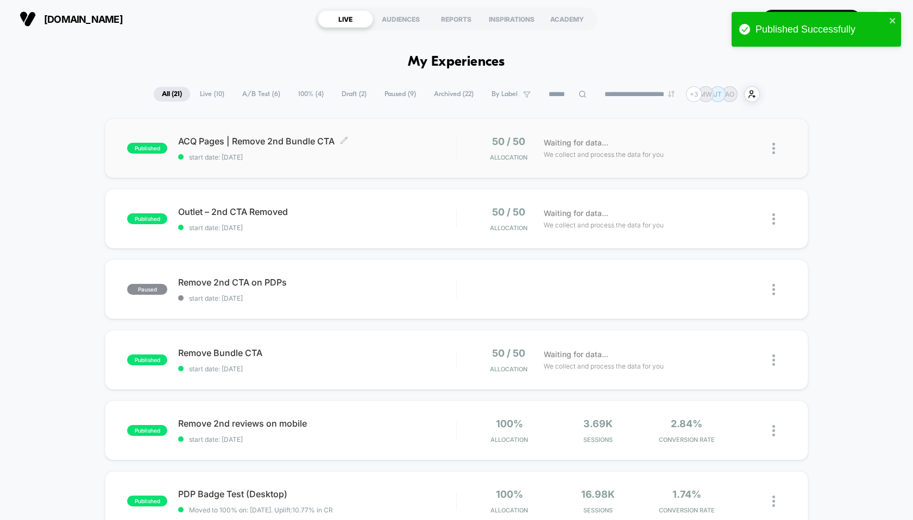
click at [300, 141] on span "ACQ Pages | Remove 2nd Bundle CTA Click to edit experience details" at bounding box center [317, 141] width 278 height 11
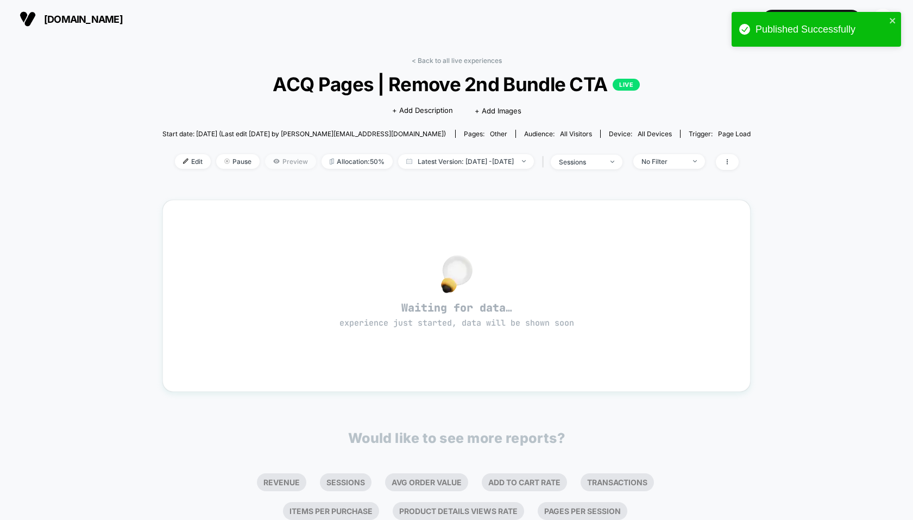
click at [273, 163] on icon at bounding box center [276, 161] width 7 height 7
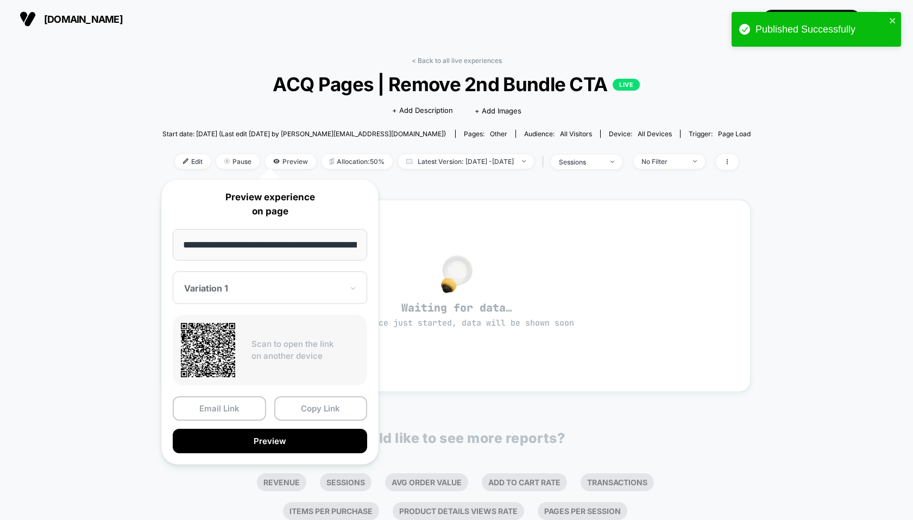
scroll to position [0, 127]
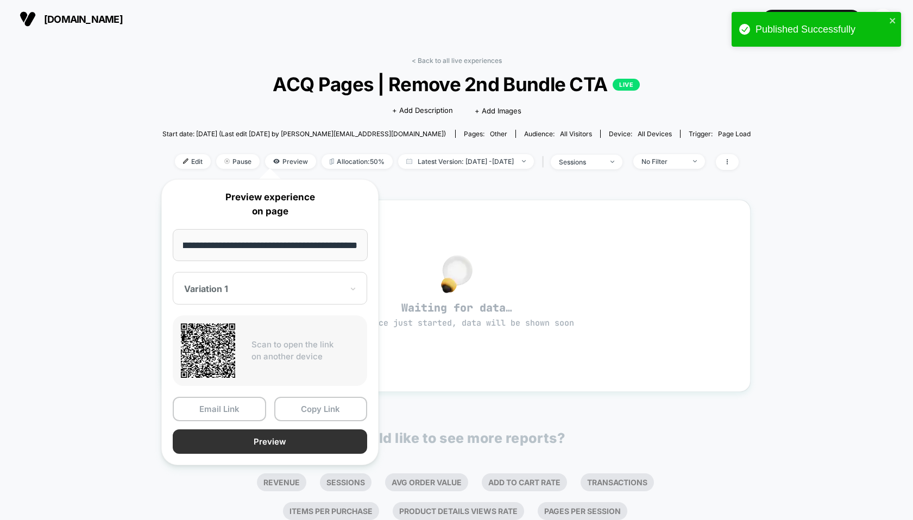
click at [211, 445] on button "Preview" at bounding box center [270, 442] width 194 height 24
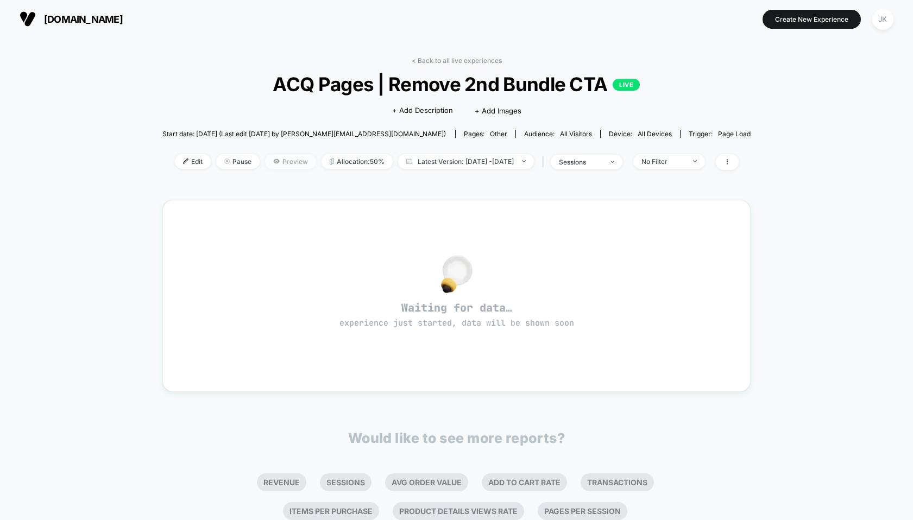
click at [273, 162] on icon at bounding box center [276, 161] width 6 height 4
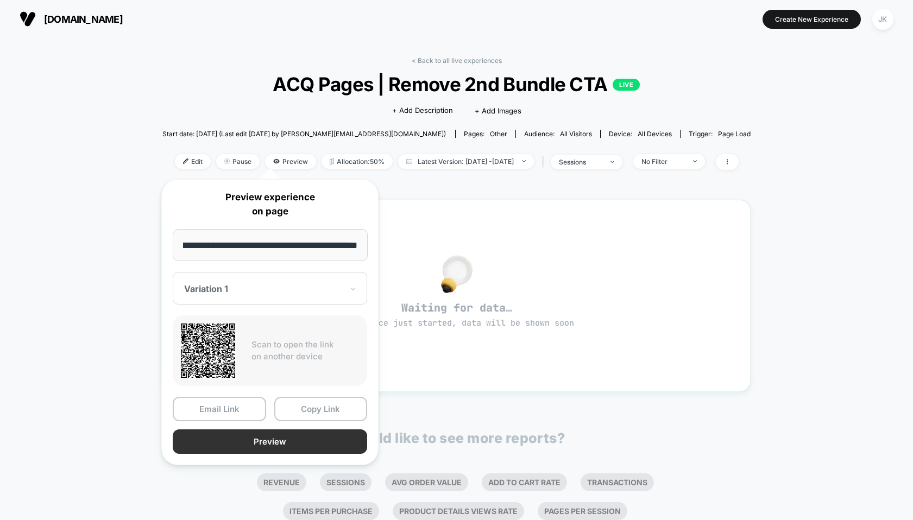
click at [255, 449] on button "Preview" at bounding box center [270, 442] width 194 height 24
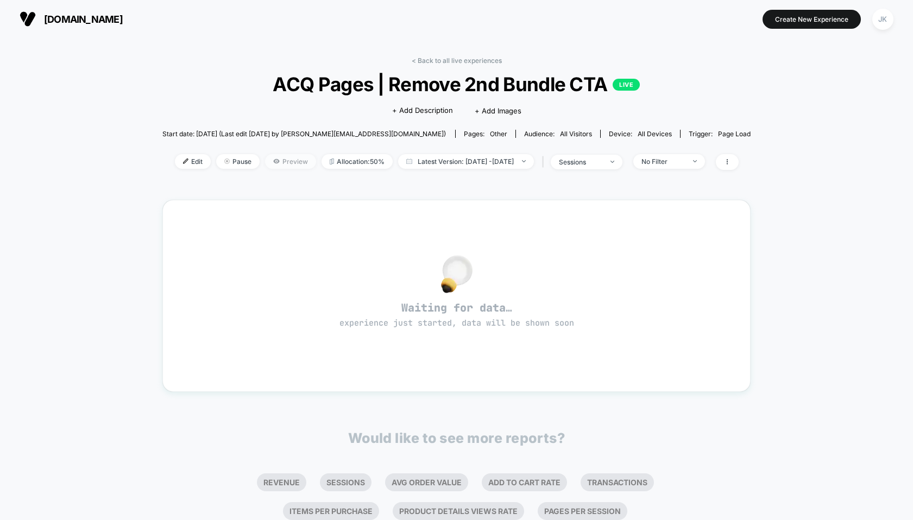
click at [265, 162] on span "Preview" at bounding box center [290, 161] width 51 height 15
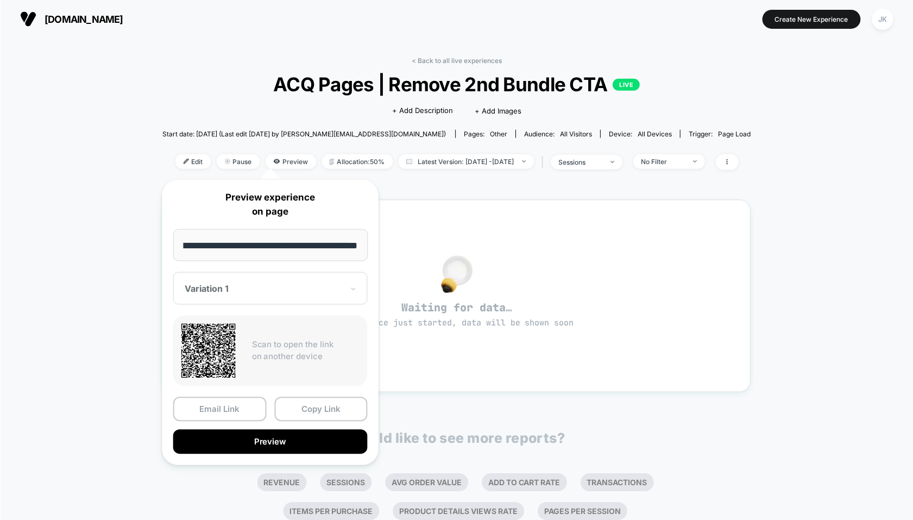
scroll to position [0, 0]
click at [253, 453] on div "**********" at bounding box center [269, 322] width 217 height 286
click at [250, 442] on button "Preview" at bounding box center [270, 442] width 194 height 24
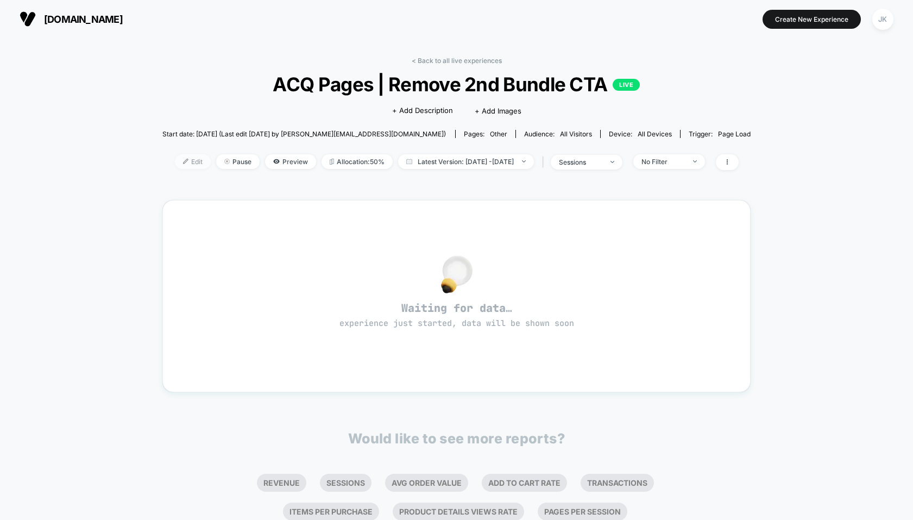
click at [175, 160] on span "Edit" at bounding box center [193, 161] width 36 height 15
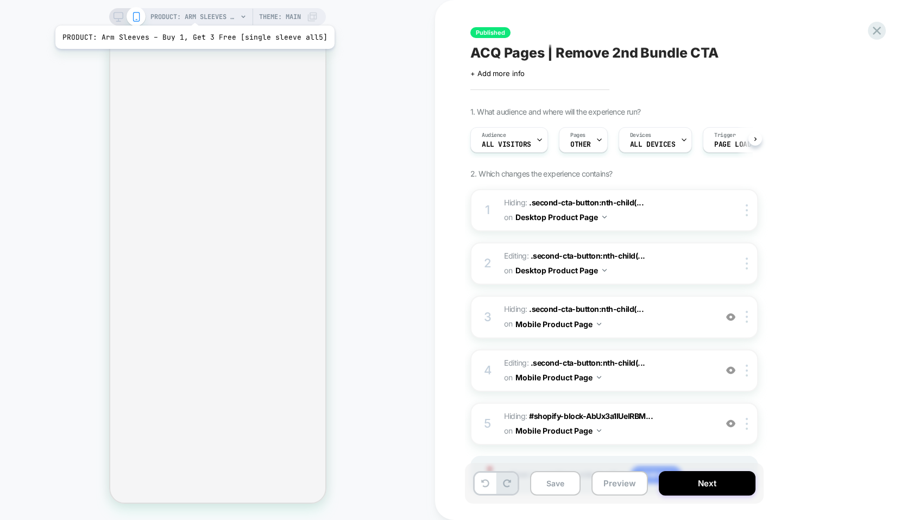
scroll to position [0, 1]
click at [192, 12] on span "PRODUCT: Arm Sleeves – Buy 1, Get 3 Free [single sleeve all5]" at bounding box center [193, 16] width 87 height 17
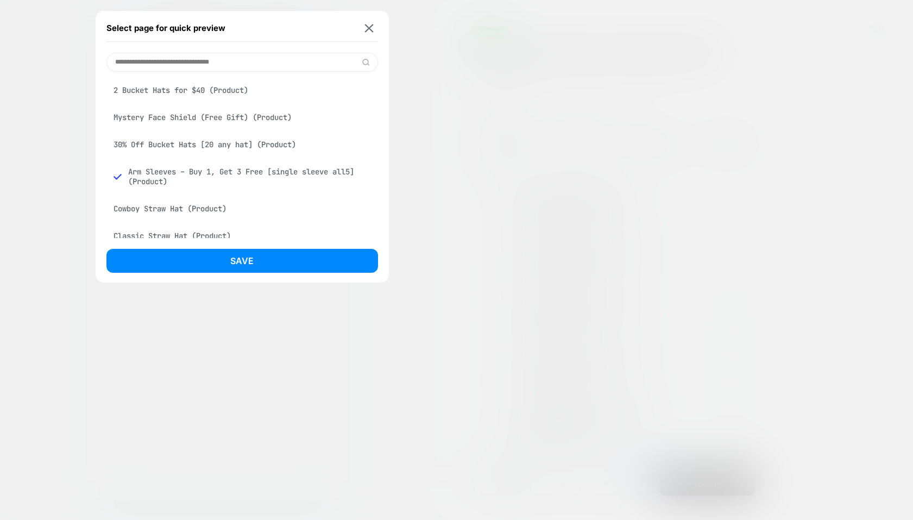
click at [183, 54] on input at bounding box center [242, 62] width 272 height 19
paste input "**********"
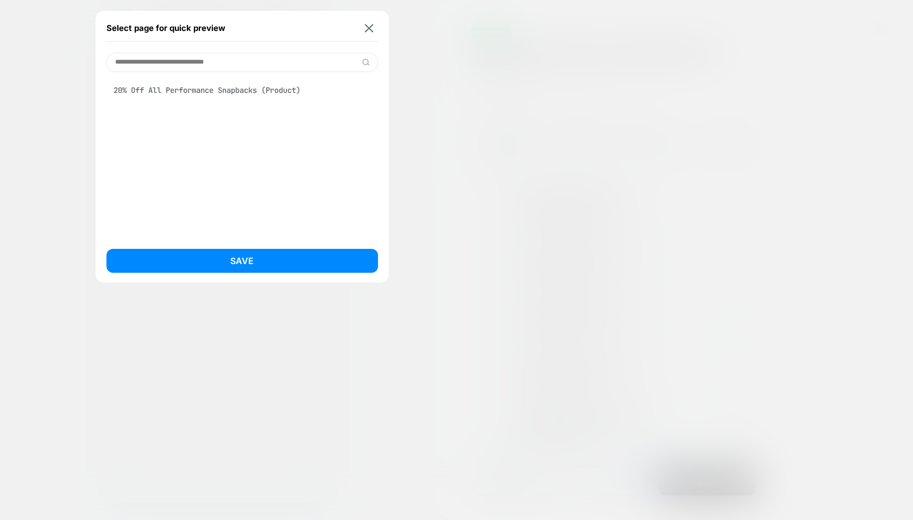
type input "**********"
click at [188, 92] on div "20% Off All Performance Snapbacks (Product)" at bounding box center [242, 90] width 272 height 21
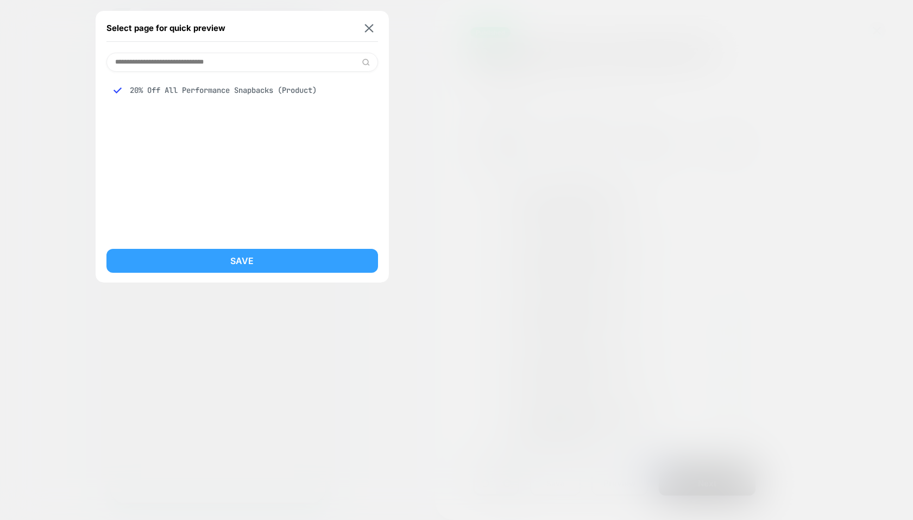
click at [197, 263] on button "Save" at bounding box center [242, 261] width 272 height 24
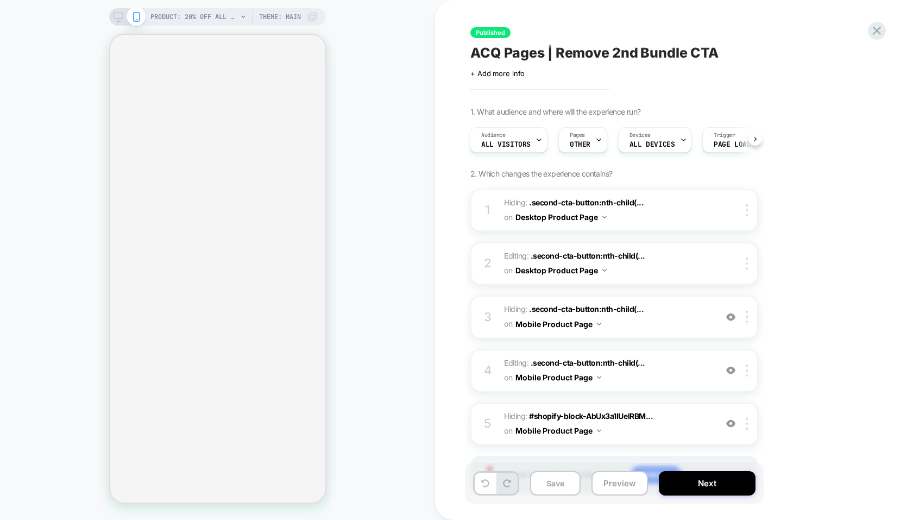
scroll to position [0, 1]
click at [701, 480] on button "Next" at bounding box center [707, 483] width 97 height 24
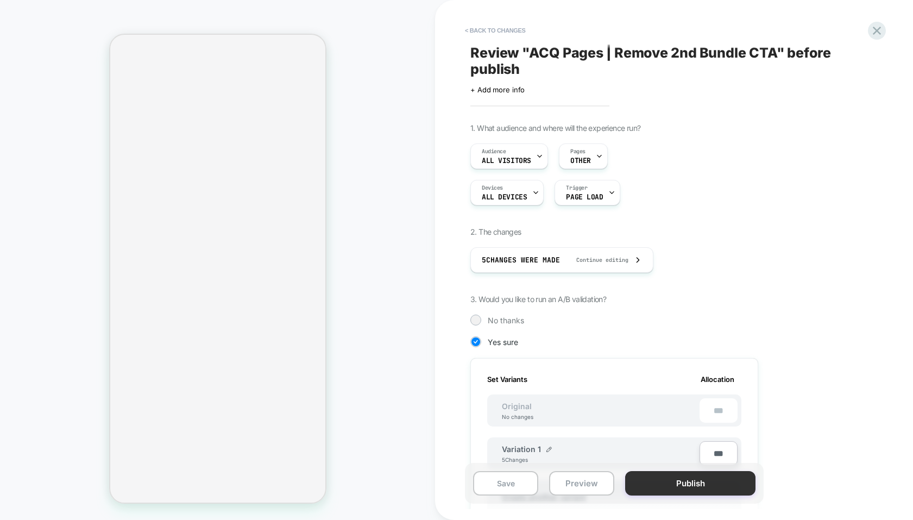
click at [687, 482] on button "Publish" at bounding box center [690, 483] width 130 height 24
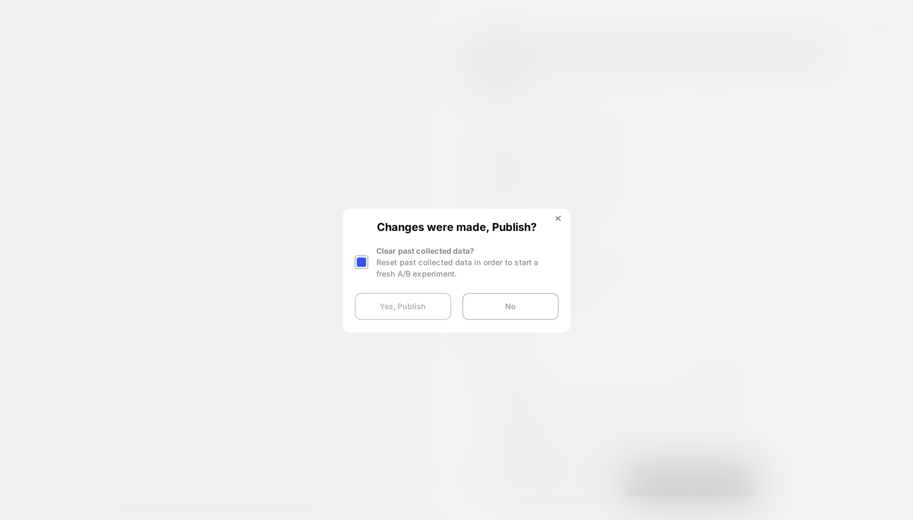
click at [425, 300] on button "Yes, Publish" at bounding box center [403, 306] width 97 height 27
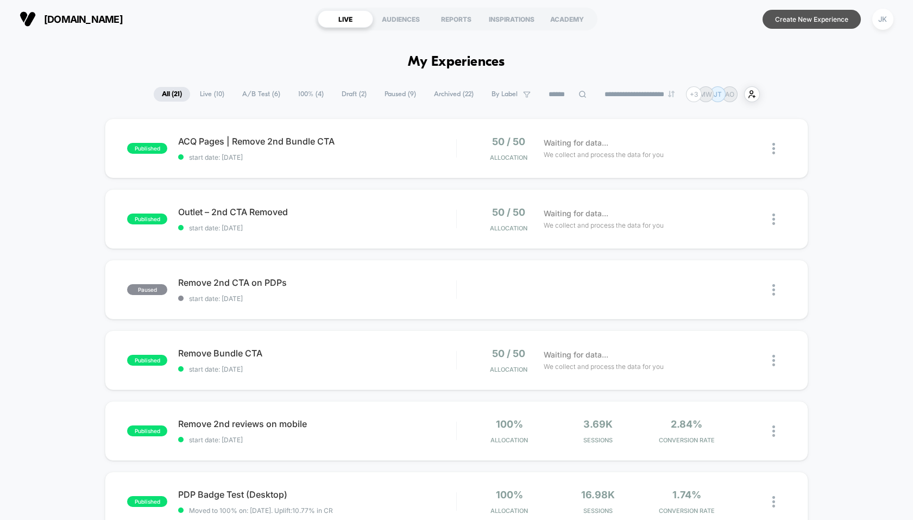
click at [831, 13] on button "Create New Experience" at bounding box center [812, 19] width 98 height 19
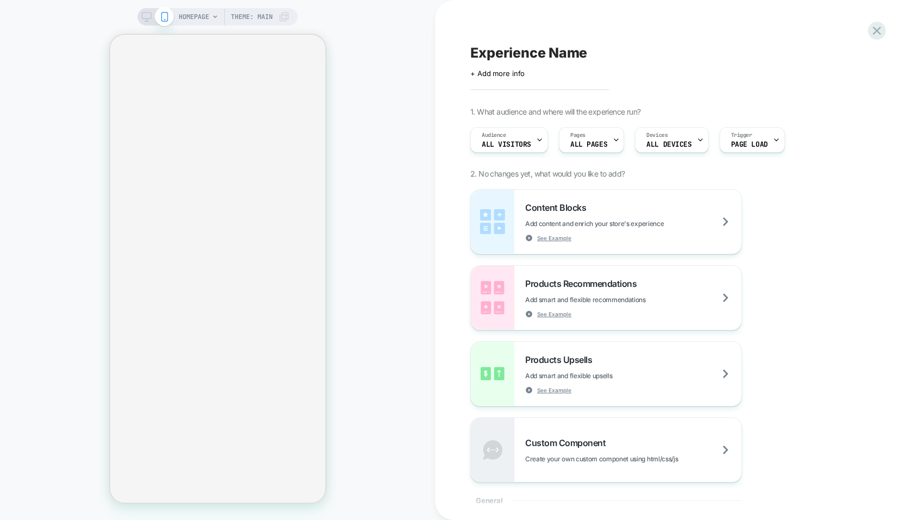
click at [595, 141] on span "ALL PAGES" at bounding box center [588, 145] width 37 height 8
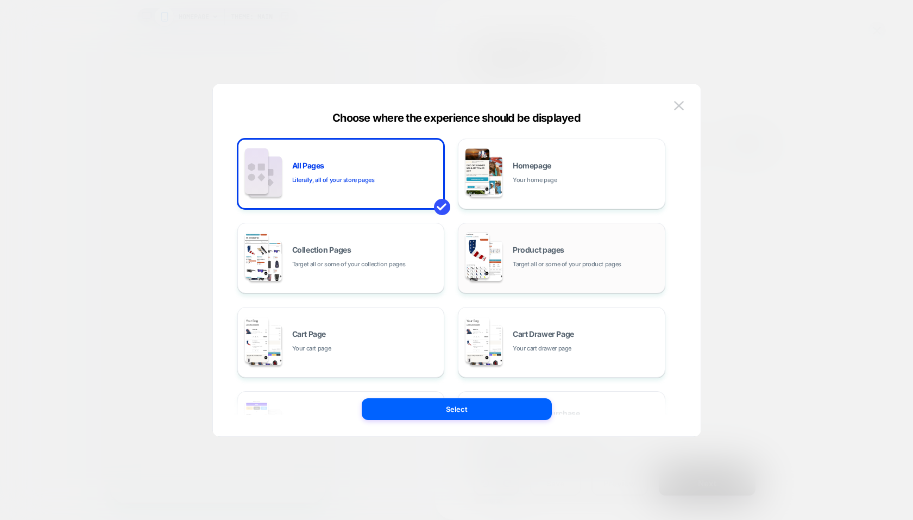
click at [511, 253] on div "Product pages Target all or some of your product pages" at bounding box center [562, 258] width 196 height 60
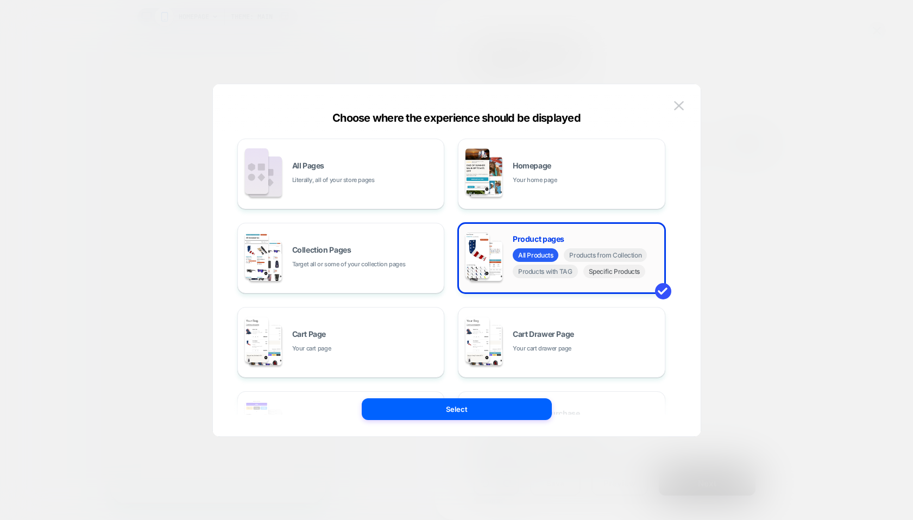
click at [608, 273] on span "Specific Products" at bounding box center [614, 272] width 62 height 14
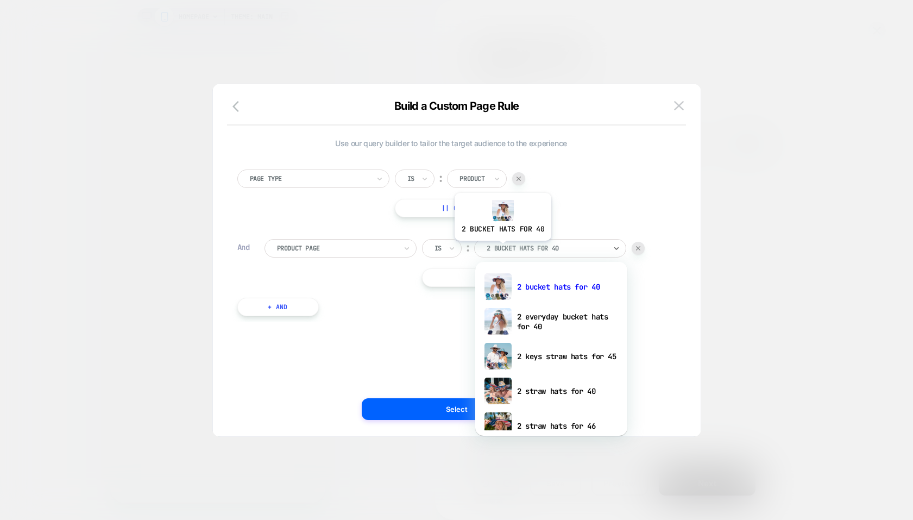
click at [502, 249] on div at bounding box center [547, 248] width 120 height 10
paste input "**********"
type input "**********"
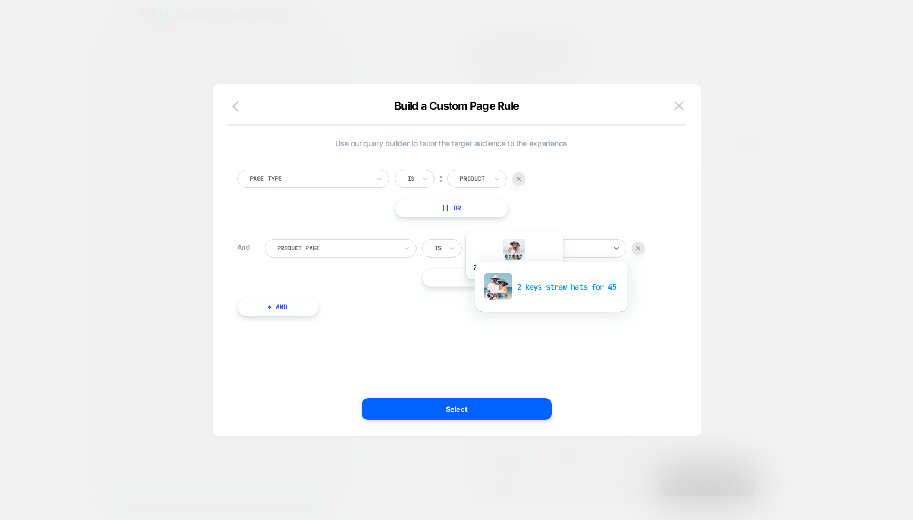
click at [514, 291] on div "2 keys straw hats for 45" at bounding box center [551, 286] width 141 height 35
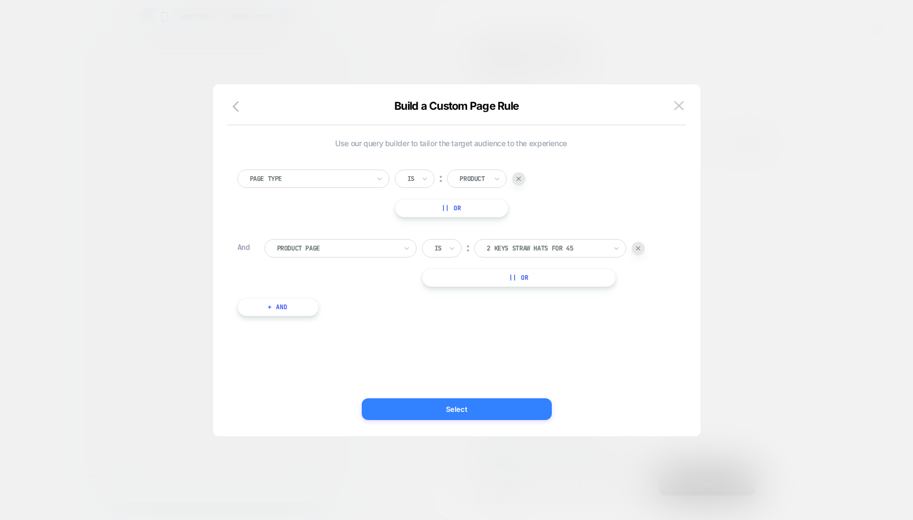
click at [463, 409] on button "Select" at bounding box center [457, 409] width 190 height 22
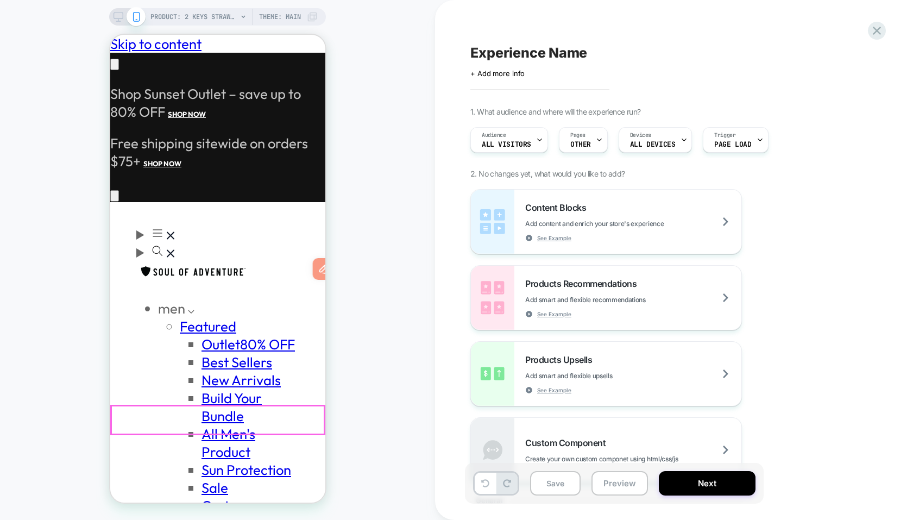
scroll to position [0, 0]
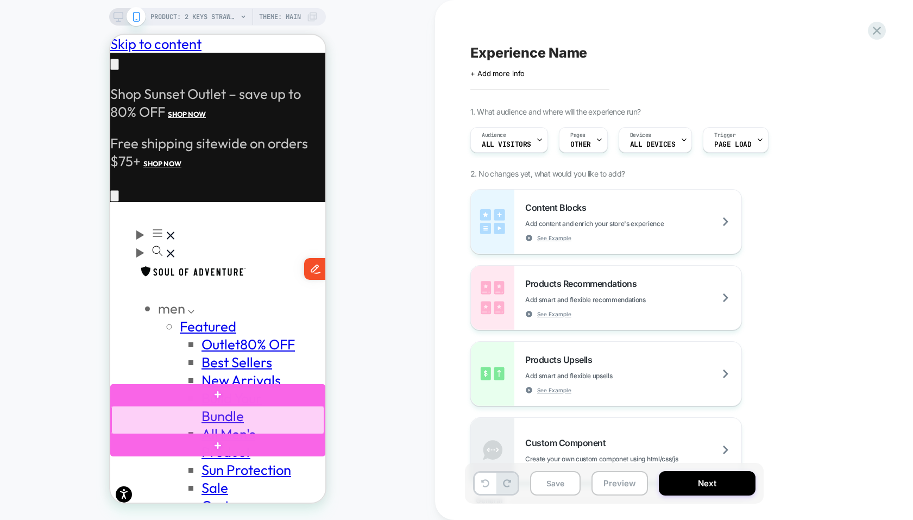
click at [205, 423] on div at bounding box center [217, 420] width 213 height 28
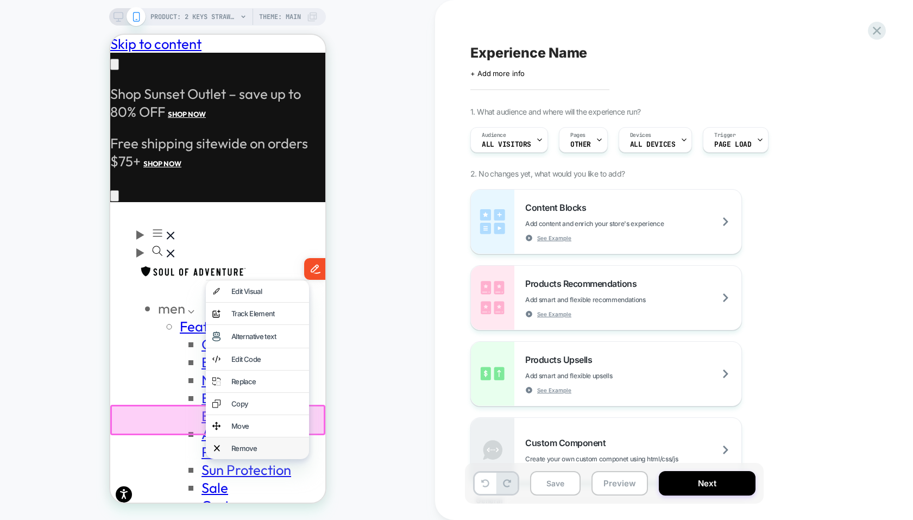
click at [229, 448] on div "Remove" at bounding box center [256, 448] width 103 height 22
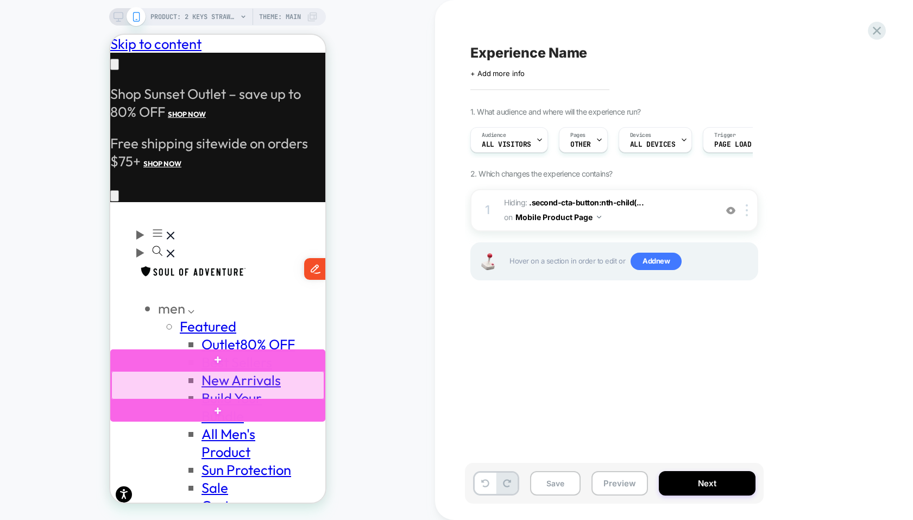
click at [240, 388] on div at bounding box center [217, 385] width 213 height 28
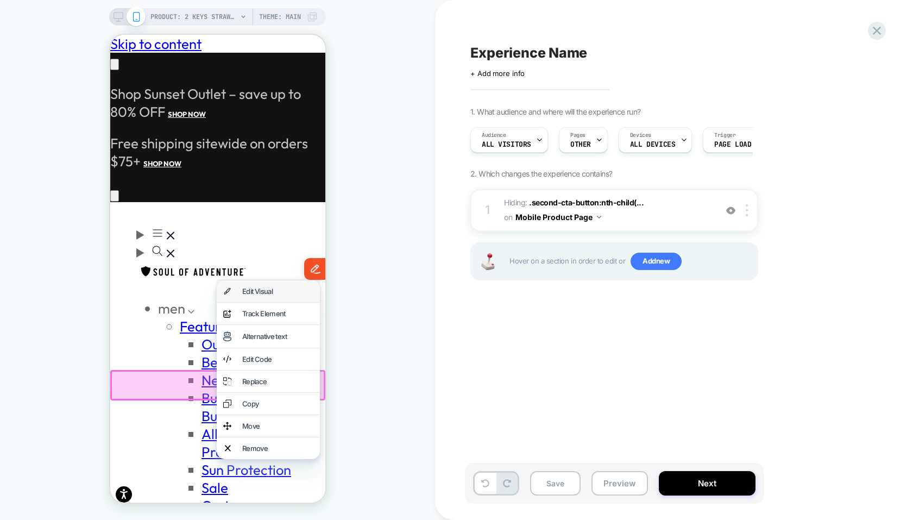
click at [256, 294] on div "Edit Visual" at bounding box center [277, 291] width 71 height 9
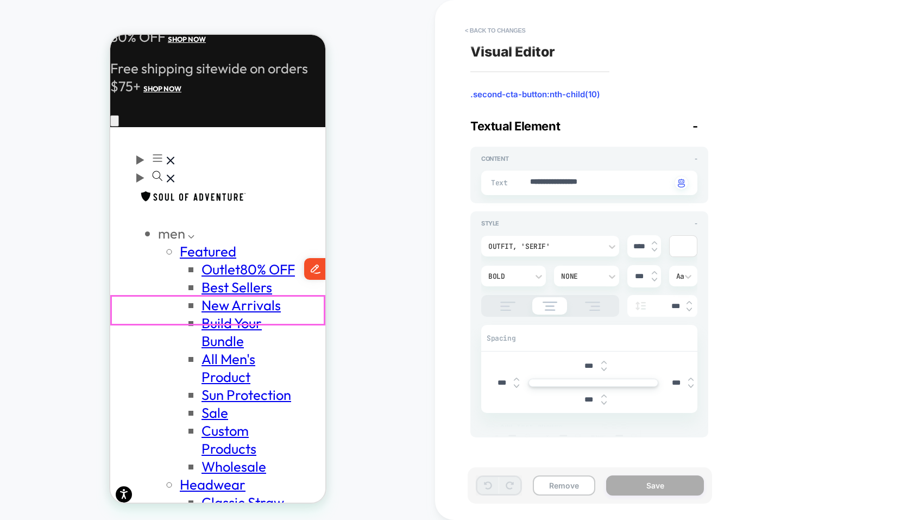
scroll to position [95, 0]
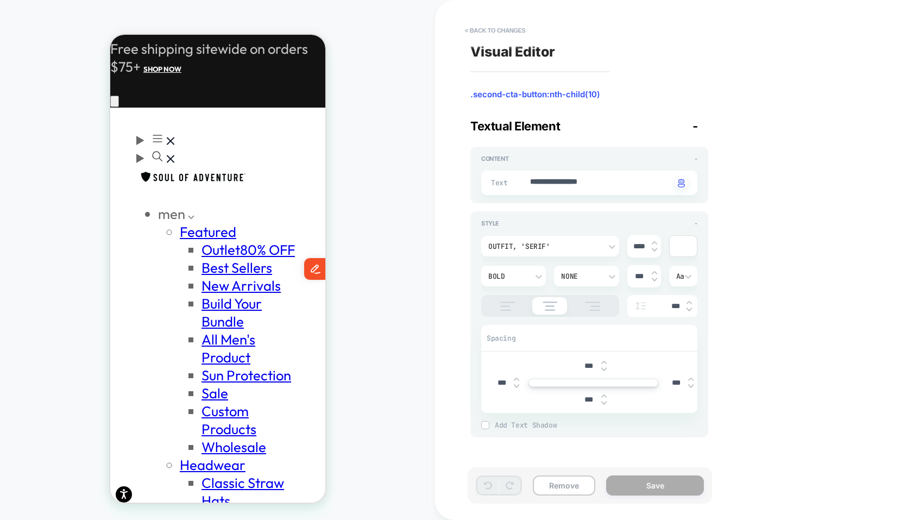
click at [588, 397] on input "***" at bounding box center [589, 399] width 24 height 9
type textarea "*"
type input "****"
type textarea "*"
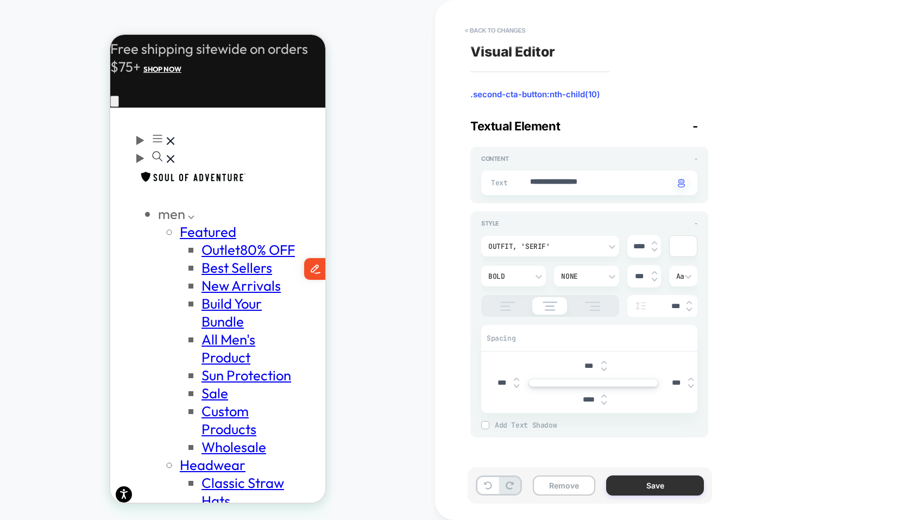
type input "****"
click at [636, 482] on button "Save" at bounding box center [655, 485] width 98 height 20
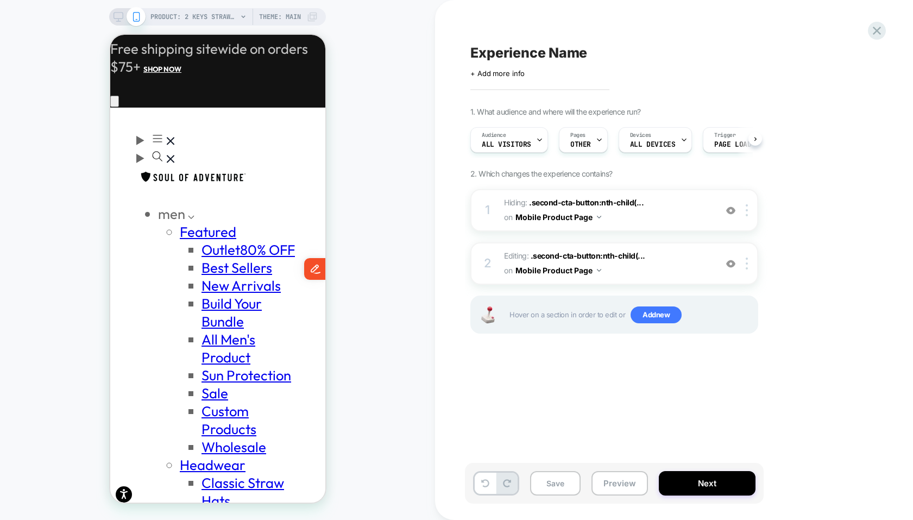
scroll to position [0, 1]
click at [129, 15] on span at bounding box center [136, 16] width 19 height 19
click at [125, 16] on div at bounding box center [128, 17] width 28 height 10
click at [119, 16] on icon at bounding box center [119, 17] width 10 height 10
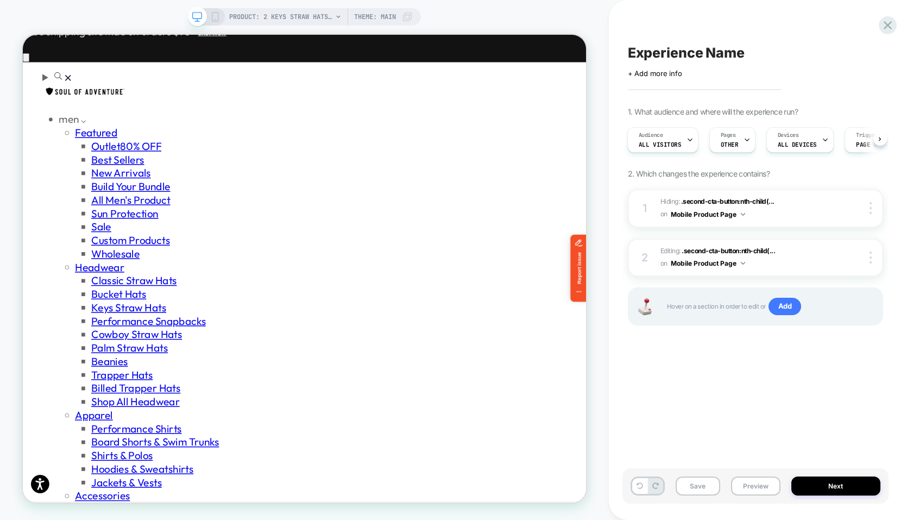
scroll to position [0, 682]
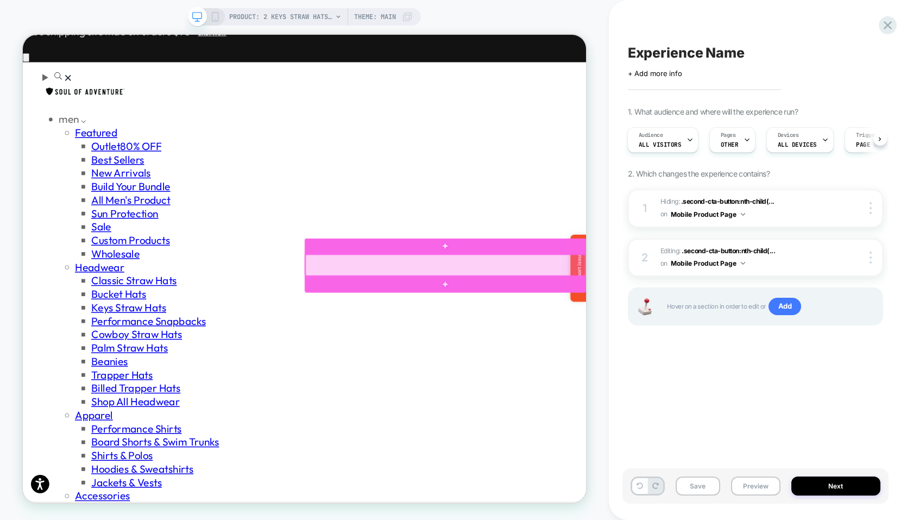
click at [537, 342] on div at bounding box center [587, 342] width 374 height 28
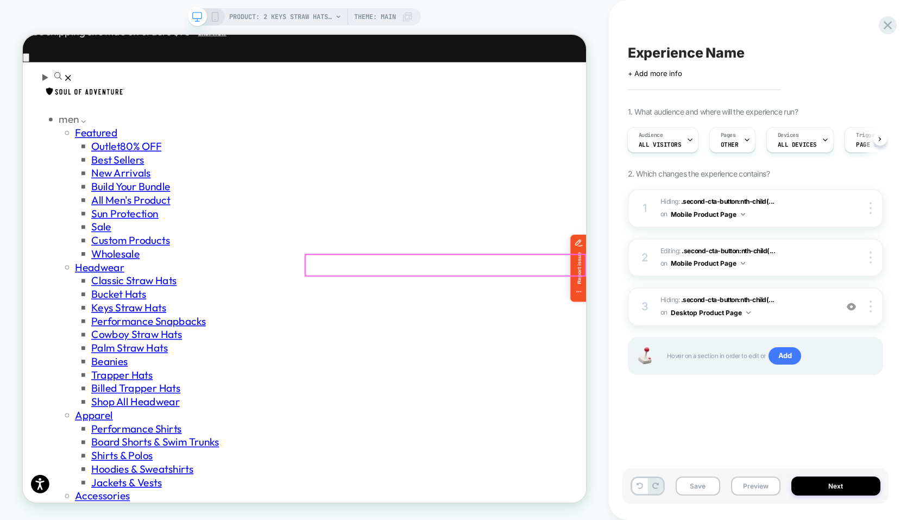
scroll to position [0, 0]
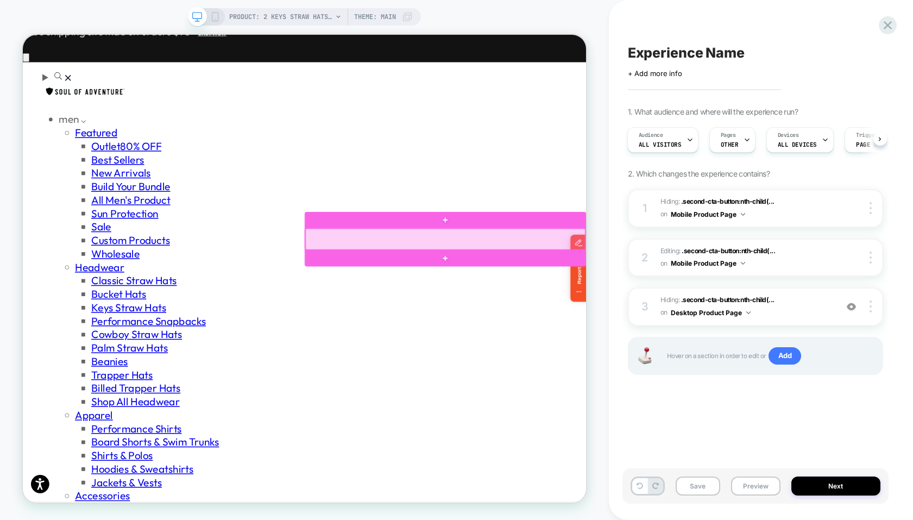
click at [587, 310] on div at bounding box center [587, 307] width 374 height 28
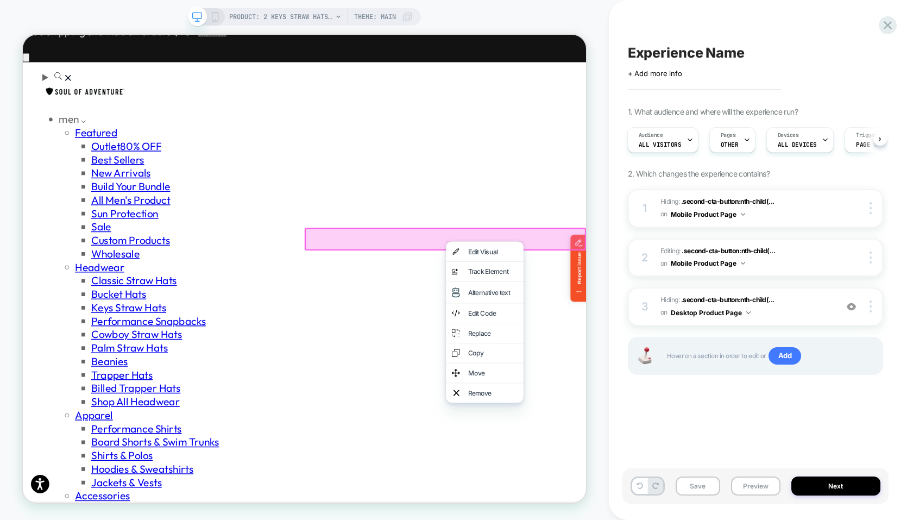
scroll to position [0, 682]
click at [610, 324] on div "Edit Visual" at bounding box center [638, 324] width 103 height 26
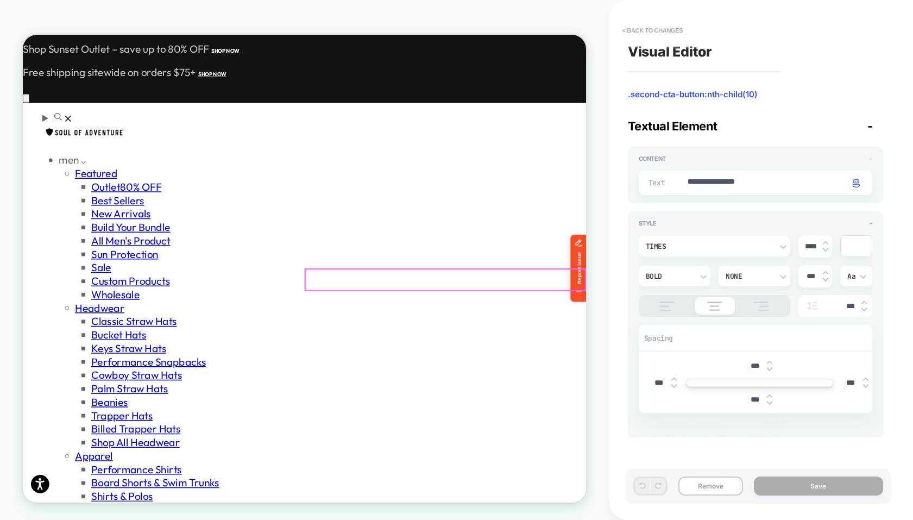
scroll to position [34, 0]
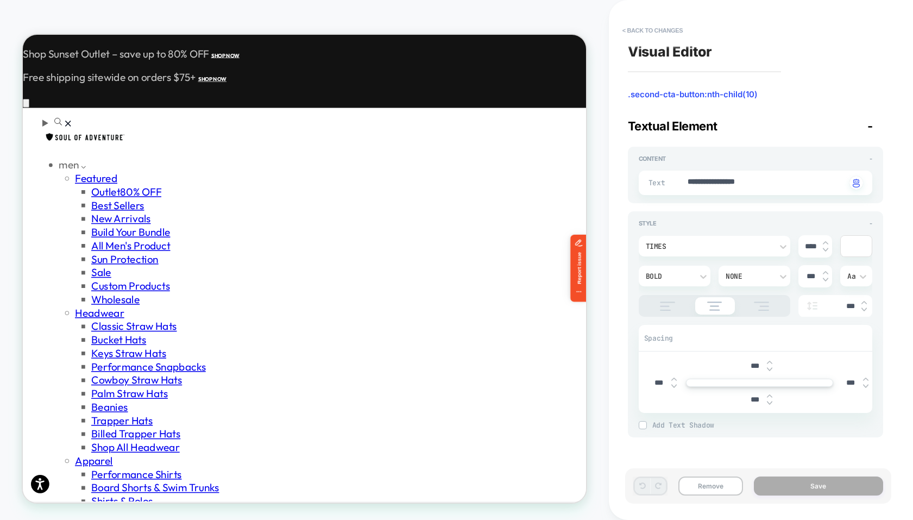
click at [751, 398] on input "***" at bounding box center [755, 399] width 24 height 9
type textarea "*"
type input "****"
type textarea "*"
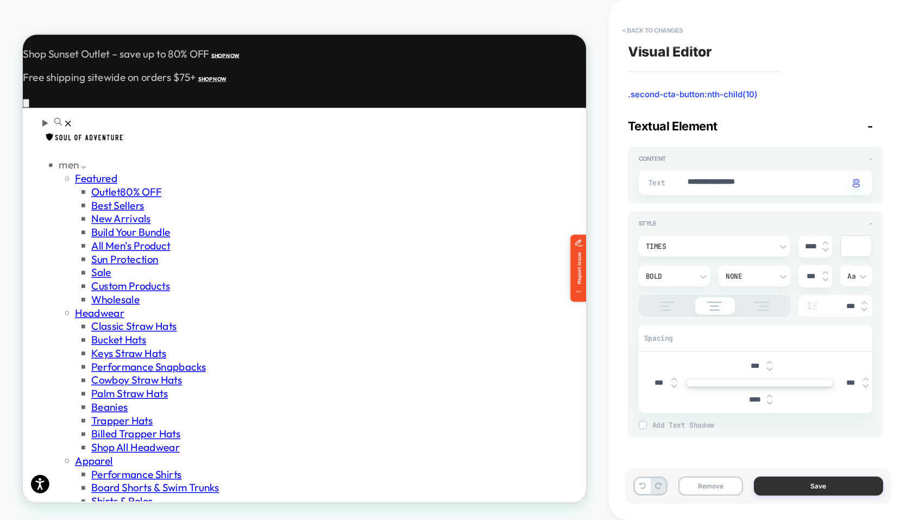
type input "****"
click at [780, 484] on button "Save" at bounding box center [818, 485] width 129 height 19
type textarea "*"
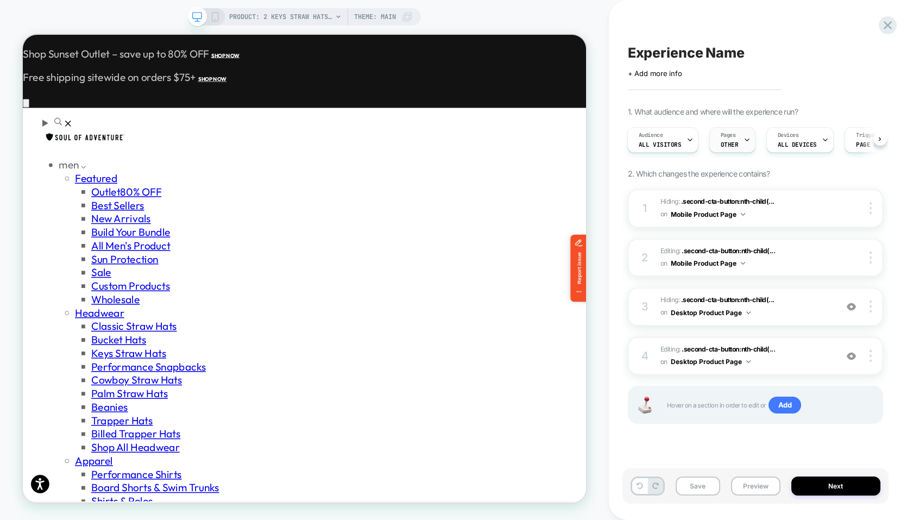
click at [733, 149] on div "Pages OTHER" at bounding box center [730, 140] width 40 height 24
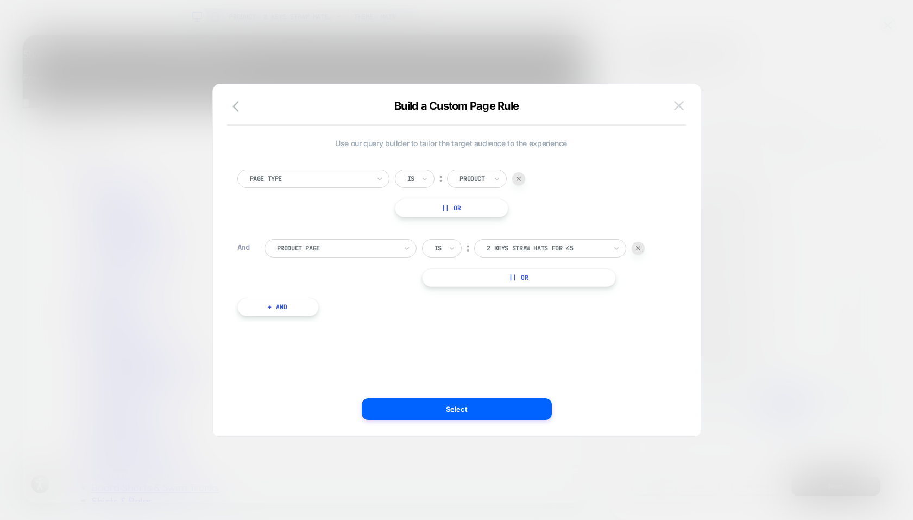
click at [672, 106] on button at bounding box center [679, 106] width 16 height 16
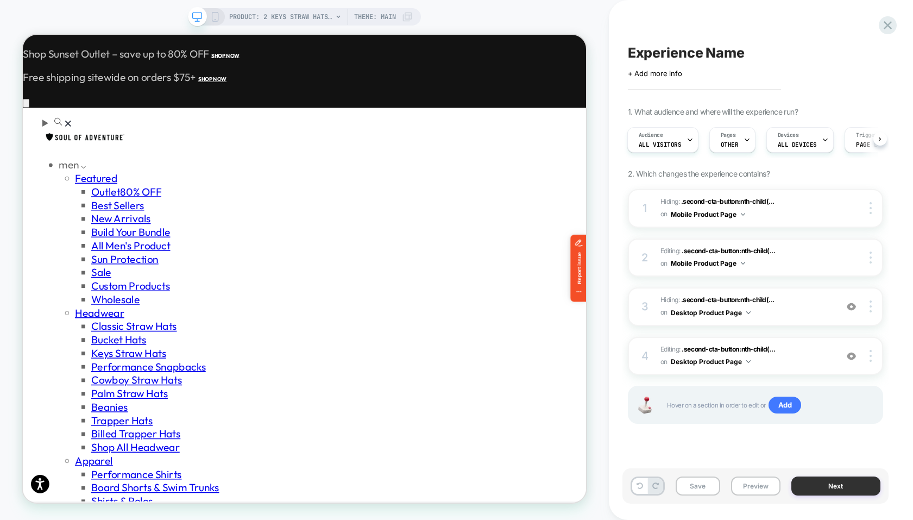
click at [831, 495] on button "Next" at bounding box center [836, 485] width 89 height 19
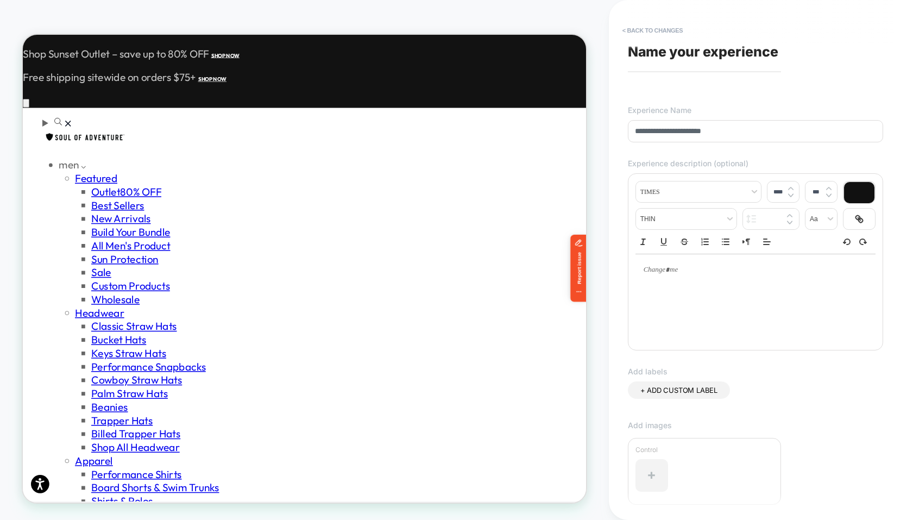
scroll to position [159, 0]
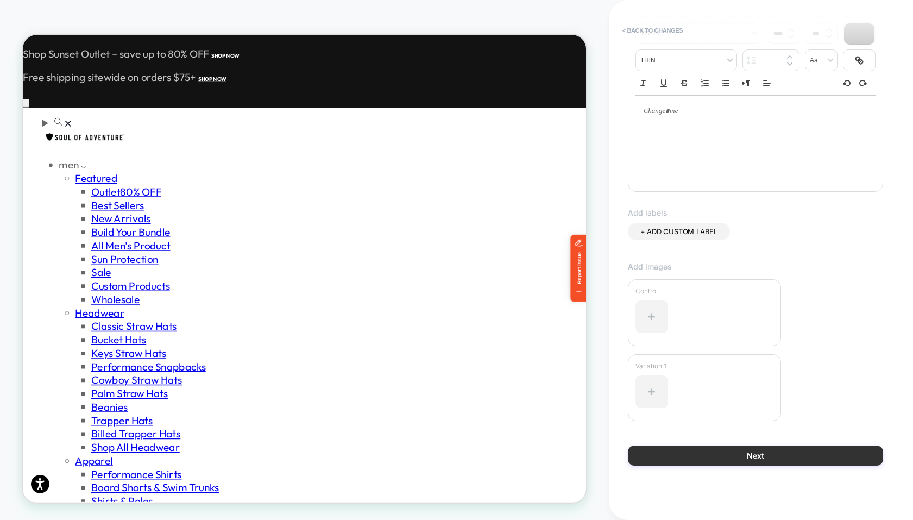
type input "**********"
click at [721, 446] on button "Next" at bounding box center [755, 455] width 255 height 20
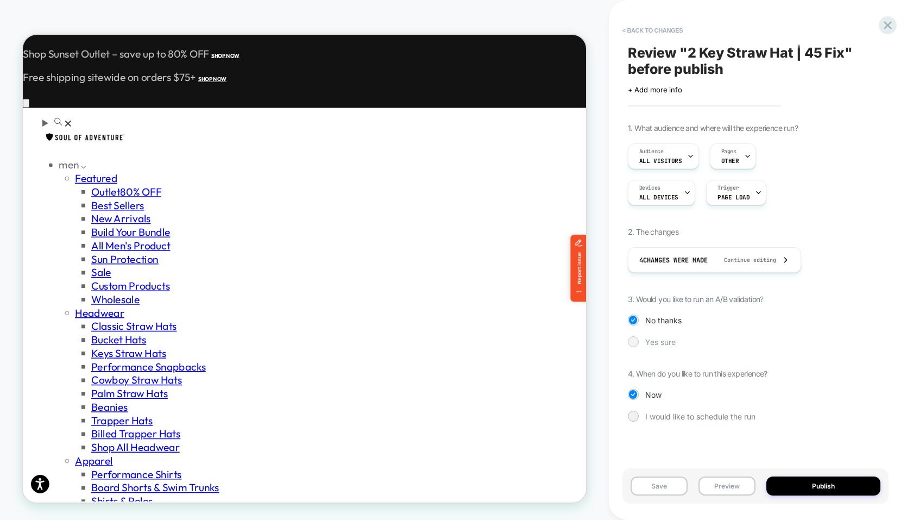
click at [651, 341] on span "Yes sure" at bounding box center [660, 341] width 30 height 9
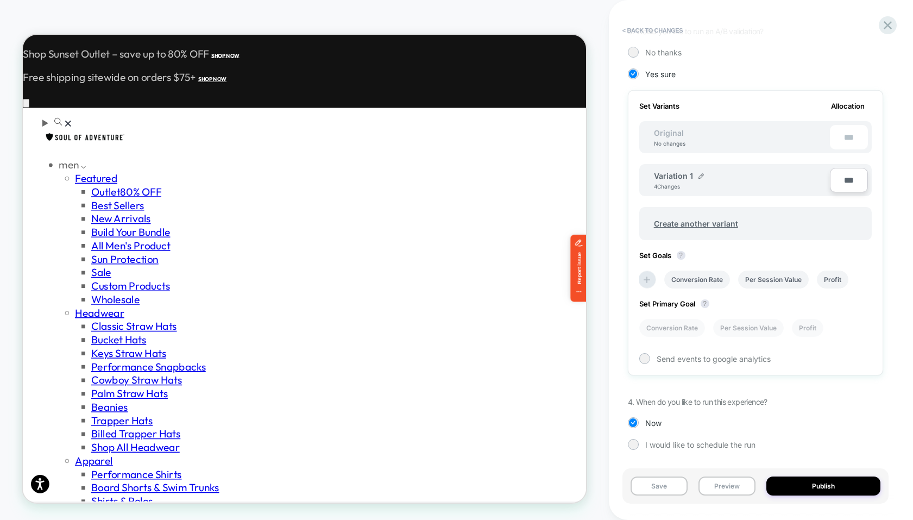
scroll to position [268, 0]
click at [819, 477] on button "Publish" at bounding box center [824, 485] width 114 height 19
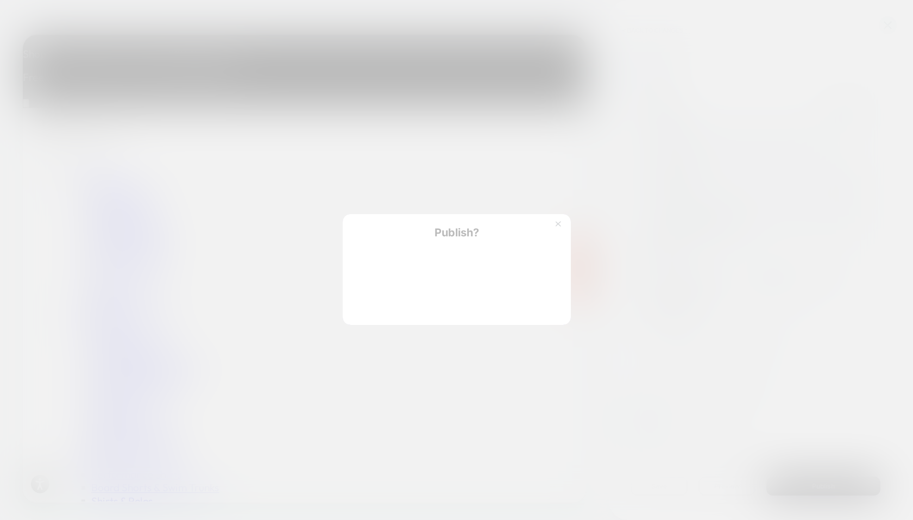
scroll to position [0, 0]
click at [417, 297] on button "Yes, Publish" at bounding box center [403, 305] width 97 height 27
